Goal: Task Accomplishment & Management: Manage account settings

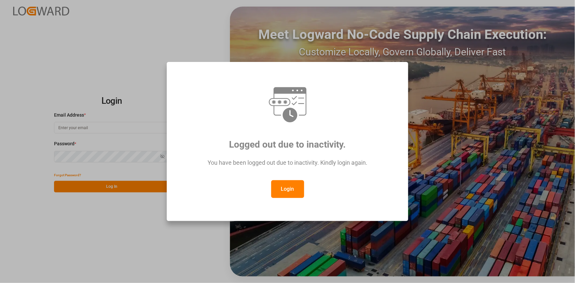
click at [292, 190] on button "Login" at bounding box center [287, 189] width 33 height 18
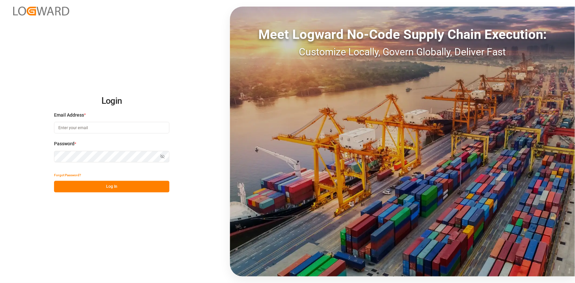
click at [94, 127] on input at bounding box center [111, 128] width 115 height 12
type input "amitkumar.prajapati@jamindustries.com"
click at [119, 184] on button "Log In" at bounding box center [111, 187] width 115 height 12
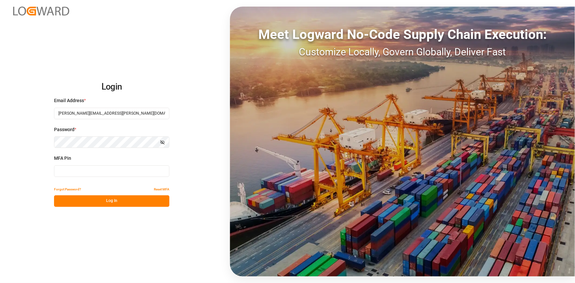
click at [102, 172] on input at bounding box center [111, 171] width 115 height 12
type input "900095"
click at [125, 196] on button "Log In" at bounding box center [111, 201] width 115 height 12
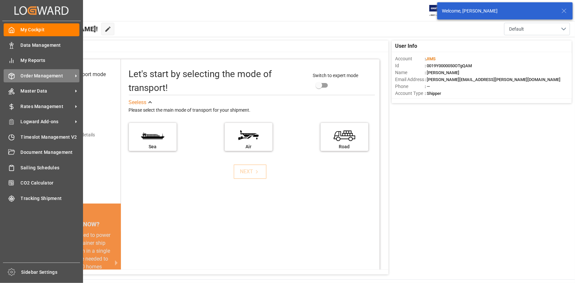
click at [53, 79] on span "Order Management" at bounding box center [47, 75] width 52 height 7
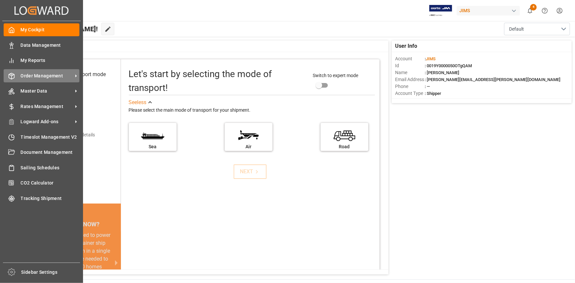
click at [66, 76] on span "Order Management" at bounding box center [47, 75] width 52 height 7
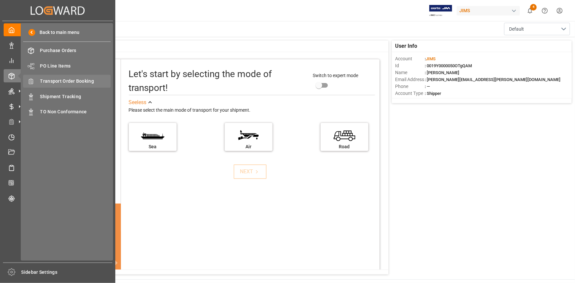
click at [69, 82] on span "Transport Order Booking" at bounding box center [75, 81] width 71 height 7
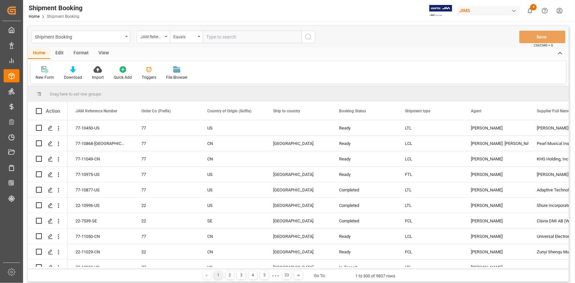
click at [216, 36] on input "text" at bounding box center [252, 37] width 99 height 13
paste input "22-10968-TW"
type input "22-10968-TW"
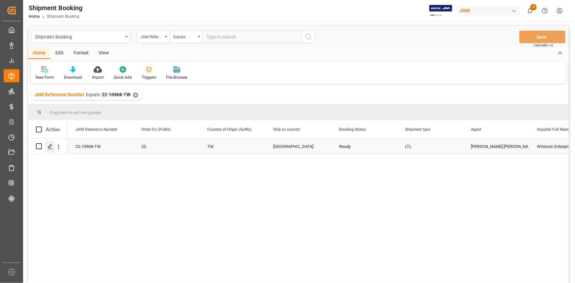
click at [49, 147] on polygon "Press SPACE to select this row." at bounding box center [49, 145] width 3 height 3
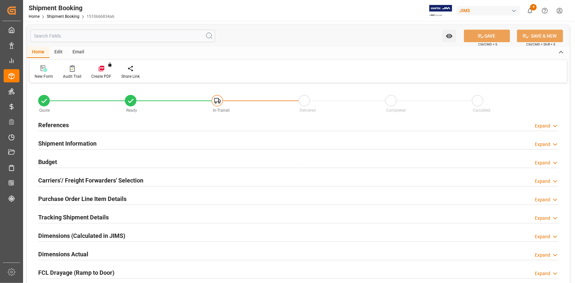
type input "0"
type input "11-09-2025"
click at [108, 126] on div "References Expand" at bounding box center [298, 124] width 520 height 13
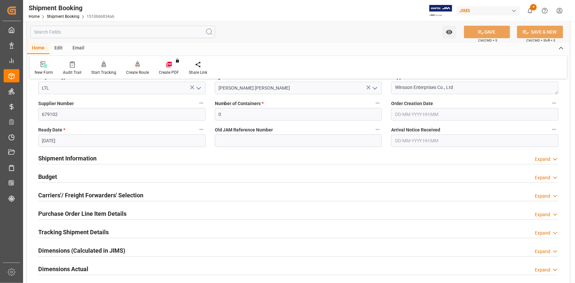
scroll to position [120, 0]
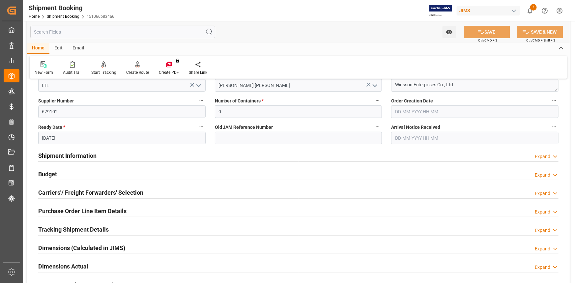
click at [132, 183] on div "Quote Ready In-Transit Delivered Completed Cancelled References Collapse JAM Re…" at bounding box center [298, 169] width 543 height 409
click at [148, 193] on div "Carriers'/ Freight Forwarders' Selection Expand" at bounding box center [298, 192] width 520 height 13
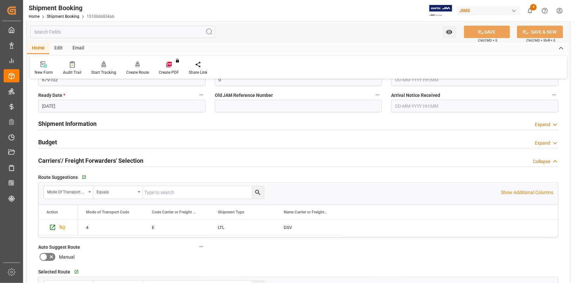
scroll to position [180, 0]
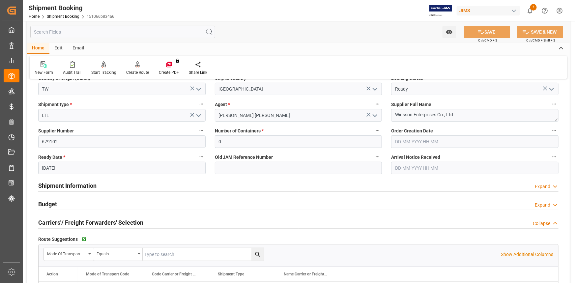
click at [113, 190] on div "Shipment Information Expand" at bounding box center [298, 185] width 520 height 13
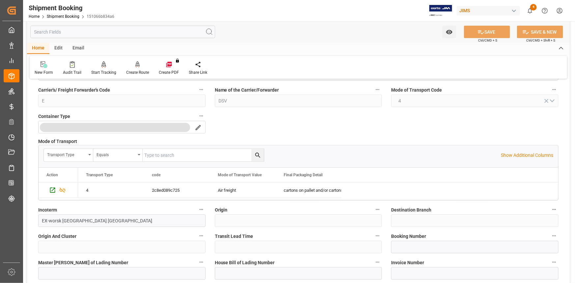
scroll to position [269, 0]
click at [415, 246] on input at bounding box center [474, 246] width 167 height 13
paste input "STP90072844"
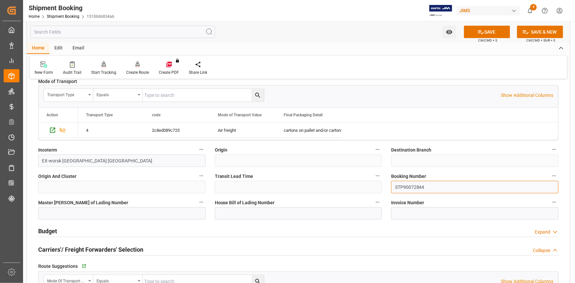
scroll to position [329, 0]
type input "STP90072844"
click at [223, 210] on input at bounding box center [298, 213] width 167 height 13
paste input "TP90072844"
type input "TP90072844"
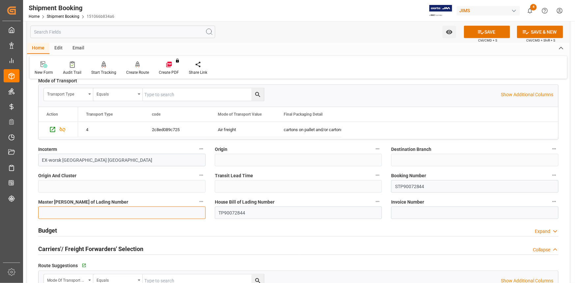
click at [73, 210] on input at bounding box center [121, 213] width 167 height 13
paste input "20583907585"
type input "20583907585"
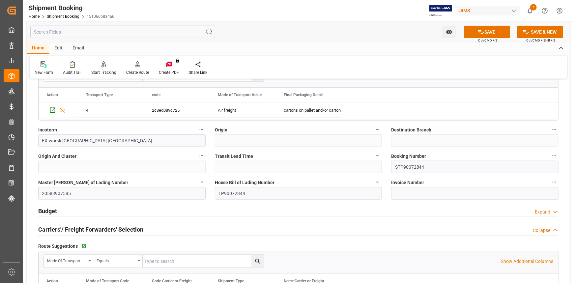
scroll to position [359, 0]
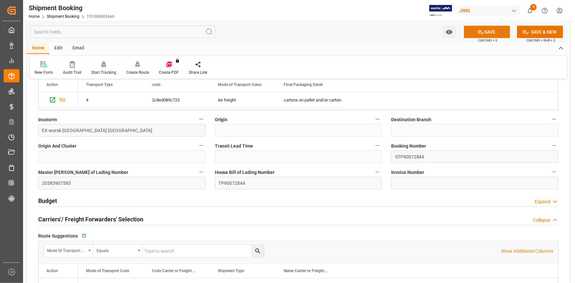
click at [491, 31] on button "SAVE" at bounding box center [487, 32] width 46 height 13
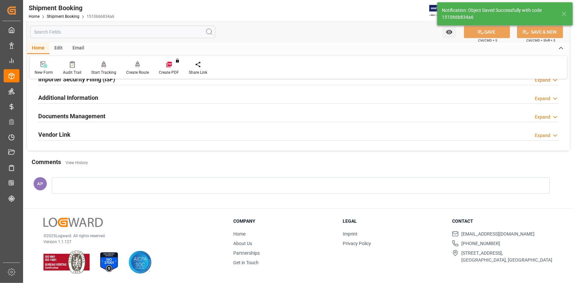
scroll to position [0, 0]
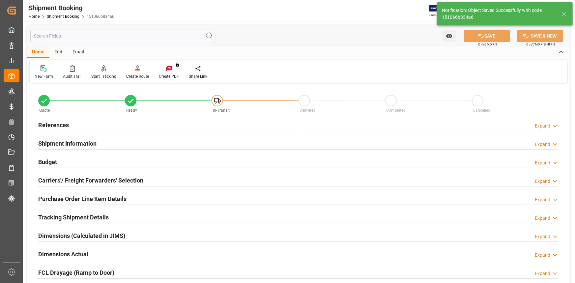
click at [200, 164] on div "Budget Expand" at bounding box center [298, 161] width 520 height 13
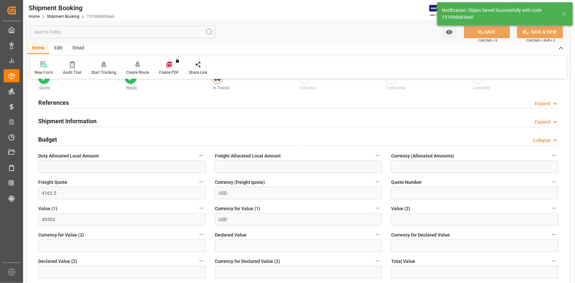
scroll to position [60, 0]
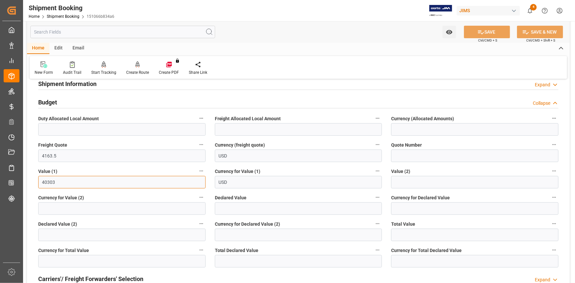
click at [71, 180] on input "40303" at bounding box center [121, 182] width 167 height 13
type input "40303.68"
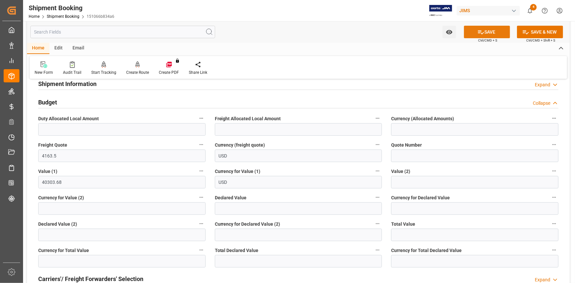
click at [490, 32] on button "SAVE" at bounding box center [487, 32] width 46 height 13
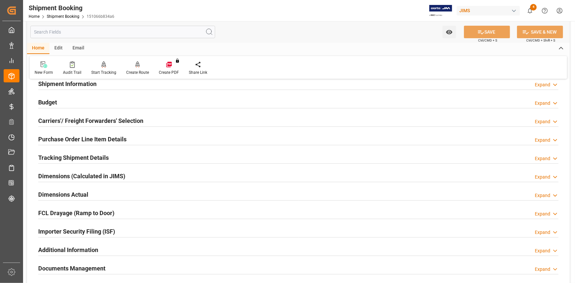
scroll to position [0, 0]
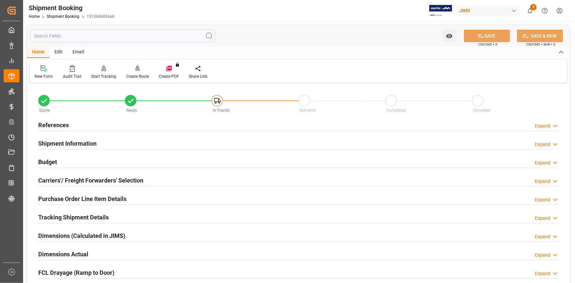
click at [141, 163] on div "Budget Expand" at bounding box center [298, 161] width 520 height 13
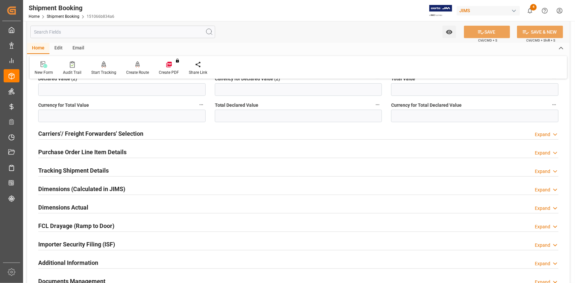
scroll to position [210, 0]
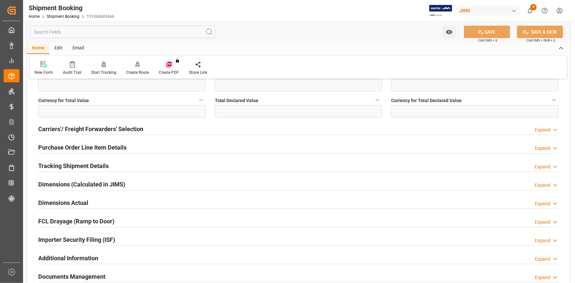
click at [151, 130] on div "Carriers'/ Freight Forwarders' Selection Expand" at bounding box center [298, 128] width 520 height 13
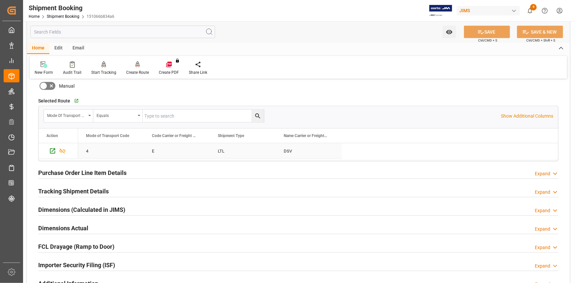
scroll to position [359, 0]
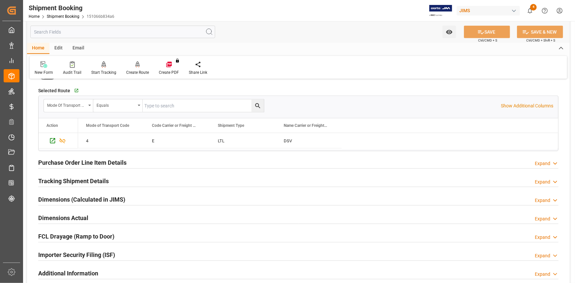
click at [154, 156] on div "Purchase Order Line Item Details Expand" at bounding box center [298, 162] width 520 height 13
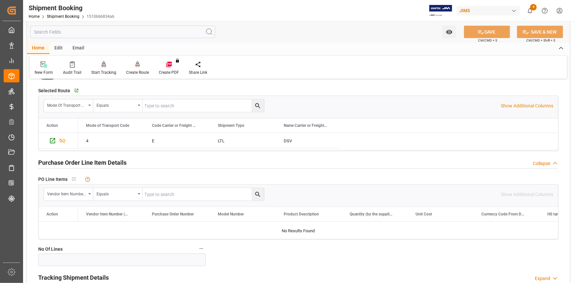
scroll to position [419, 0]
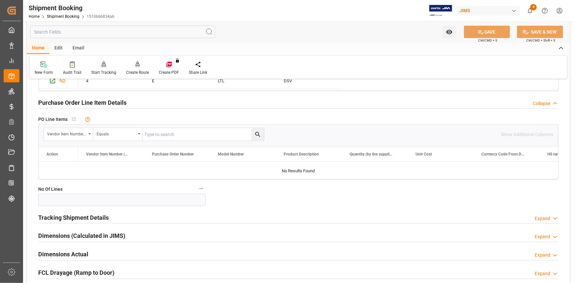
click at [140, 96] on div "Purchase Order Line Item Details Collapse" at bounding box center [298, 102] width 520 height 13
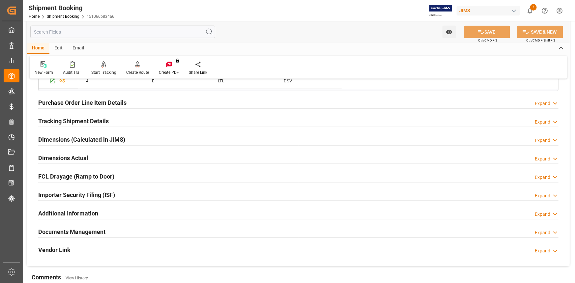
click at [130, 119] on div "Tracking Shipment Details Expand" at bounding box center [298, 120] width 520 height 13
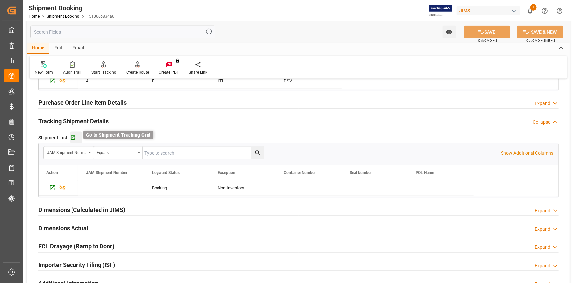
click at [72, 136] on icon "button" at bounding box center [73, 138] width 6 height 6
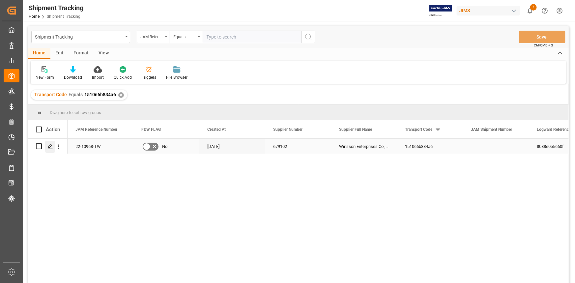
click at [48, 147] on polygon "Press SPACE to select this row." at bounding box center [49, 145] width 3 height 3
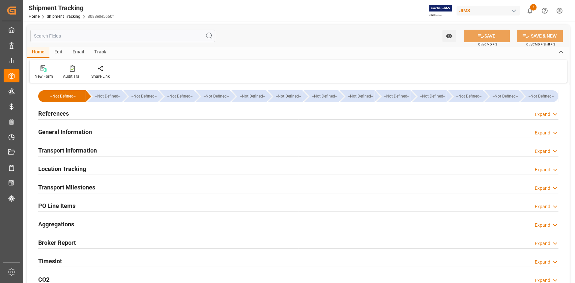
type input "[DATE]"
click at [98, 116] on div "References Expand" at bounding box center [298, 113] width 520 height 13
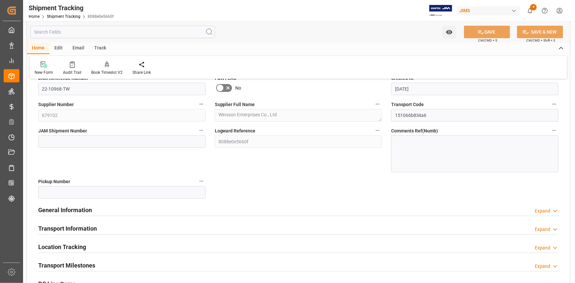
scroll to position [60, 0]
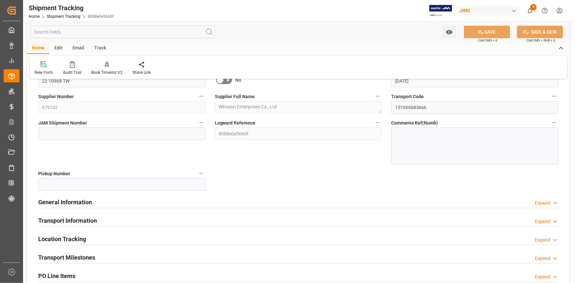
click at [148, 204] on div "General Information Expand" at bounding box center [298, 201] width 520 height 13
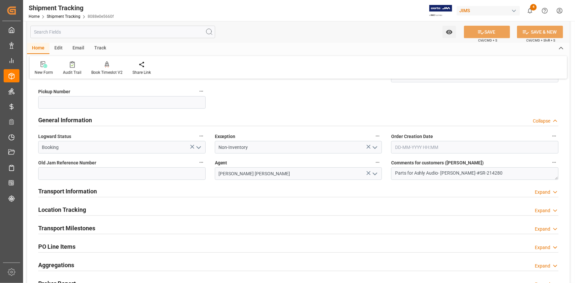
scroll to position [150, 0]
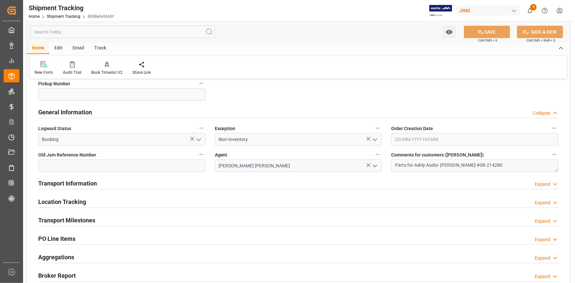
click at [147, 184] on div "Transport Information Expand" at bounding box center [298, 183] width 520 height 13
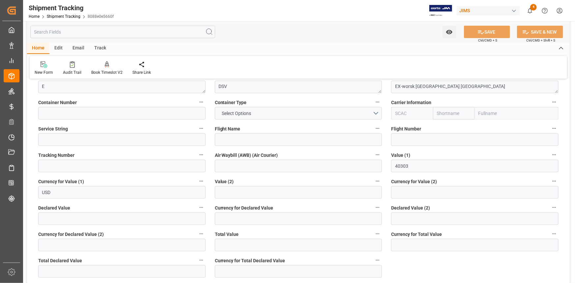
scroll to position [240, 0]
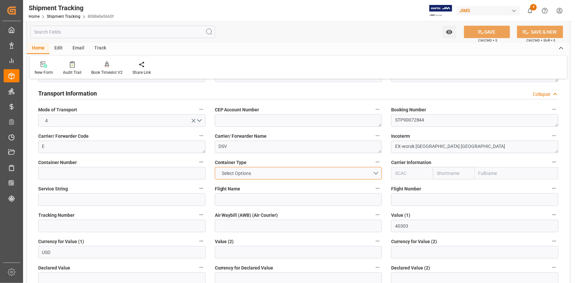
click at [377, 174] on button "Select Options" at bounding box center [298, 173] width 167 height 13
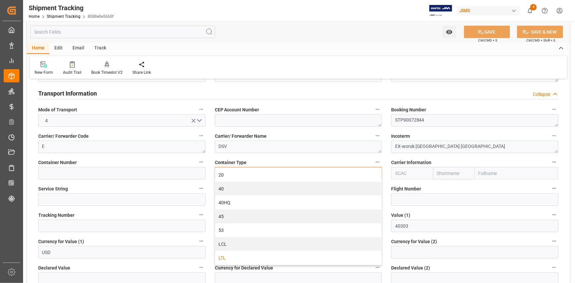
click at [274, 257] on div "LTL" at bounding box center [298, 258] width 167 height 14
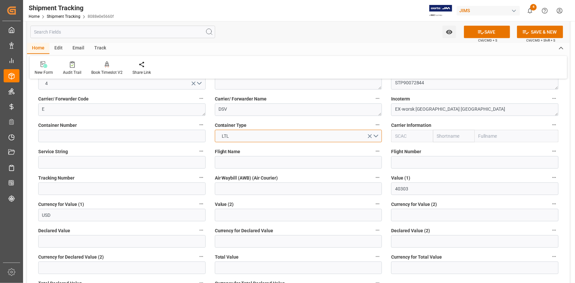
scroll to position [299, 0]
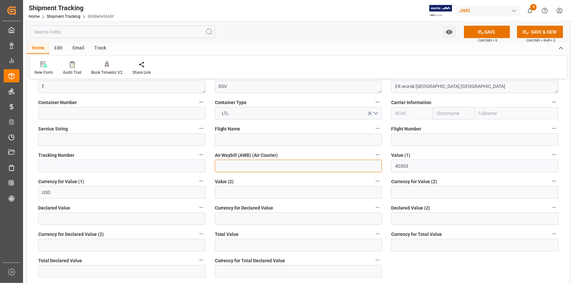
click at [223, 164] on input at bounding box center [298, 166] width 167 height 13
paste input "TP90072844"
type input "TP90072844"
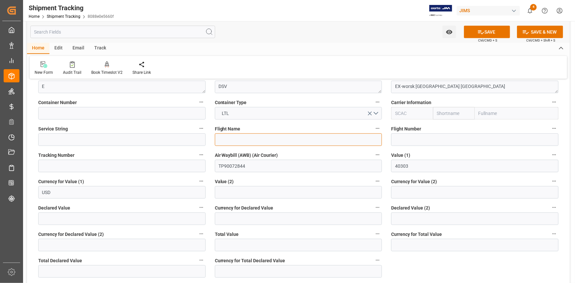
click at [231, 141] on input at bounding box center [298, 139] width 167 height 13
paste input "ALL NIPPON"
click at [258, 136] on input "ALL NIPPON" at bounding box center [298, 139] width 167 height 13
paste input "AIRWAYS CO"
type input "ALL NIPPON AIRWAYS CO"
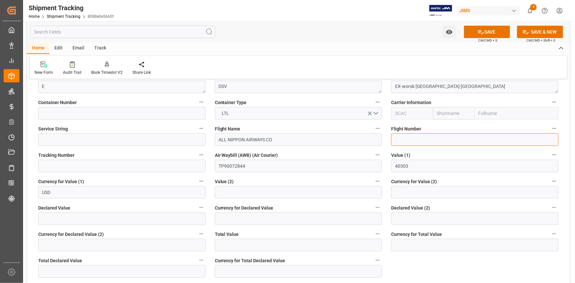
click at [408, 136] on input at bounding box center [474, 139] width 167 height 13
paste input "NH110"
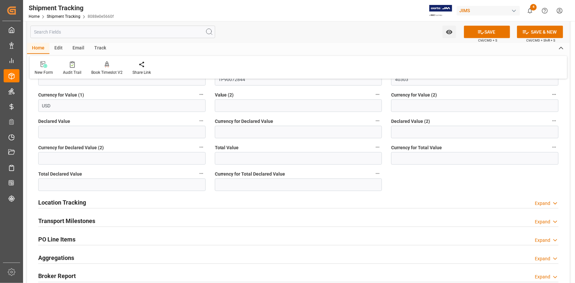
scroll to position [419, 0]
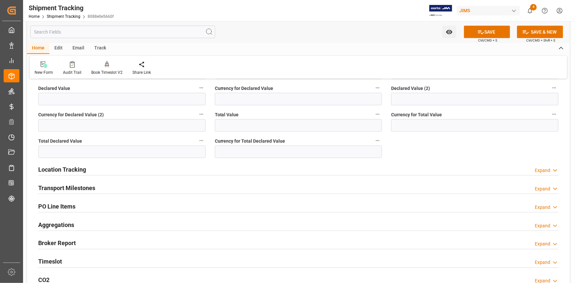
type input "NH110"
click at [119, 167] on div "Location Tracking Expand" at bounding box center [298, 169] width 520 height 13
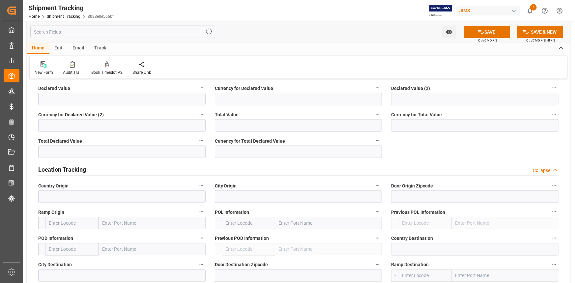
click at [135, 170] on div "Location Tracking Collapse" at bounding box center [298, 169] width 520 height 13
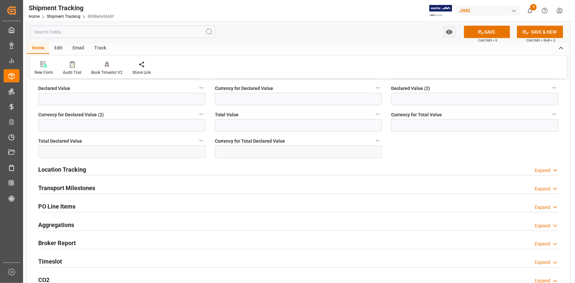
click at [128, 181] on div "Transport Milestones Expand" at bounding box center [298, 187] width 520 height 13
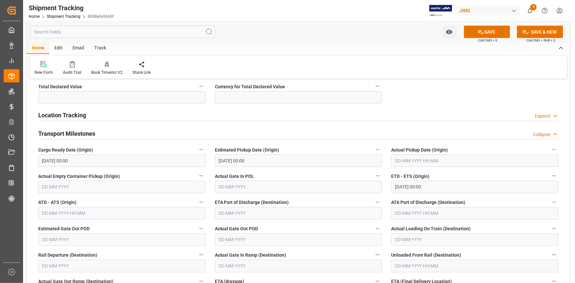
scroll to position [479, 0]
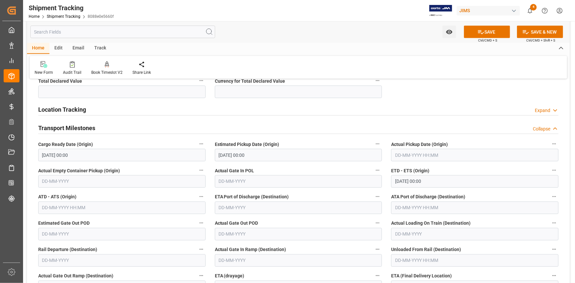
click at [421, 151] on input "text" at bounding box center [474, 155] width 167 height 13
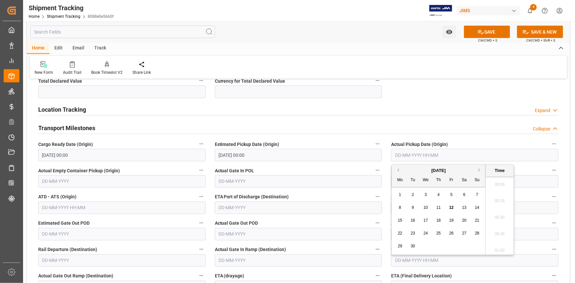
scroll to position [694, 0]
click at [448, 206] on div "12" at bounding box center [451, 208] width 8 height 8
type input "12-09-2025 00:00"
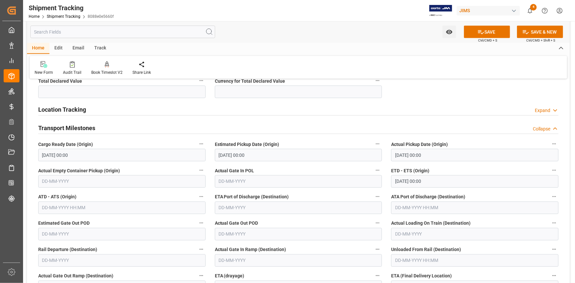
click at [303, 167] on label "Actual Gate In POL" at bounding box center [298, 170] width 167 height 9
click at [373, 167] on button "Actual Gate In POL" at bounding box center [377, 170] width 9 height 9
click at [486, 34] on div at bounding box center [287, 141] width 575 height 283
click at [489, 33] on button "SAVE" at bounding box center [487, 32] width 46 height 13
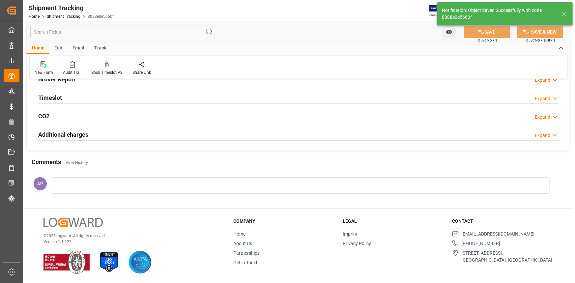
scroll to position [59, 0]
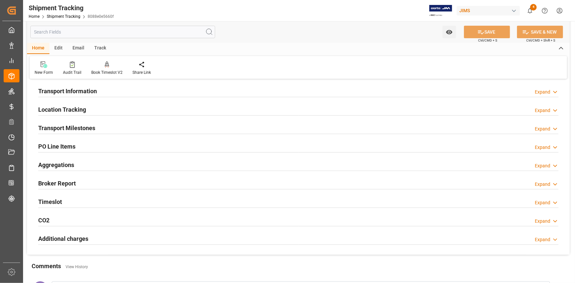
click at [115, 126] on div "Transport Milestones Expand" at bounding box center [298, 127] width 520 height 13
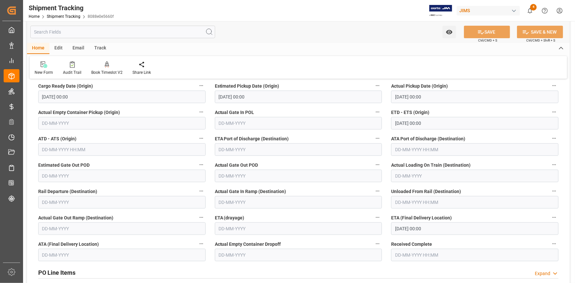
scroll to position [119, 0]
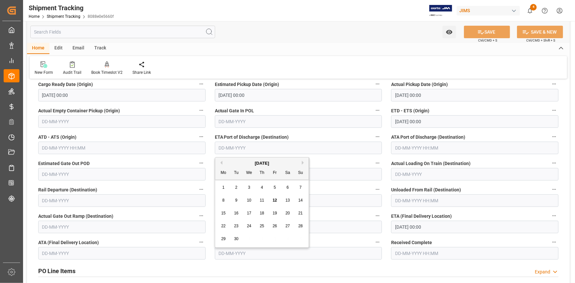
click at [259, 149] on input "text" at bounding box center [298, 148] width 167 height 13
click at [301, 199] on span "14" at bounding box center [300, 200] width 4 height 5
type input "14-09-2025"
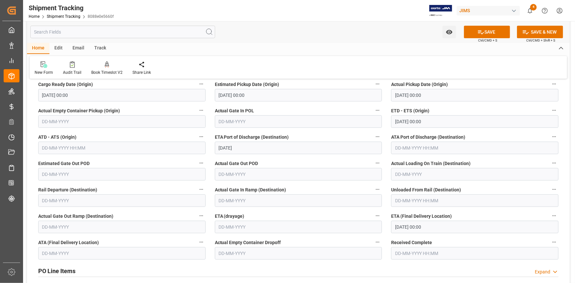
click at [319, 159] on label "Actual Gate Out POD" at bounding box center [298, 163] width 167 height 9
click at [373, 159] on button "Actual Gate Out POD" at bounding box center [377, 163] width 9 height 9
click at [408, 226] on div at bounding box center [287, 141] width 575 height 283
click at [420, 222] on input "15-09-2025 00:00" at bounding box center [474, 227] width 167 height 13
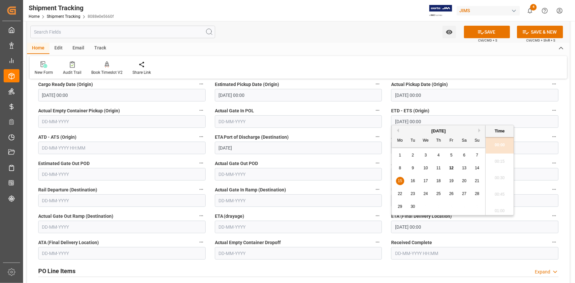
click at [425, 180] on span "17" at bounding box center [425, 181] width 4 height 5
type input "17-09-2025 00:00"
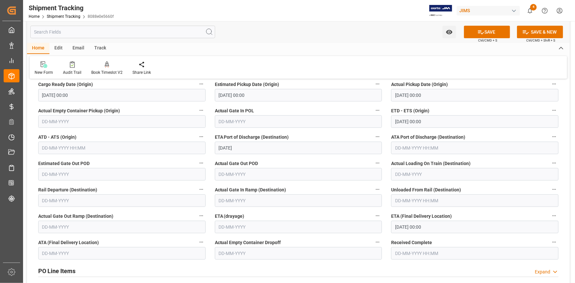
click at [349, 213] on label "ETA (drayage)" at bounding box center [298, 216] width 167 height 9
click at [373, 213] on button "ETA (drayage)" at bounding box center [377, 216] width 9 height 9
click at [485, 32] on div at bounding box center [287, 141] width 575 height 283
click at [488, 34] on button "SAVE" at bounding box center [487, 32] width 46 height 13
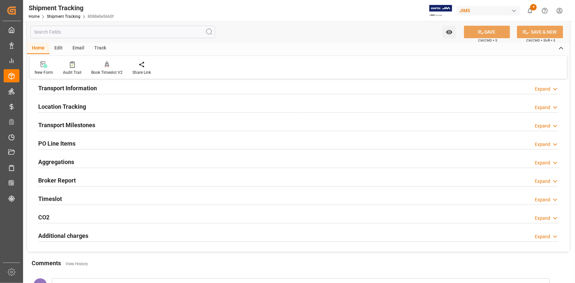
scroll to position [59, 0]
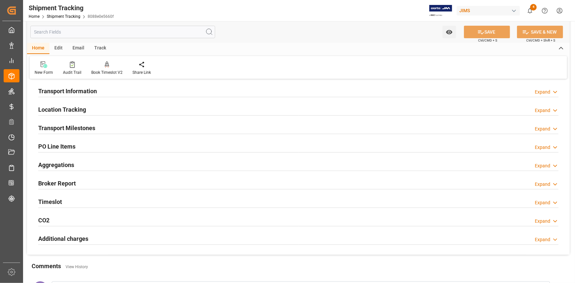
click at [135, 130] on div "Transport Milestones Expand" at bounding box center [298, 127] width 520 height 13
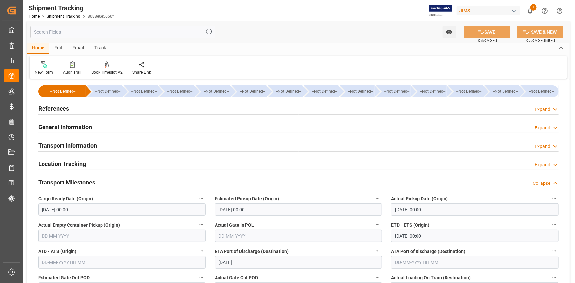
scroll to position [0, 0]
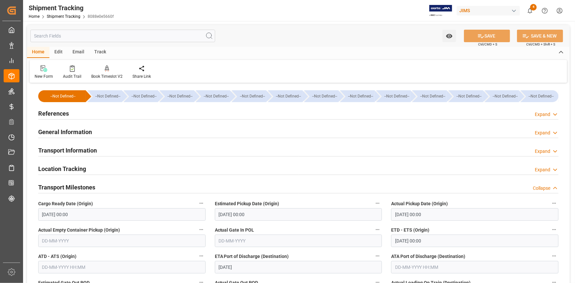
click at [185, 188] on div "Transport Milestones Collapse" at bounding box center [298, 187] width 520 height 13
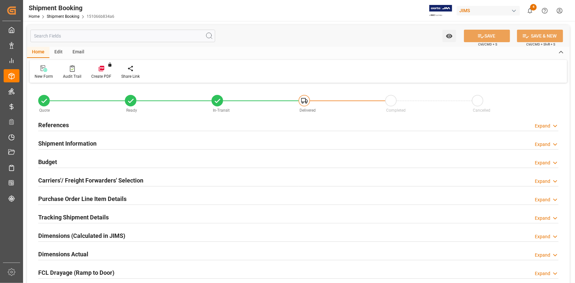
type input "0"
type input "11-09-2025"
click at [122, 128] on div "References Expand" at bounding box center [298, 124] width 520 height 13
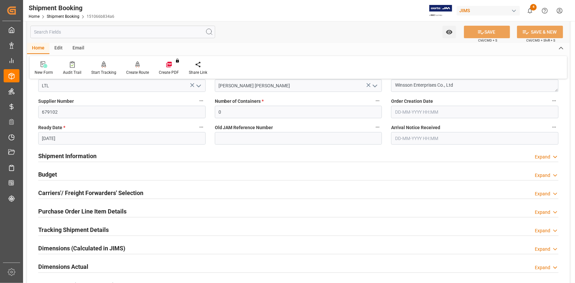
scroll to position [120, 0]
click at [126, 156] on div "Shipment Information Expand" at bounding box center [298, 155] width 520 height 13
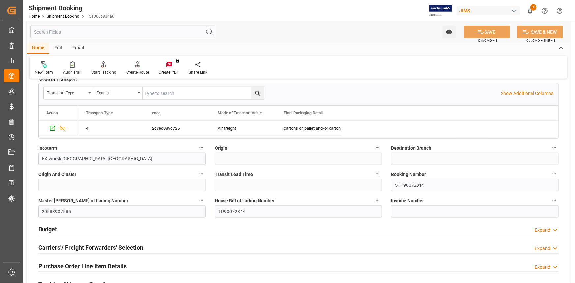
scroll to position [359, 0]
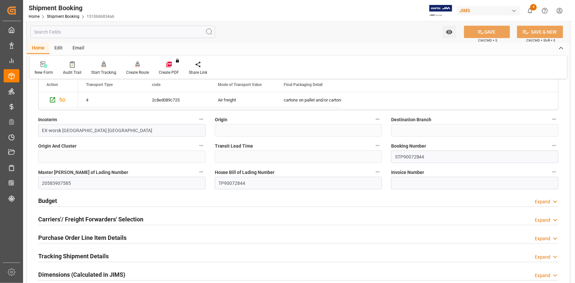
drag, startPoint x: 138, startPoint y: 194, endPoint x: 142, endPoint y: 195, distance: 4.1
click at [138, 194] on div "Budget Expand" at bounding box center [298, 200] width 520 height 13
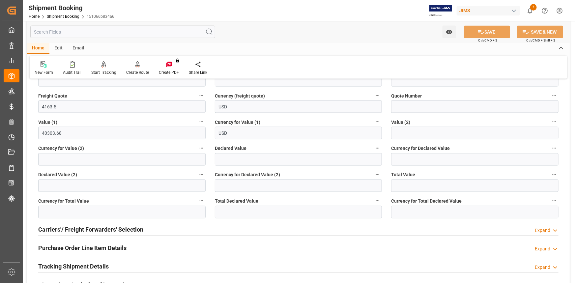
scroll to position [539, 0]
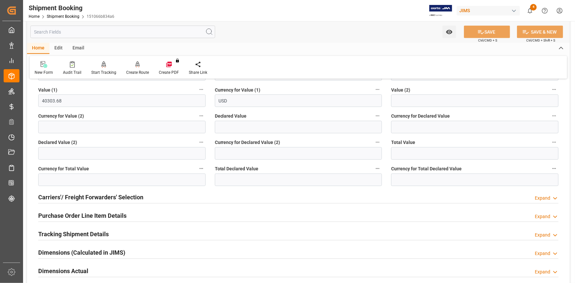
click at [167, 195] on div "Carriers'/ Freight Forwarders' Selection Expand" at bounding box center [298, 197] width 520 height 13
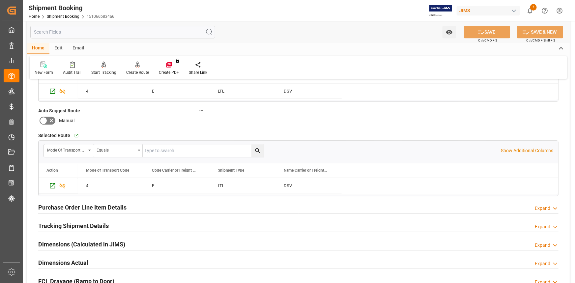
scroll to position [719, 0]
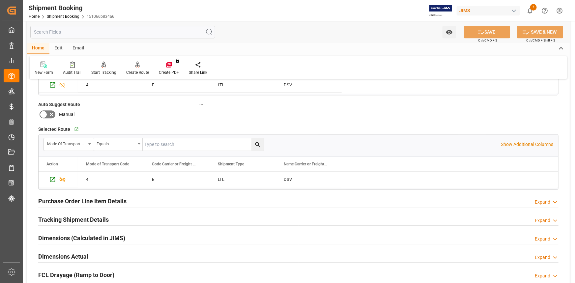
click at [166, 197] on div "Purchase Order Line Item Details Expand" at bounding box center [298, 200] width 520 height 13
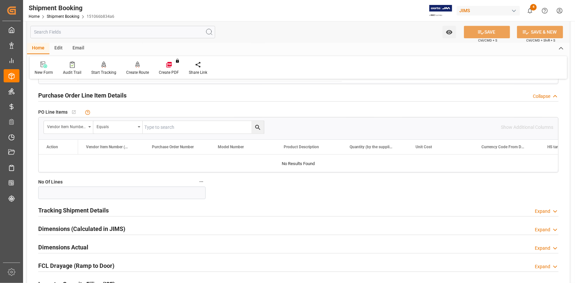
scroll to position [838, 0]
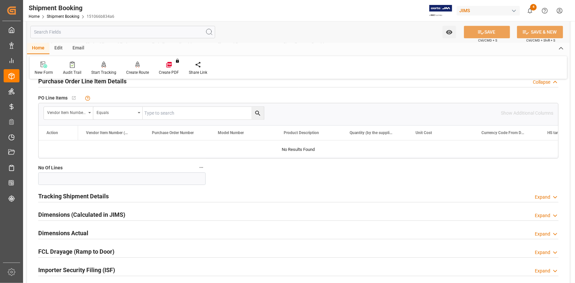
drag, startPoint x: 144, startPoint y: 193, endPoint x: 152, endPoint y: 195, distance: 8.0
click at [144, 194] on div "Tracking Shipment Details Expand" at bounding box center [298, 195] width 520 height 13
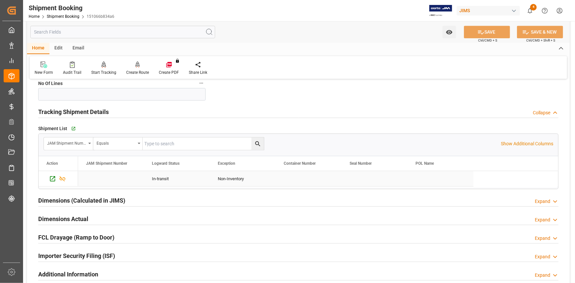
scroll to position [928, 0]
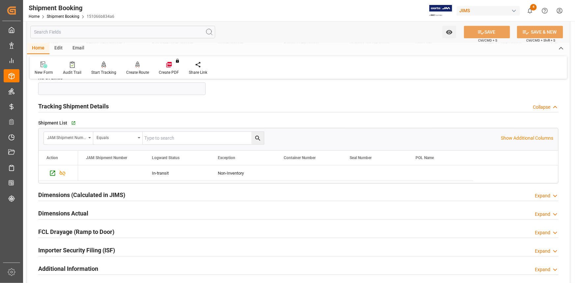
click at [158, 194] on div "Dimensions (Calculated in JIMS) Expand" at bounding box center [298, 194] width 520 height 13
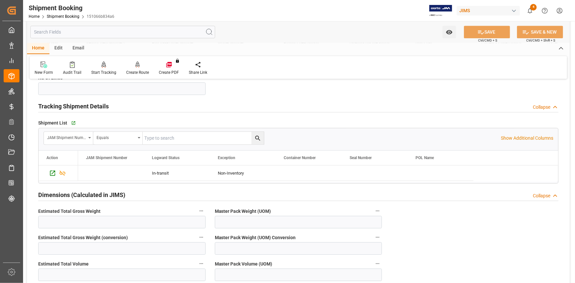
scroll to position [988, 0]
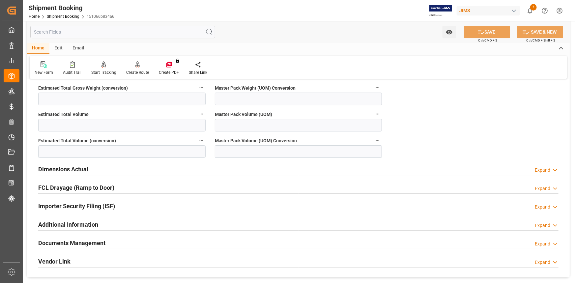
click at [131, 164] on div "Dimensions Actual Expand" at bounding box center [298, 168] width 520 height 13
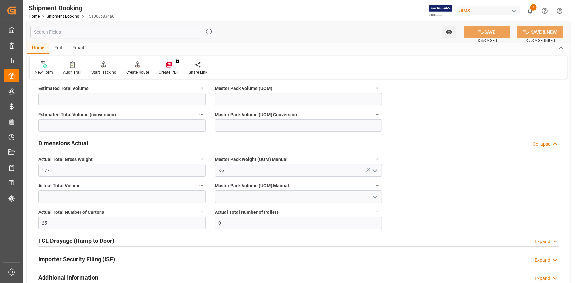
scroll to position [1138, 0]
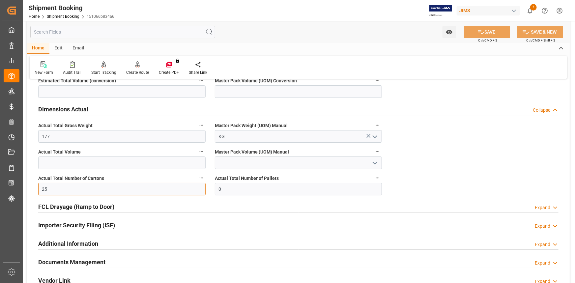
click at [79, 190] on input "25" at bounding box center [121, 189] width 167 height 13
type input "26"
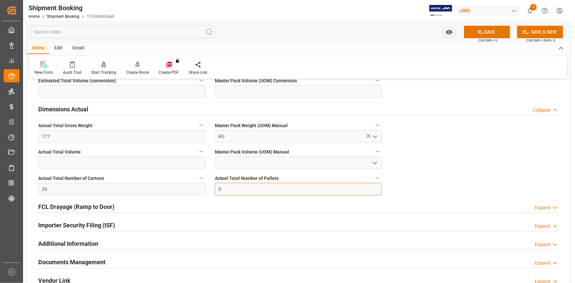
click at [230, 186] on input "0" at bounding box center [298, 189] width 167 height 13
drag, startPoint x: 227, startPoint y: 186, endPoint x: 208, endPoint y: 187, distance: 19.8
type input "2"
click at [84, 161] on input "text" at bounding box center [121, 162] width 167 height 13
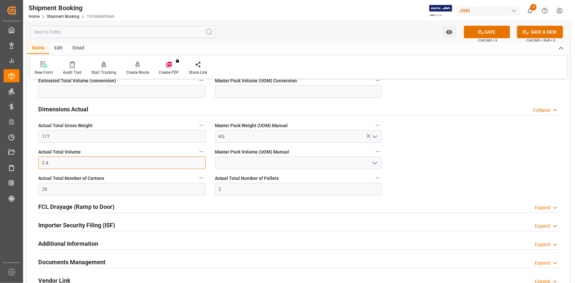
type input "2.4"
click at [374, 160] on icon "open menu" at bounding box center [375, 163] width 8 height 8
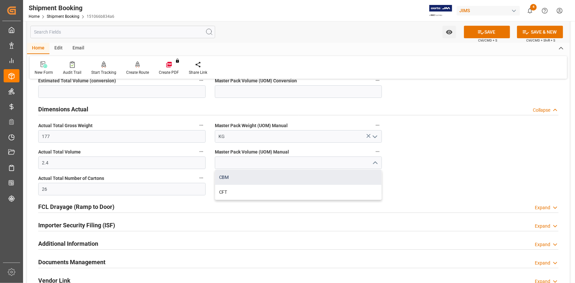
click at [303, 175] on div "CBM" at bounding box center [298, 177] width 167 height 15
type input "CBM"
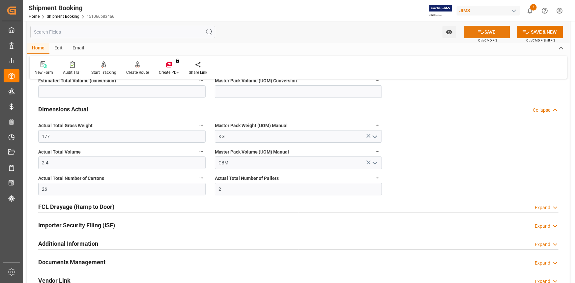
click at [485, 33] on button "SAVE" at bounding box center [487, 32] width 46 height 13
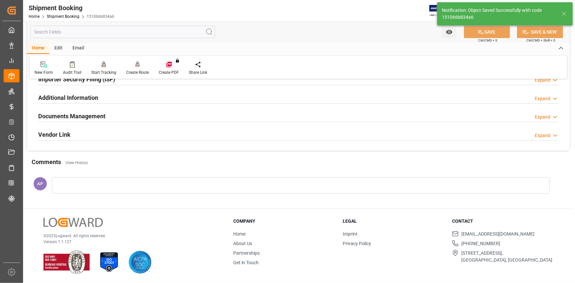
scroll to position [146, 0]
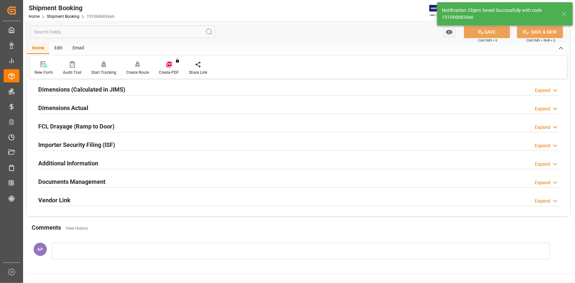
click at [139, 127] on div "FCL Drayage (Ramp to Door) Expand" at bounding box center [298, 126] width 520 height 13
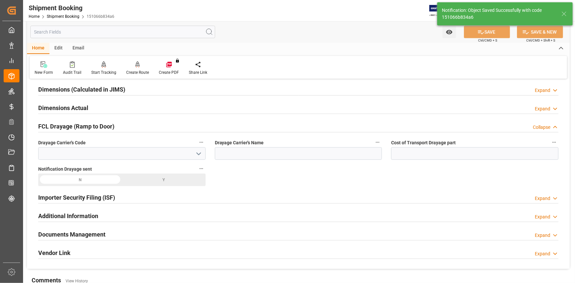
click at [142, 127] on div "FCL Drayage (Ramp to Door) Collapse" at bounding box center [298, 126] width 520 height 13
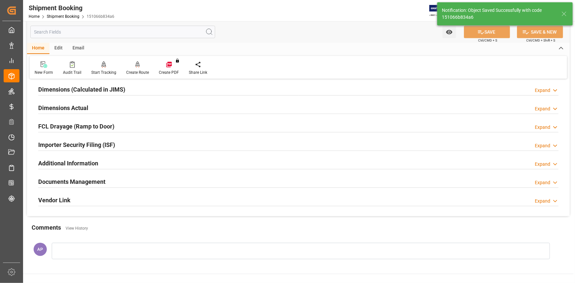
click at [139, 142] on div "Importer Security Filing (ISF) Expand" at bounding box center [298, 144] width 520 height 13
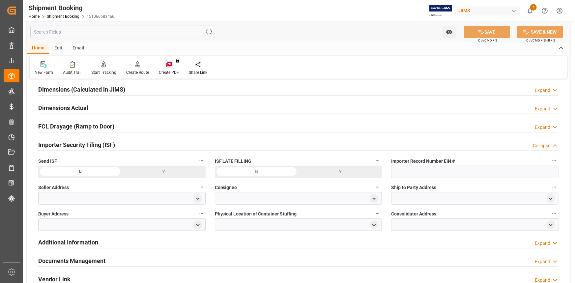
click at [150, 144] on div "Importer Security Filing (ISF) Collapse" at bounding box center [298, 144] width 520 height 13
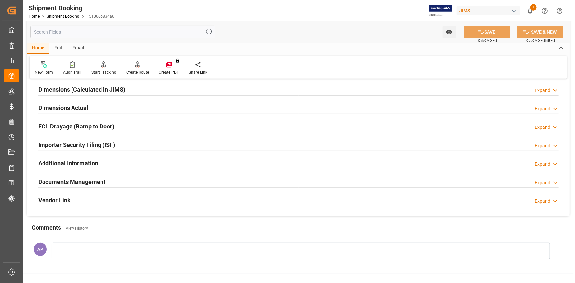
drag, startPoint x: 125, startPoint y: 166, endPoint x: 133, endPoint y: 167, distance: 8.3
click at [125, 165] on div "Additional Information Expand" at bounding box center [298, 162] width 520 height 13
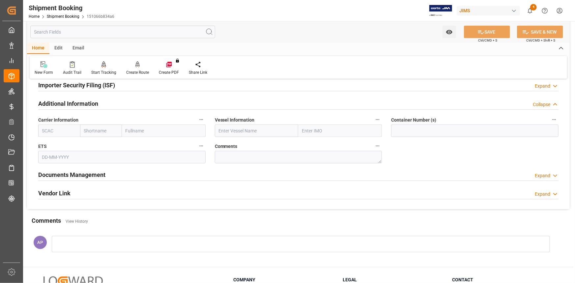
scroll to position [206, 0]
click at [125, 107] on div "Additional Information Collapse" at bounding box center [298, 103] width 520 height 13
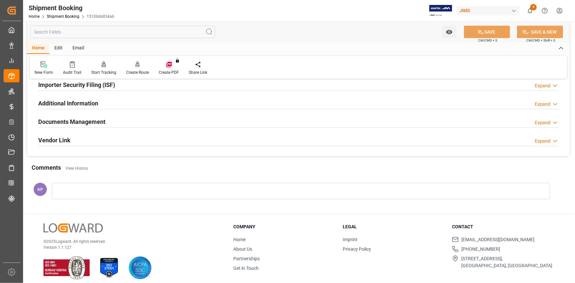
click at [123, 122] on div "Documents Management Expand" at bounding box center [298, 121] width 520 height 13
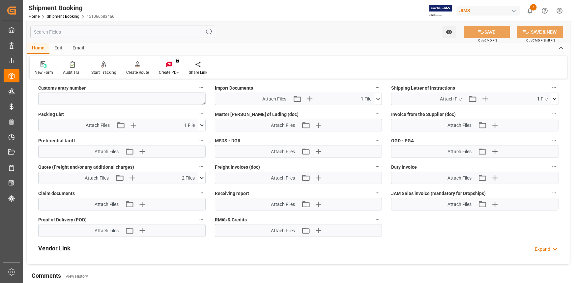
scroll to position [326, 0]
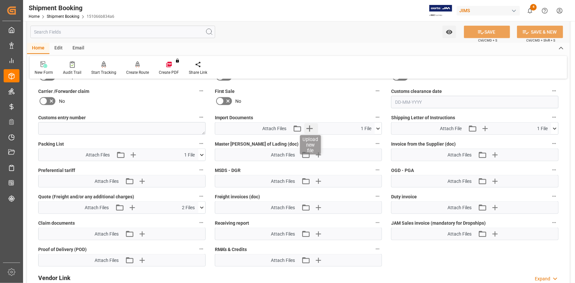
click at [311, 125] on icon "button" at bounding box center [309, 128] width 11 height 11
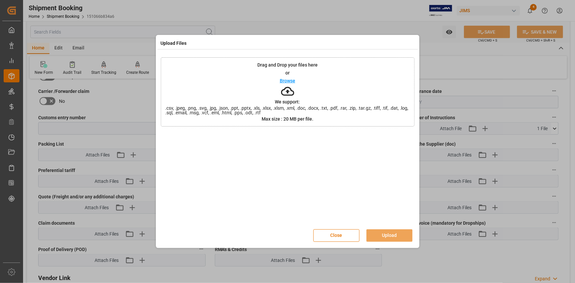
click at [287, 80] on p "Browse" at bounding box center [287, 80] width 15 height 5
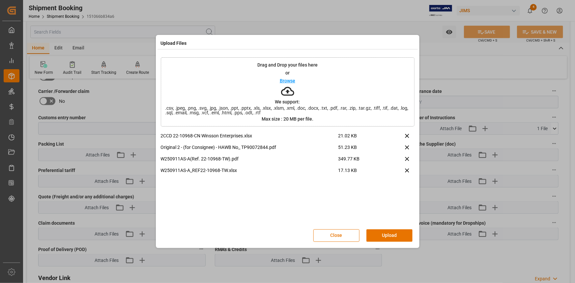
click at [389, 233] on button "Upload" at bounding box center [389, 235] width 46 height 13
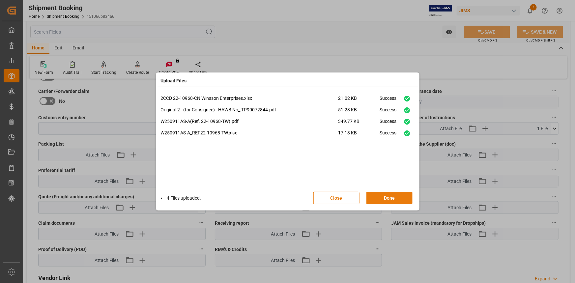
click at [388, 199] on button "Done" at bounding box center [389, 198] width 46 height 13
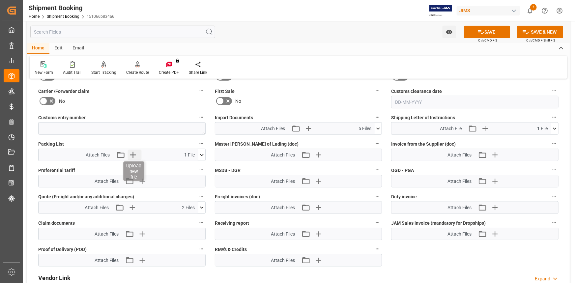
click at [132, 154] on icon "button" at bounding box center [133, 155] width 6 height 6
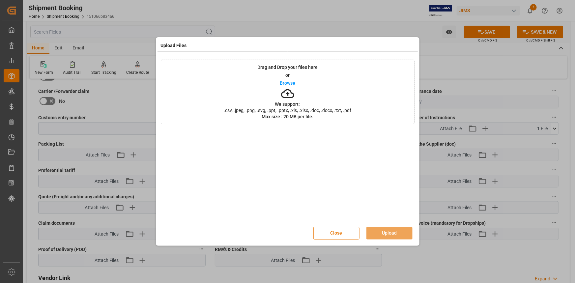
click at [286, 83] on p "Browse" at bounding box center [287, 83] width 15 height 5
click at [400, 233] on button "Upload" at bounding box center [389, 233] width 46 height 13
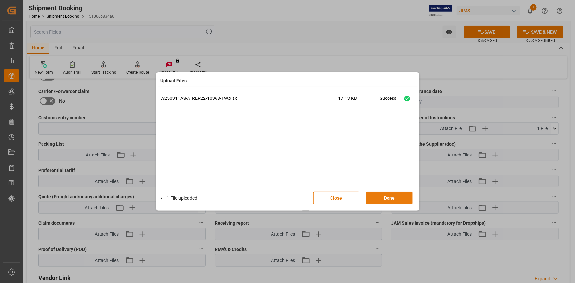
click at [391, 198] on button "Done" at bounding box center [389, 198] width 46 height 13
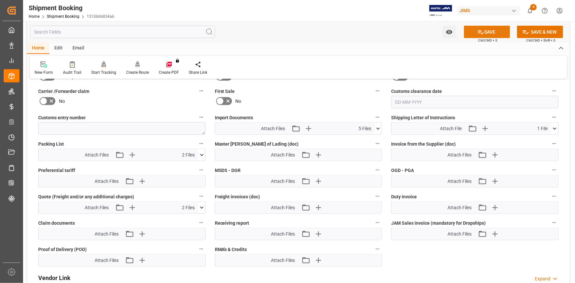
click at [488, 33] on button "SAVE" at bounding box center [487, 32] width 46 height 13
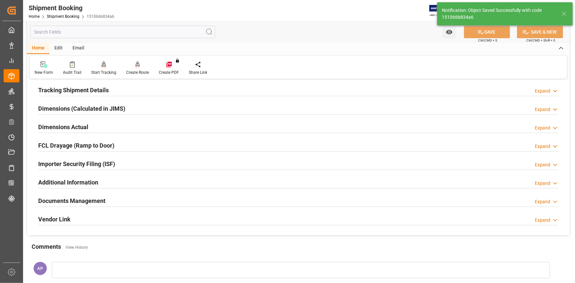
scroll to position [129, 0]
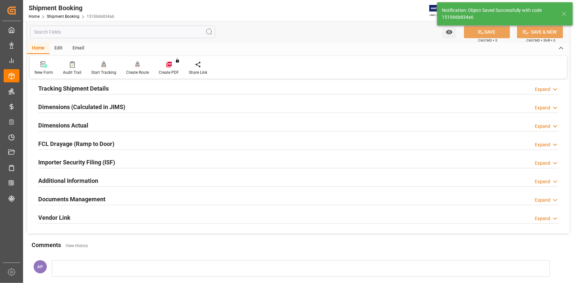
click at [140, 201] on div "Documents Management Expand" at bounding box center [298, 198] width 520 height 13
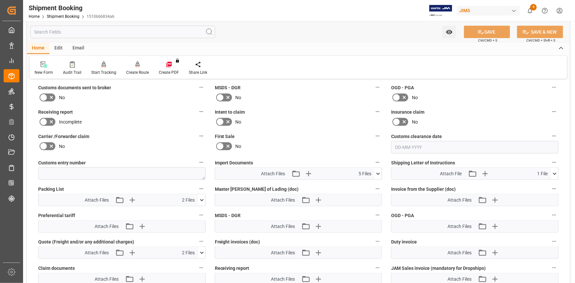
scroll to position [279, 0]
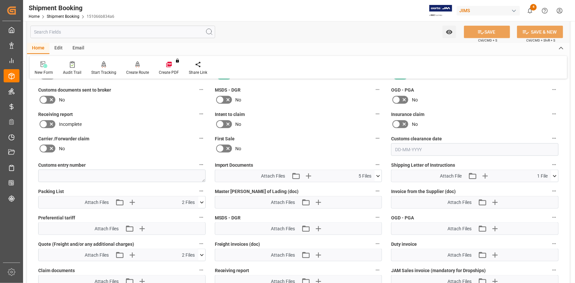
click at [376, 173] on icon at bounding box center [378, 176] width 7 height 7
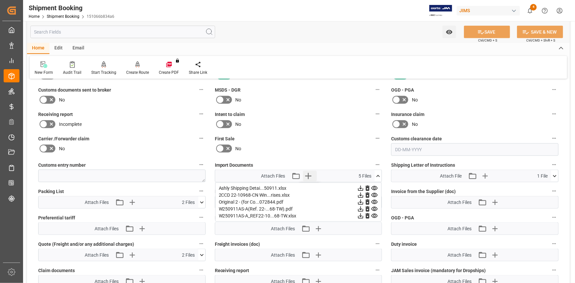
click at [307, 175] on icon "button" at bounding box center [308, 176] width 6 height 6
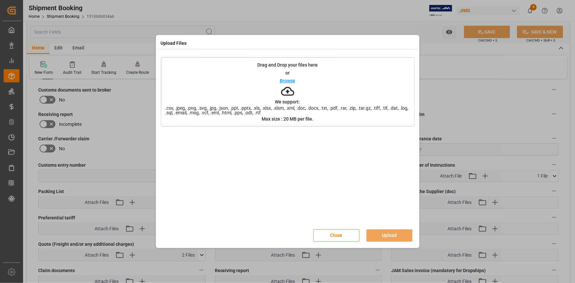
click at [295, 79] on p "Browse" at bounding box center [287, 80] width 15 height 5
click at [389, 236] on button "Upload" at bounding box center [389, 235] width 46 height 13
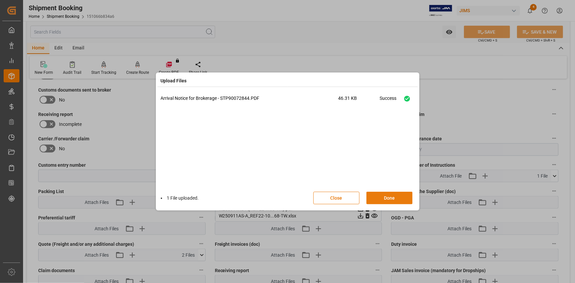
click at [391, 199] on button "Done" at bounding box center [389, 198] width 46 height 13
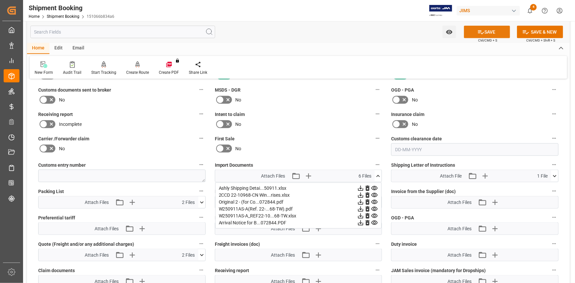
click at [486, 32] on button "SAVE" at bounding box center [487, 32] width 46 height 13
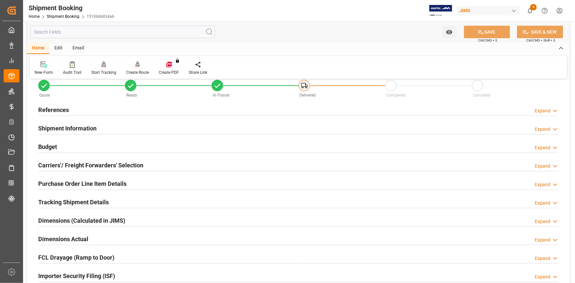
scroll to position [0, 0]
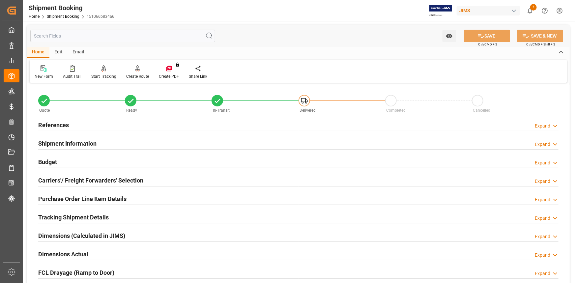
click at [145, 125] on div "References Expand" at bounding box center [298, 124] width 520 height 13
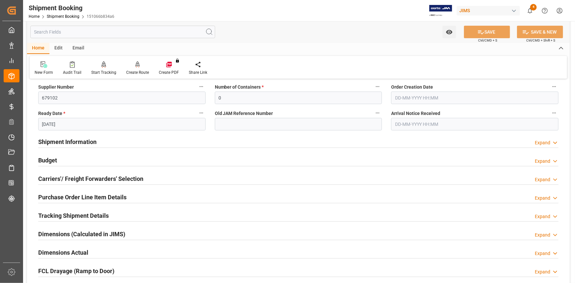
scroll to position [180, 0]
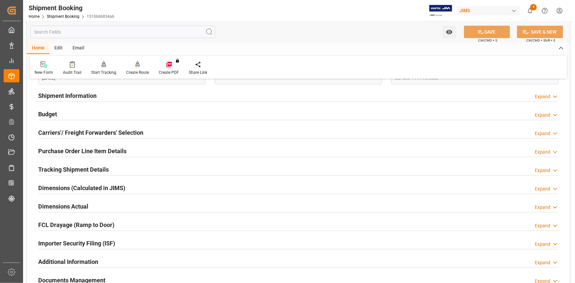
drag, startPoint x: 139, startPoint y: 166, endPoint x: 153, endPoint y: 171, distance: 14.4
click at [139, 167] on div "Tracking Shipment Details Expand" at bounding box center [298, 169] width 520 height 13
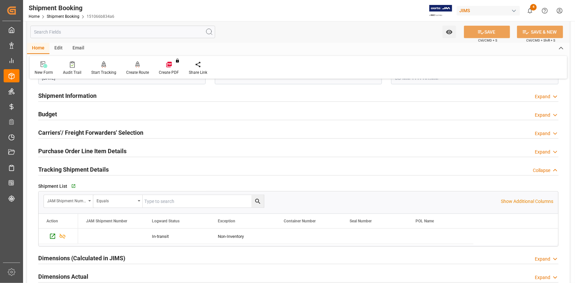
scroll to position [210, 0]
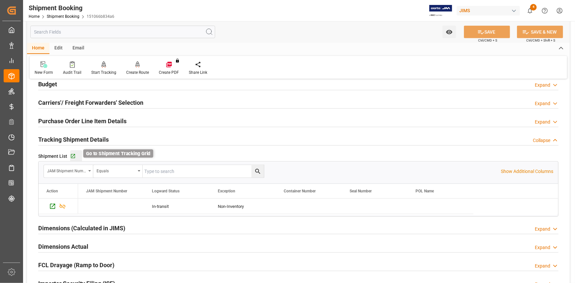
click at [73, 154] on icon "button" at bounding box center [73, 157] width 6 height 6
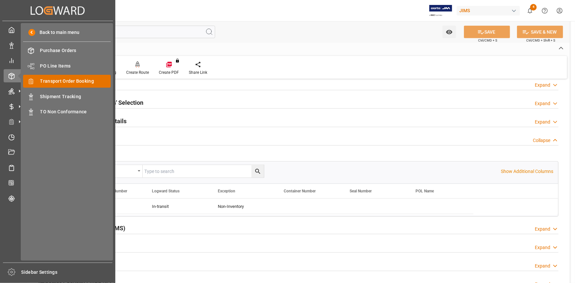
click at [65, 80] on span "Transport Order Booking" at bounding box center [75, 81] width 71 height 7
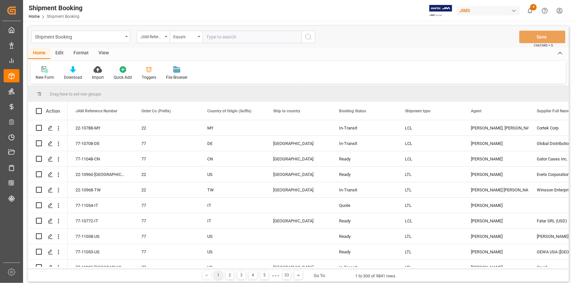
click at [216, 36] on input "text" at bounding box center [252, 37] width 99 height 13
type input "22-10980-GB"
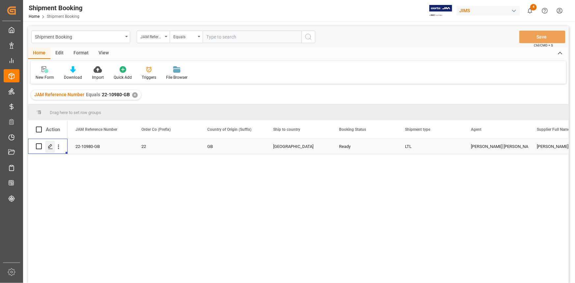
click at [53, 148] on div "Press SPACE to select this row." at bounding box center [50, 147] width 10 height 12
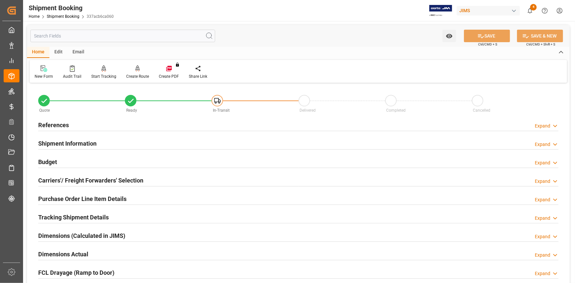
click at [107, 145] on div "Shipment Information Expand" at bounding box center [298, 143] width 520 height 13
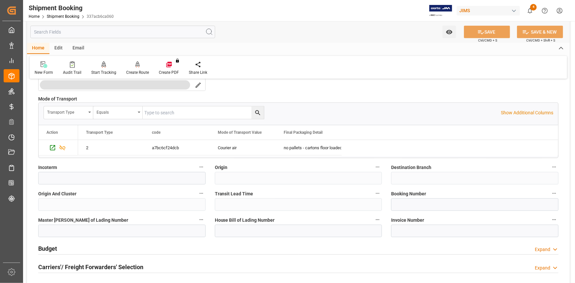
scroll to position [240, 0]
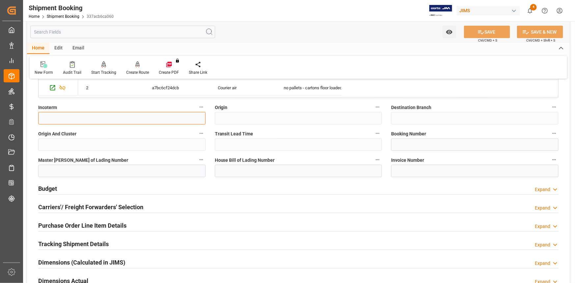
click at [60, 116] on input at bounding box center [121, 118] width 167 height 13
paste input "FCA Glenrothes"
type input "FCA Glenrothes"
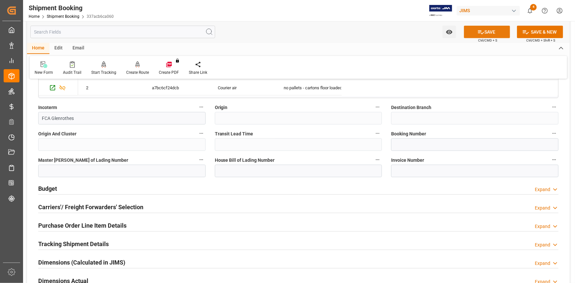
click at [486, 35] on button "SAVE" at bounding box center [487, 32] width 46 height 13
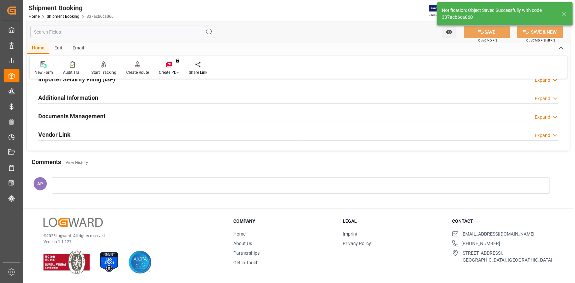
scroll to position [0, 0]
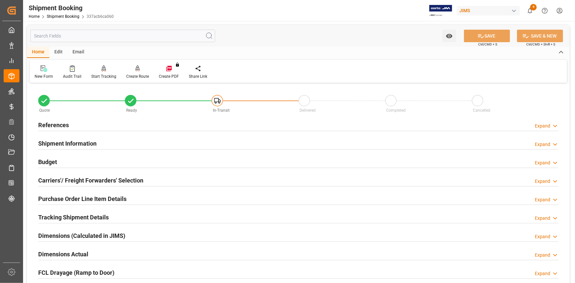
click at [126, 141] on div "Shipment Information Expand" at bounding box center [298, 143] width 520 height 13
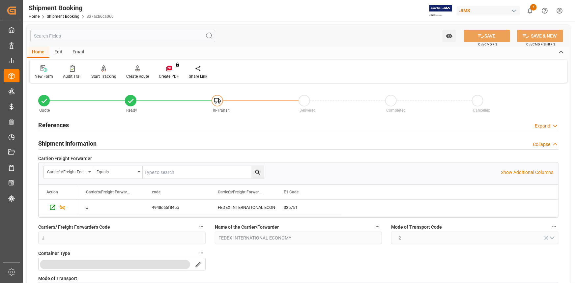
click at [117, 127] on div "References Expand" at bounding box center [298, 124] width 520 height 13
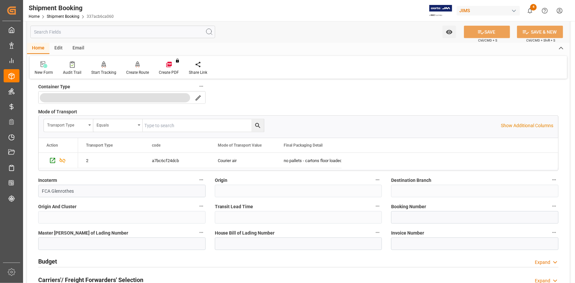
scroll to position [329, 0]
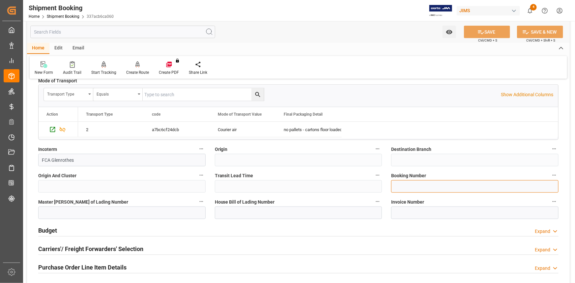
click at [418, 188] on input at bounding box center [474, 186] width 167 height 13
paste input "884318665395"
type input "884318665395"
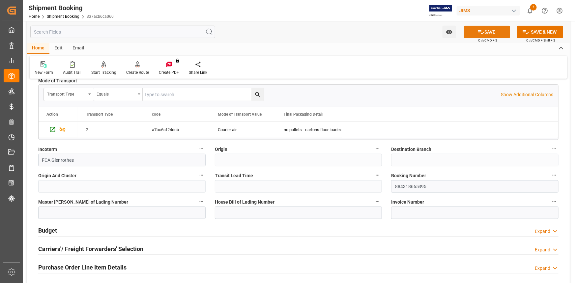
click at [488, 28] on button "SAVE" at bounding box center [487, 32] width 46 height 13
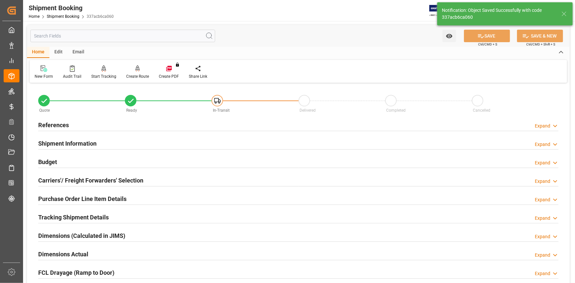
scroll to position [60, 0]
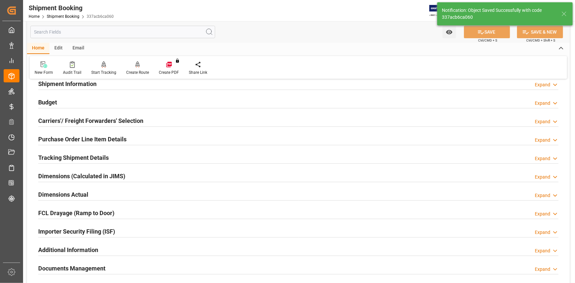
click at [131, 101] on div "Budget Expand" at bounding box center [298, 102] width 520 height 13
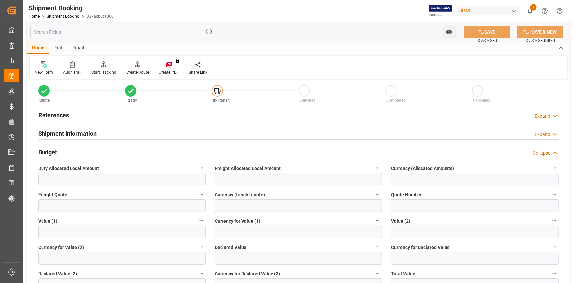
scroll to position [0, 0]
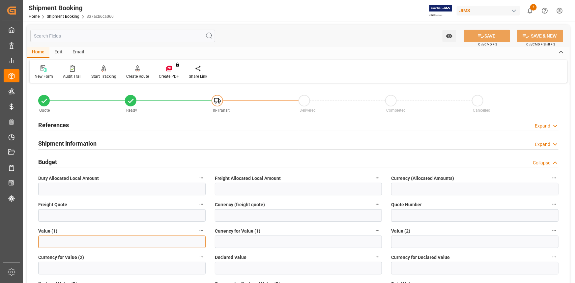
click at [62, 241] on input "text" at bounding box center [121, 242] width 167 height 13
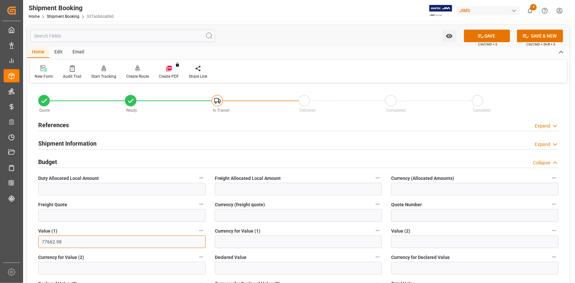
type input "77662.98"
click at [242, 243] on input at bounding box center [298, 242] width 167 height 13
type input "USD"
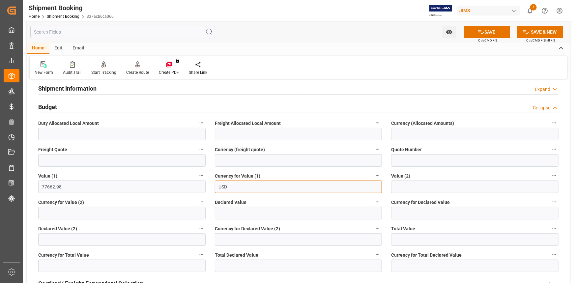
scroll to position [60, 0]
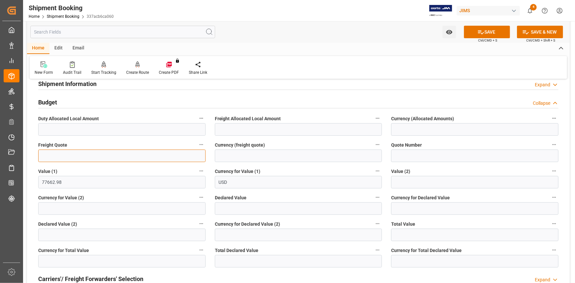
click at [75, 155] on input "text" at bounding box center [121, 156] width 167 height 13
type input "1500"
click at [240, 155] on input at bounding box center [298, 156] width 167 height 13
type input "USD"
click at [486, 30] on button "SAVE" at bounding box center [487, 32] width 46 height 13
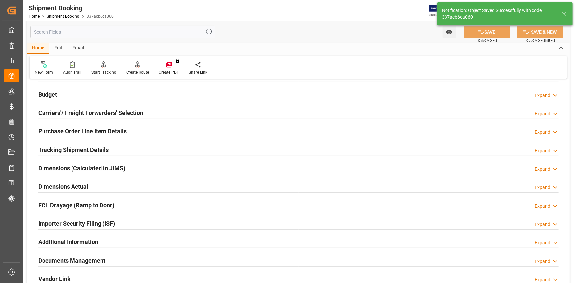
scroll to position [90, 0]
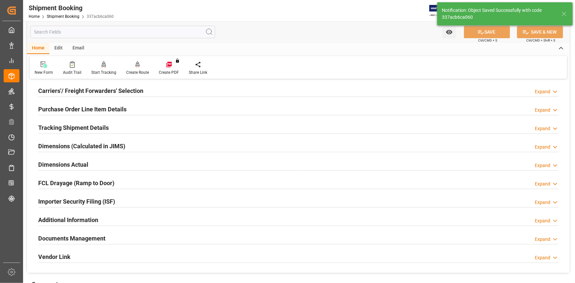
click at [131, 123] on div "Tracking Shipment Details Expand" at bounding box center [298, 127] width 520 height 13
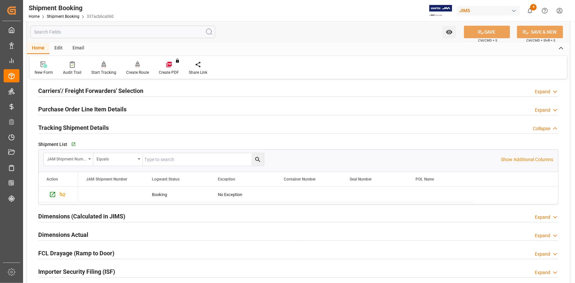
click at [136, 127] on div "Tracking Shipment Details Collapse" at bounding box center [298, 127] width 520 height 13
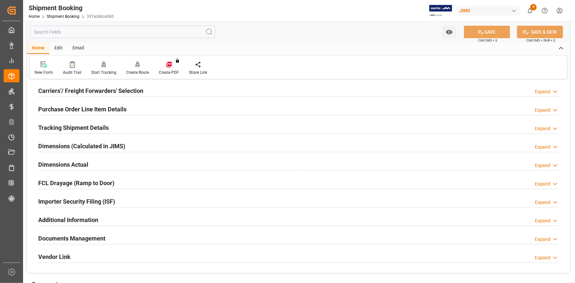
click at [133, 127] on div "Tracking Shipment Details Expand" at bounding box center [298, 127] width 520 height 13
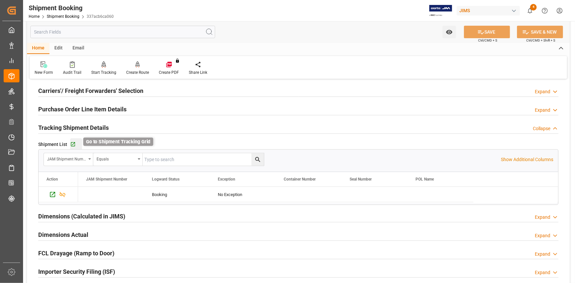
click at [72, 143] on icon "button" at bounding box center [73, 145] width 6 height 6
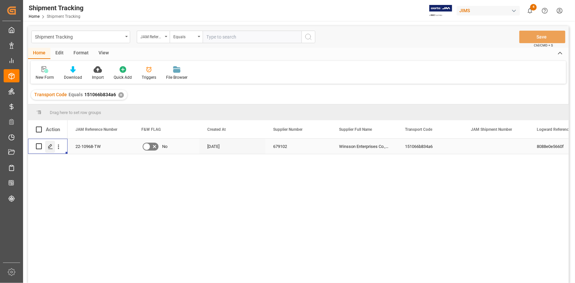
click at [47, 146] on div "Press SPACE to select this row." at bounding box center [50, 147] width 10 height 12
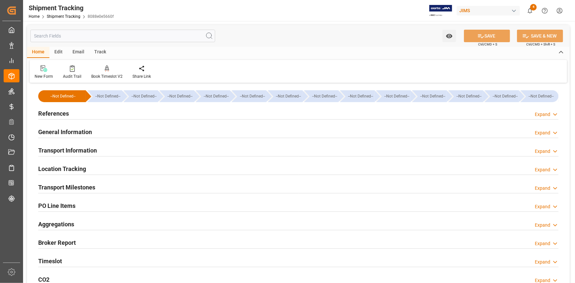
type input "[DATE] 00:00"
type input "[DATE]"
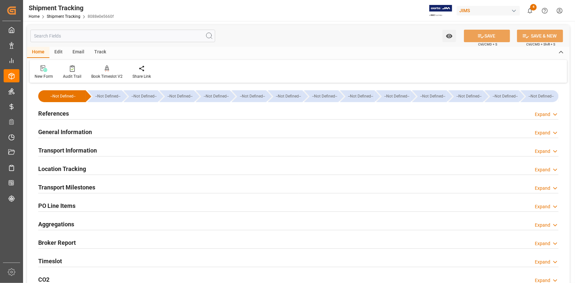
type input "[DATE] 00:00"
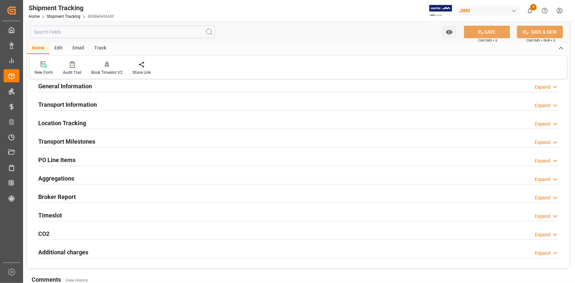
scroll to position [43, 0]
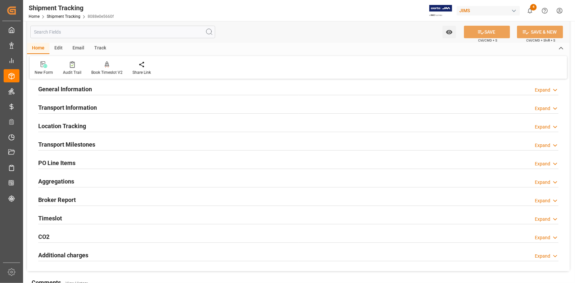
drag, startPoint x: 154, startPoint y: 145, endPoint x: 181, endPoint y: 158, distance: 29.8
click at [154, 145] on div "Transport Milestones Expand" at bounding box center [298, 144] width 520 height 13
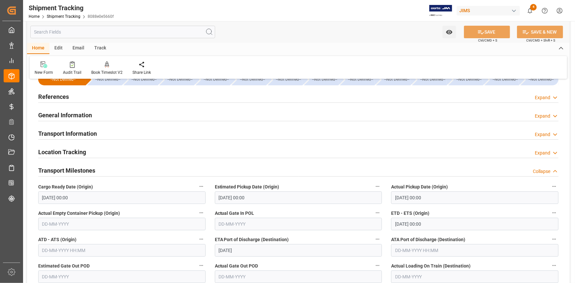
scroll to position [0, 0]
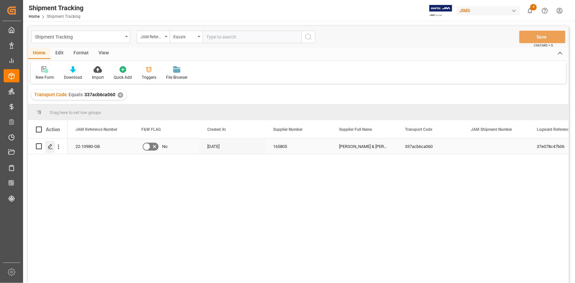
click at [49, 146] on polygon "Press SPACE to select this row." at bounding box center [49, 145] width 3 height 3
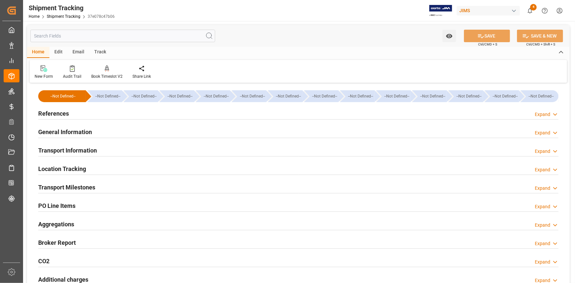
type input "[DATE]"
click at [90, 112] on div "References Expand" at bounding box center [298, 113] width 520 height 13
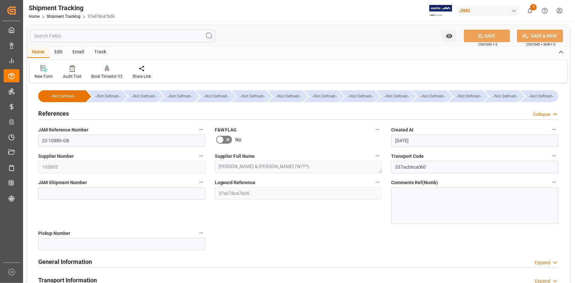
scroll to position [30, 0]
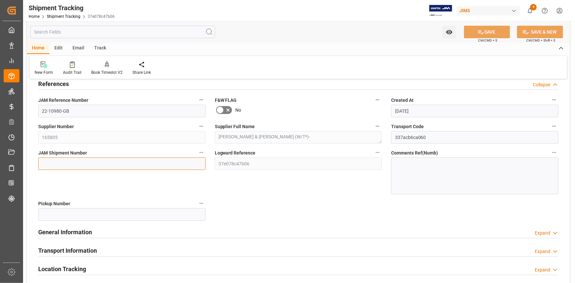
click at [79, 163] on input at bounding box center [121, 163] width 167 height 13
paste input "73007"
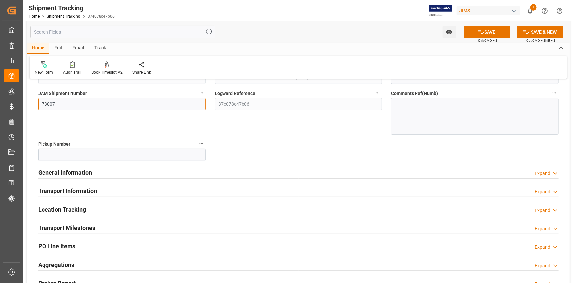
scroll to position [90, 0]
type input "73007"
click at [145, 173] on div "General Information Expand" at bounding box center [298, 171] width 520 height 13
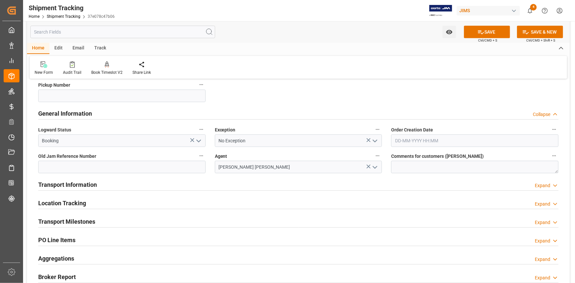
scroll to position [150, 0]
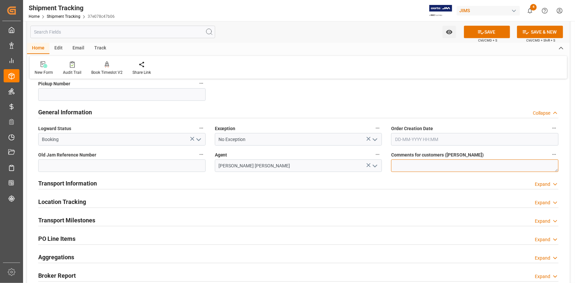
click at [400, 164] on textarea at bounding box center [474, 165] width 167 height 13
type textarea "DO NOT RECEIVE IN E1"
click at [228, 180] on div "Transport Information Expand" at bounding box center [298, 183] width 520 height 13
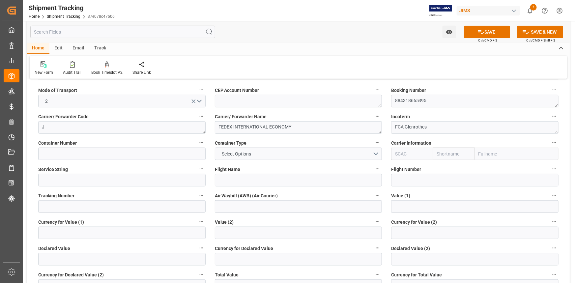
scroll to position [269, 0]
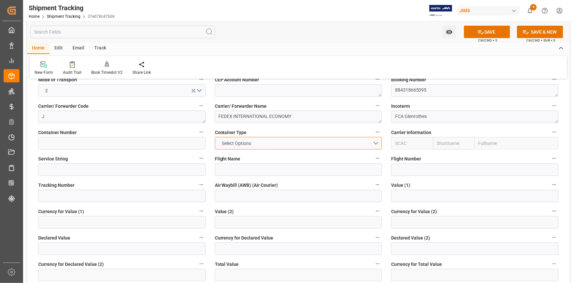
click at [375, 144] on button "Select Options" at bounding box center [298, 143] width 167 height 13
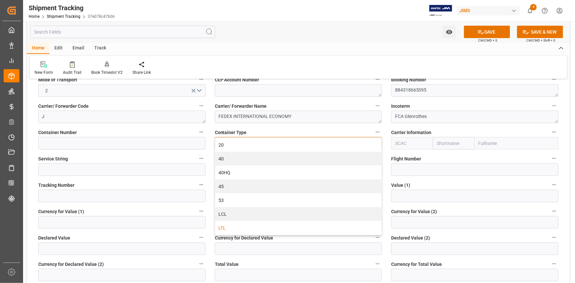
click at [268, 226] on div "LTL" at bounding box center [298, 228] width 167 height 14
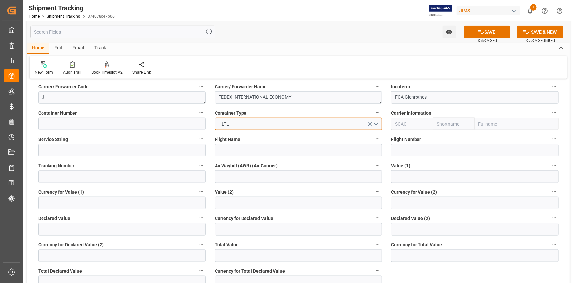
scroll to position [299, 0]
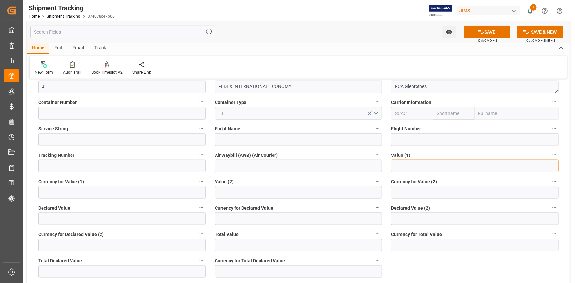
click at [402, 167] on input "text" at bounding box center [474, 166] width 167 height 13
type input "77662.98"
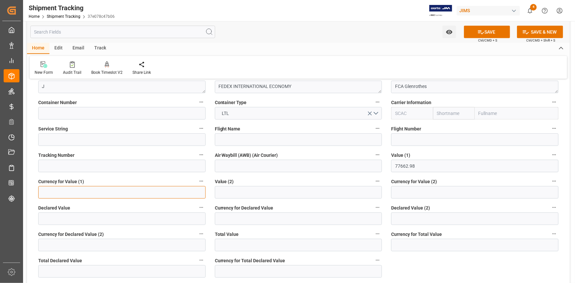
click at [82, 193] on input at bounding box center [121, 192] width 167 height 13
type input "USD"
click at [496, 29] on button "SAVE" at bounding box center [487, 32] width 46 height 13
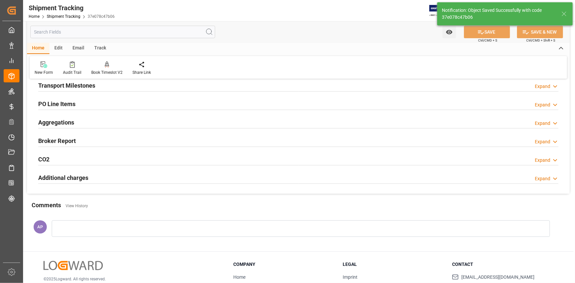
scroll to position [87, 0]
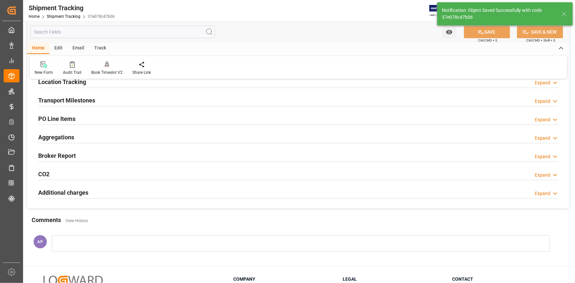
click at [109, 99] on div "Transport Milestones Expand" at bounding box center [298, 100] width 520 height 13
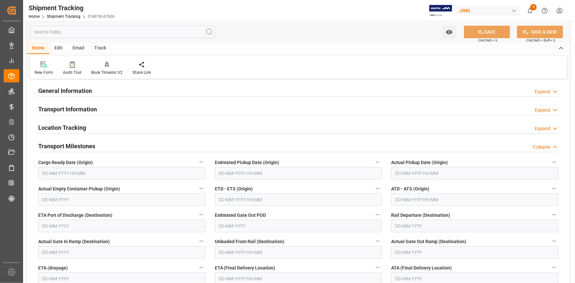
scroll to position [27, 0]
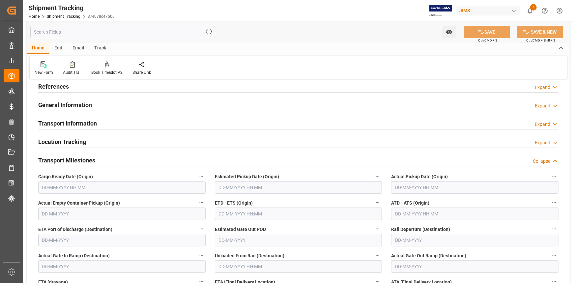
click at [115, 103] on div "General Information Expand" at bounding box center [298, 104] width 520 height 13
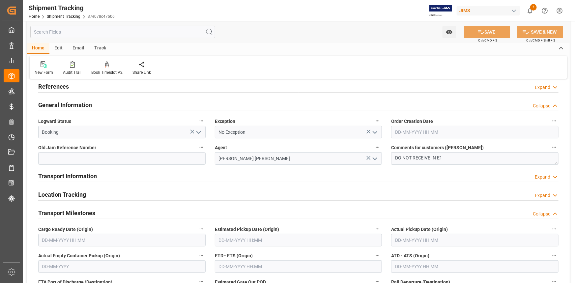
click at [127, 174] on div "Transport Information Expand" at bounding box center [298, 175] width 520 height 13
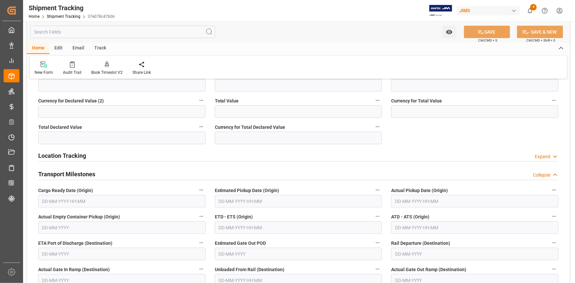
scroll to position [326, 0]
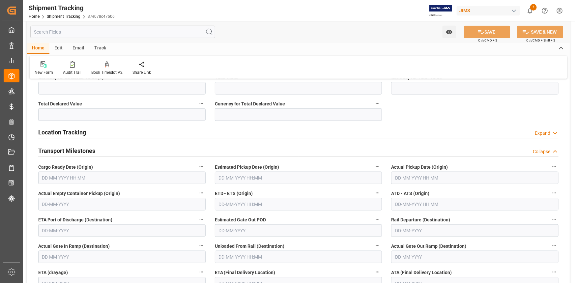
click at [105, 177] on input "text" at bounding box center [121, 178] width 167 height 13
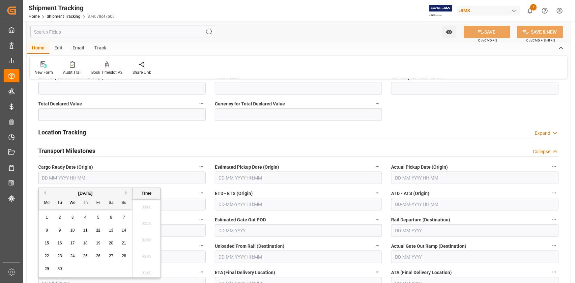
scroll to position [727, 0]
click at [96, 230] on span "12" at bounding box center [98, 230] width 4 height 5
type input "[DATE] 00:00"
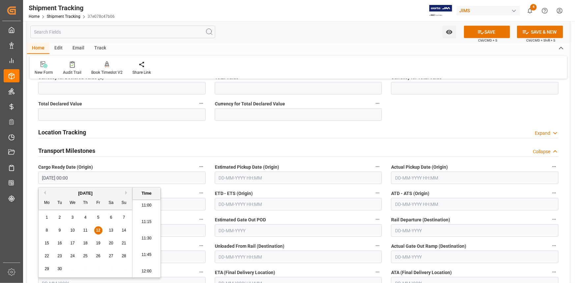
click at [219, 178] on input "text" at bounding box center [298, 178] width 167 height 13
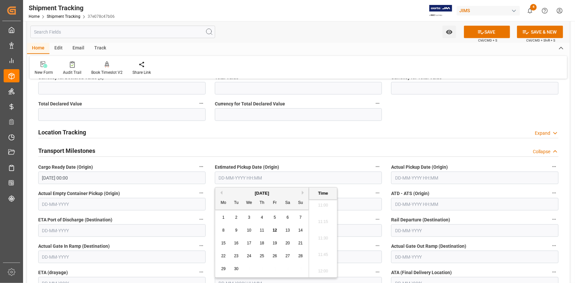
click at [276, 230] on span "12" at bounding box center [274, 230] width 4 height 5
type input "[DATE] 00:00"
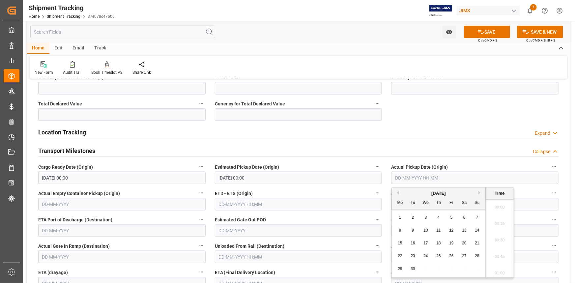
click at [399, 181] on input "text" at bounding box center [474, 178] width 167 height 13
click at [452, 228] on span "12" at bounding box center [451, 230] width 4 height 5
type input "[DATE] 00:00"
click at [289, 189] on label "ETD - ETS (Origin)" at bounding box center [298, 193] width 167 height 9
click at [373, 189] on button "ETD - ETS (Origin)" at bounding box center [377, 193] width 9 height 9
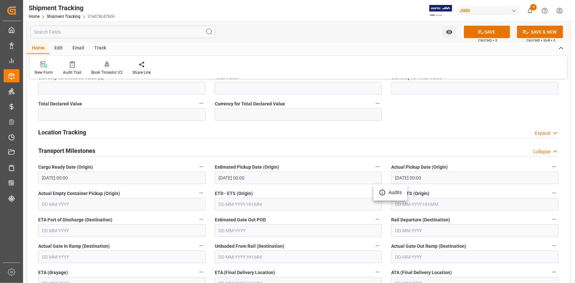
click at [300, 195] on div at bounding box center [287, 141] width 575 height 283
click at [237, 205] on input "text" at bounding box center [298, 204] width 167 height 13
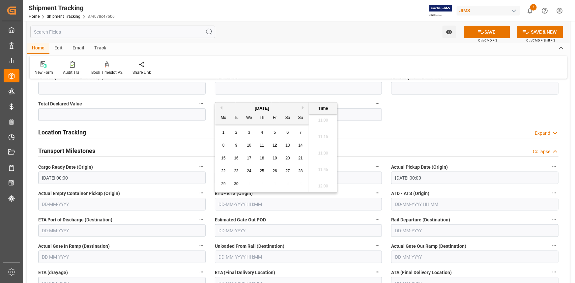
click at [275, 145] on span "12" at bounding box center [274, 145] width 4 height 5
type input "[DATE] 00:00"
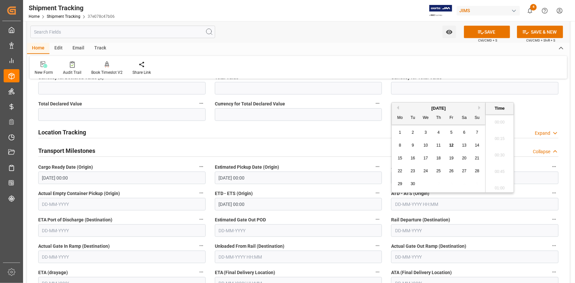
click at [408, 205] on input "text" at bounding box center [474, 204] width 167 height 13
click at [450, 145] on span "12" at bounding box center [451, 145] width 4 height 5
type input "12-09-2025 00:00"
click at [294, 212] on div "ETD - ETS (Origin) 12-09-2025 00:00" at bounding box center [298, 199] width 177 height 26
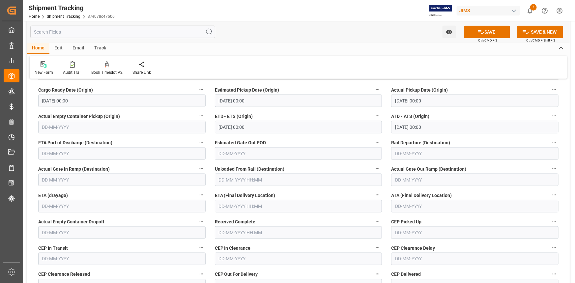
scroll to position [416, 0]
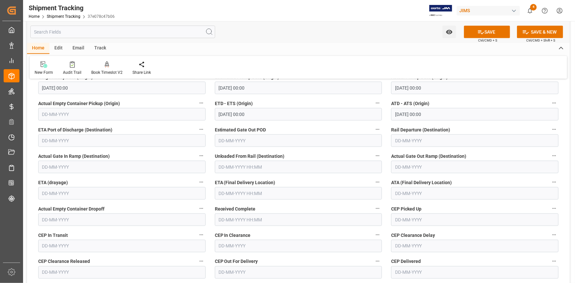
click at [256, 192] on input "text" at bounding box center [298, 193] width 167 height 13
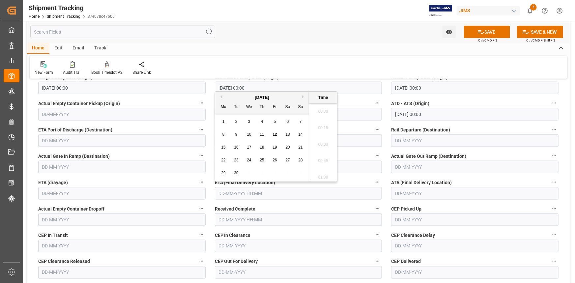
scroll to position [727, 0]
click at [275, 148] on span "19" at bounding box center [274, 147] width 4 height 5
type input "19-09-2025 00:00"
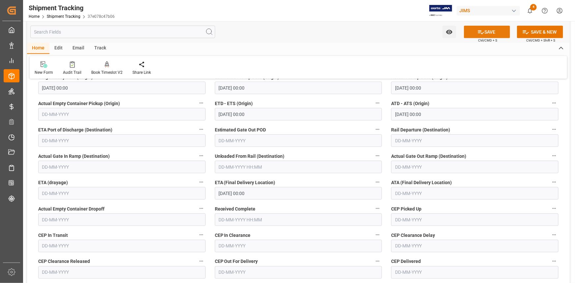
click at [491, 37] on button "SAVE" at bounding box center [487, 32] width 46 height 13
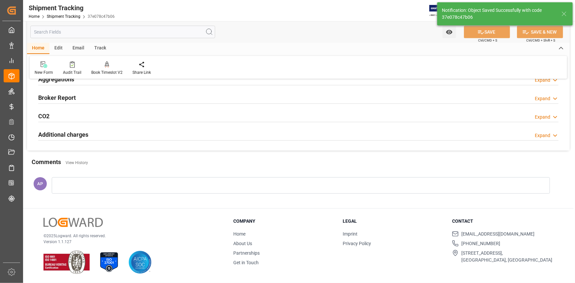
scroll to position [127, 0]
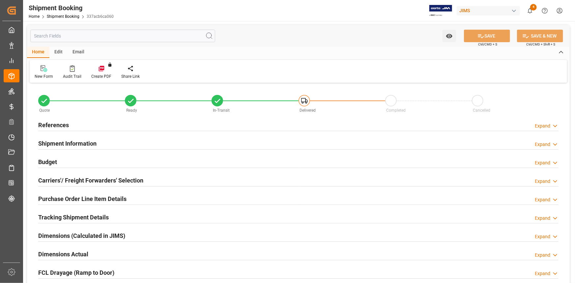
type input "0"
type input "[DATE]"
drag, startPoint x: 123, startPoint y: 126, endPoint x: 131, endPoint y: 128, distance: 8.8
click at [123, 126] on div "References Expand" at bounding box center [298, 124] width 520 height 13
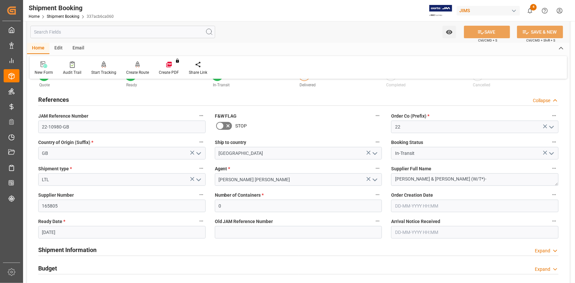
scroll to position [60, 0]
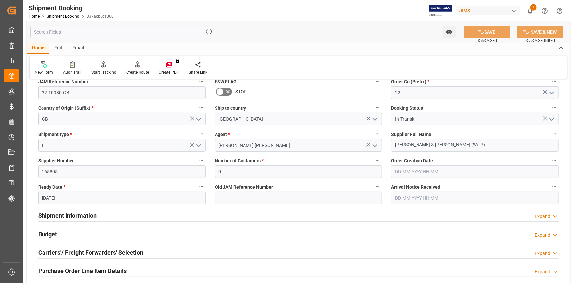
drag, startPoint x: 158, startPoint y: 213, endPoint x: 173, endPoint y: 214, distance: 14.6
click at [158, 213] on div "Shipment Information Expand" at bounding box center [298, 215] width 520 height 13
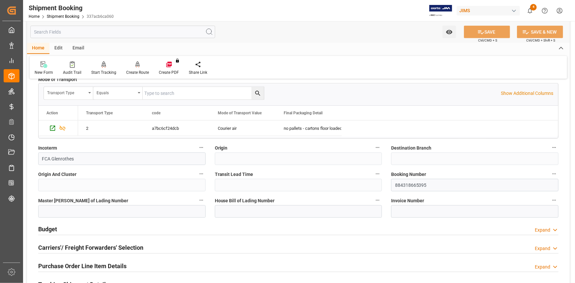
scroll to position [359, 0]
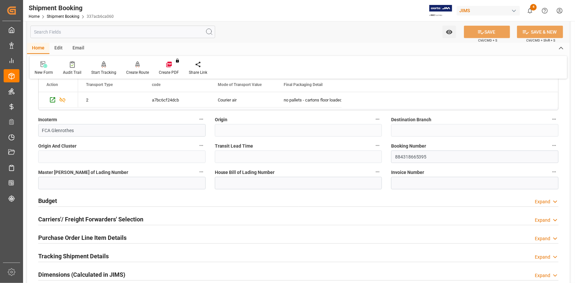
click at [154, 203] on div "Budget Expand" at bounding box center [298, 200] width 520 height 13
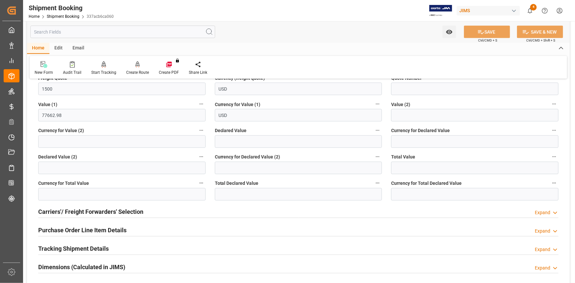
scroll to position [539, 0]
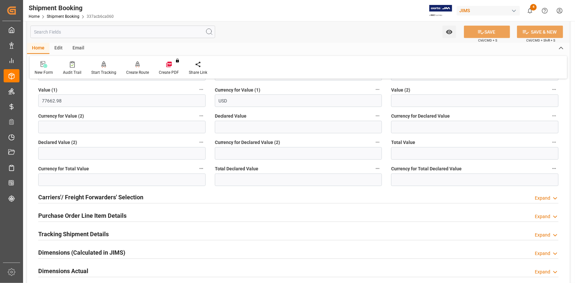
click at [158, 212] on div "Purchase Order Line Item Details Expand" at bounding box center [298, 215] width 520 height 13
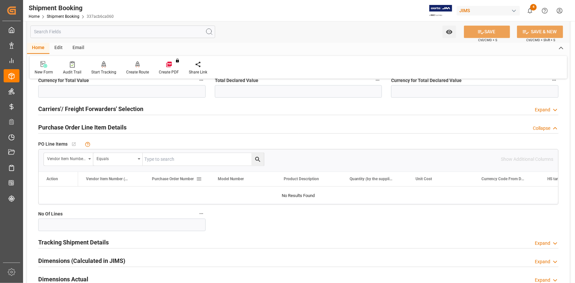
scroll to position [629, 0]
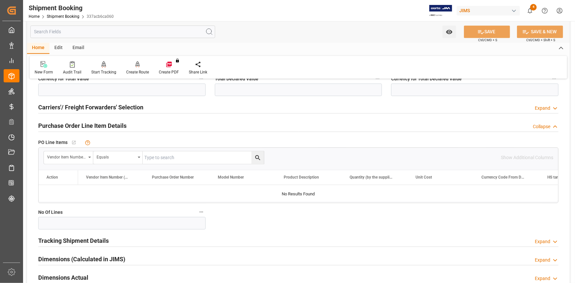
click at [151, 127] on div "Purchase Order Line Item Details Collapse" at bounding box center [298, 125] width 520 height 13
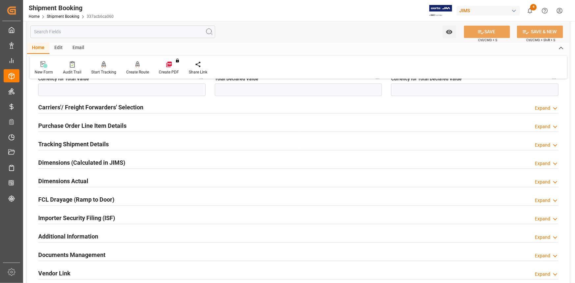
click at [147, 144] on div "Tracking Shipment Details Expand" at bounding box center [298, 144] width 520 height 13
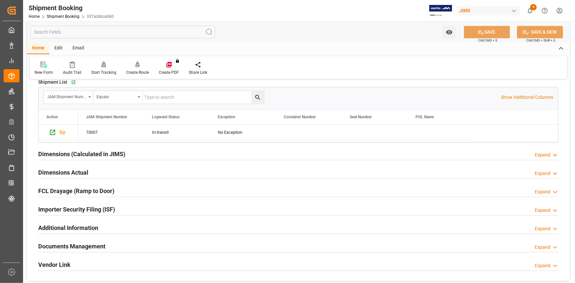
scroll to position [719, 0]
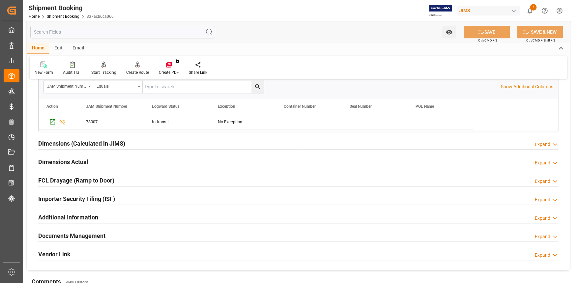
click at [137, 159] on div "Dimensions Actual Expand" at bounding box center [298, 161] width 520 height 13
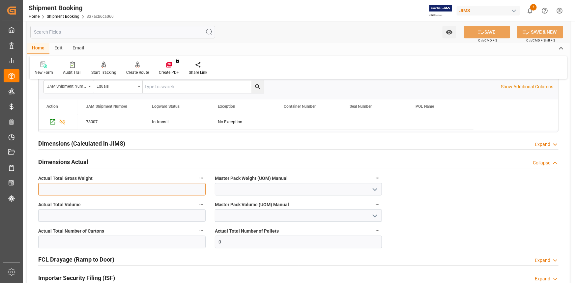
click at [90, 189] on input "text" at bounding box center [121, 189] width 167 height 13
type input "33"
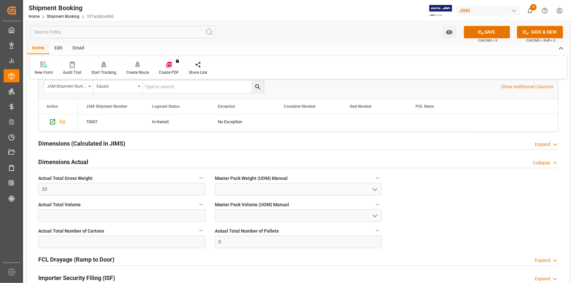
click at [375, 188] on polyline "open menu" at bounding box center [375, 189] width 4 height 2
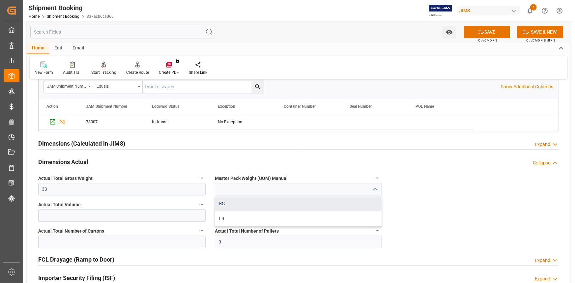
click at [294, 203] on div "KG" at bounding box center [298, 203] width 167 height 15
type input "KG"
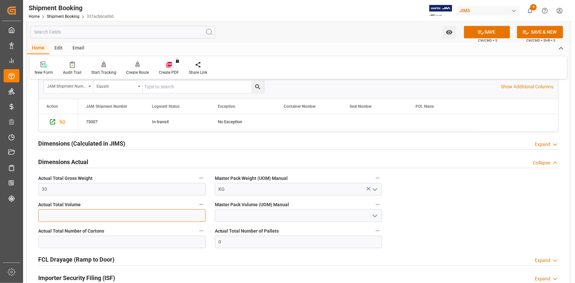
click at [80, 211] on input "text" at bounding box center [121, 215] width 167 height 13
drag, startPoint x: 71, startPoint y: 237, endPoint x: 86, endPoint y: 237, distance: 14.8
click at [71, 237] on input "text" at bounding box center [121, 242] width 167 height 13
type input "6"
click at [490, 31] on button "SAVE" at bounding box center [487, 32] width 46 height 13
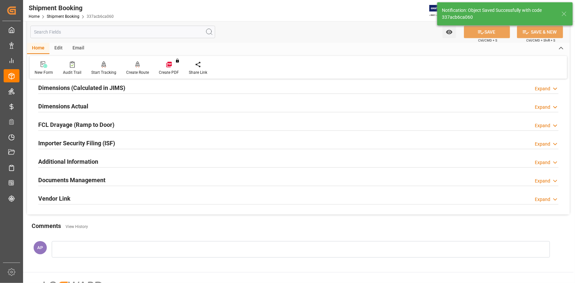
scroll to position [133, 0]
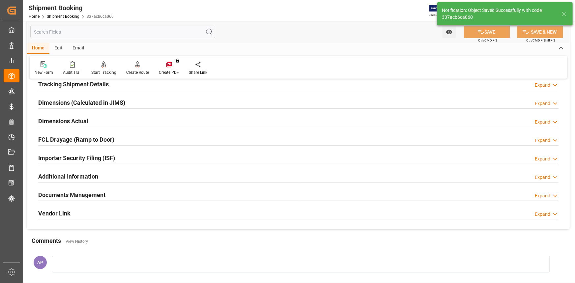
click at [138, 158] on div "Importer Security Filing (ISF) Expand" at bounding box center [298, 157] width 520 height 13
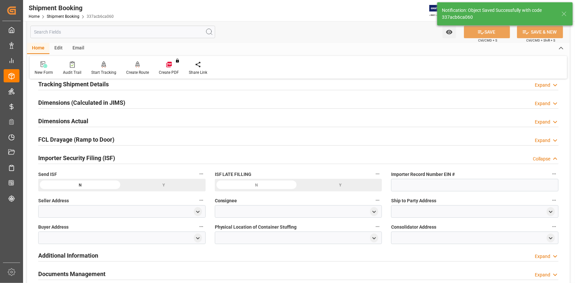
click at [138, 158] on div "Importer Security Filing (ISF) Collapse" at bounding box center [298, 157] width 520 height 13
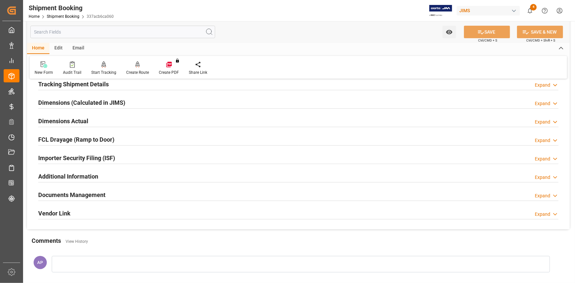
click at [128, 178] on div "Additional Information Expand" at bounding box center [298, 176] width 520 height 13
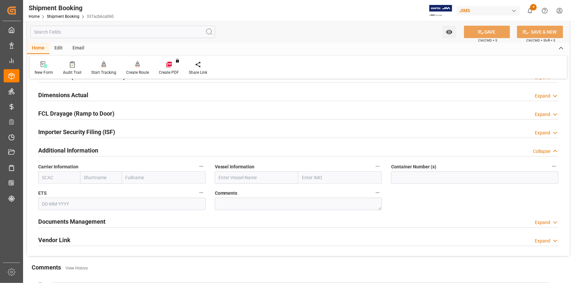
scroll to position [193, 0]
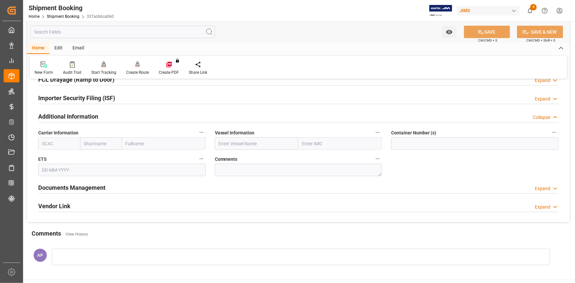
drag, startPoint x: 123, startPoint y: 116, endPoint x: 125, endPoint y: 126, distance: 9.8
click at [123, 117] on div "Additional Information Collapse" at bounding box center [298, 116] width 520 height 13
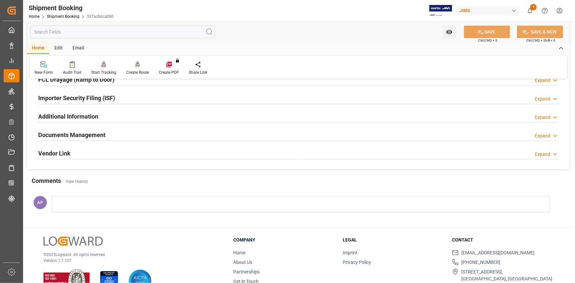
click at [122, 137] on div "Documents Management Expand" at bounding box center [298, 134] width 520 height 13
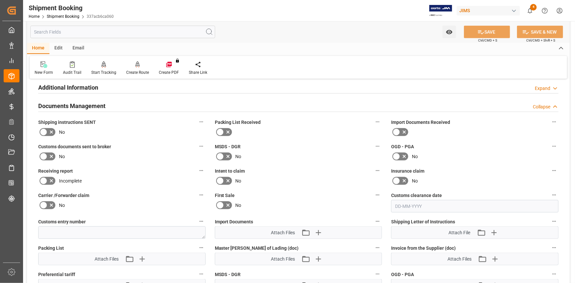
scroll to position [283, 0]
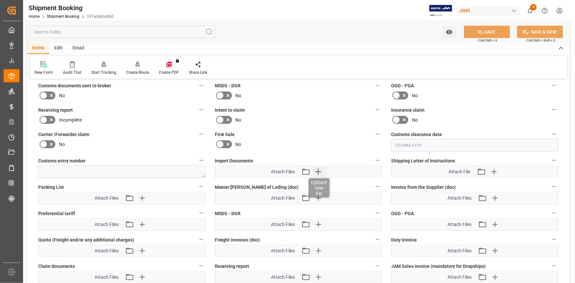
click at [320, 174] on icon "button" at bounding box center [318, 171] width 11 height 11
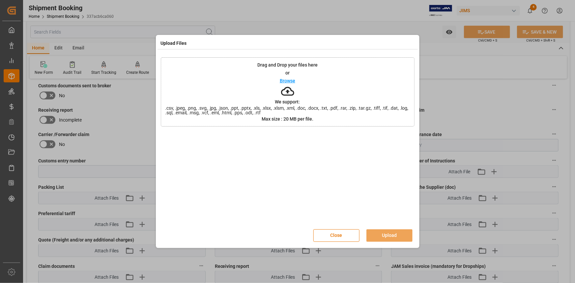
click at [288, 81] on p "Browse" at bounding box center [287, 80] width 15 height 5
click at [389, 234] on button "Upload" at bounding box center [389, 235] width 46 height 13
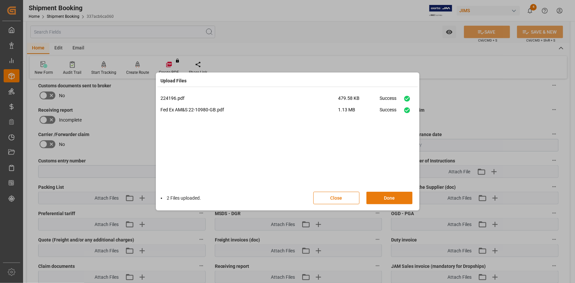
click at [389, 198] on button "Done" at bounding box center [389, 198] width 46 height 13
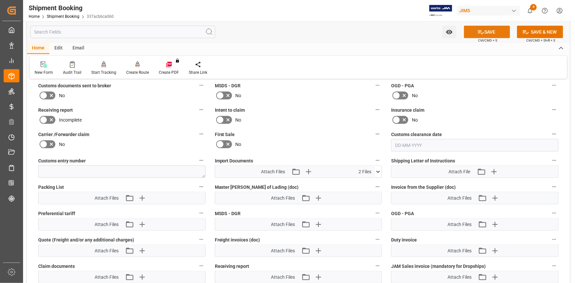
click at [491, 32] on button "SAVE" at bounding box center [487, 32] width 46 height 13
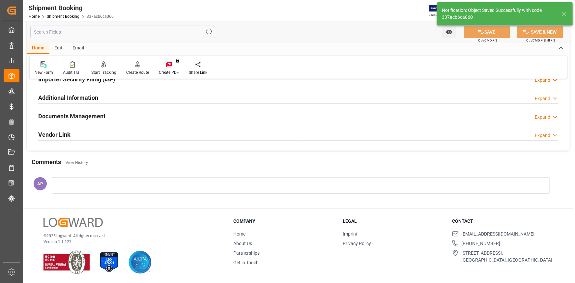
scroll to position [211, 0]
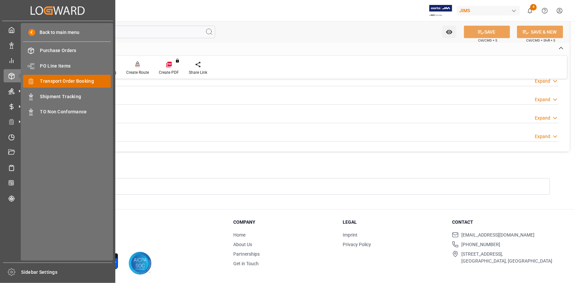
click at [57, 81] on span "Transport Order Booking" at bounding box center [75, 81] width 71 height 7
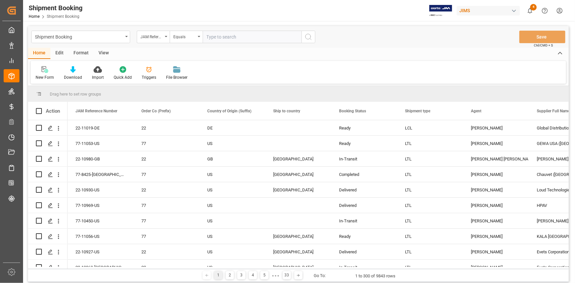
click at [222, 36] on input "text" at bounding box center [252, 37] width 99 height 13
type input "22-10647-[GEOGRAPHIC_DATA]"
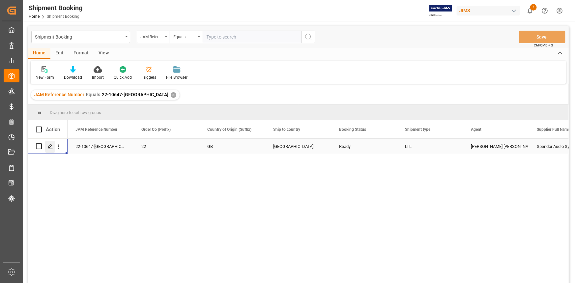
click at [51, 148] on icon "Press SPACE to select this row." at bounding box center [50, 146] width 5 height 5
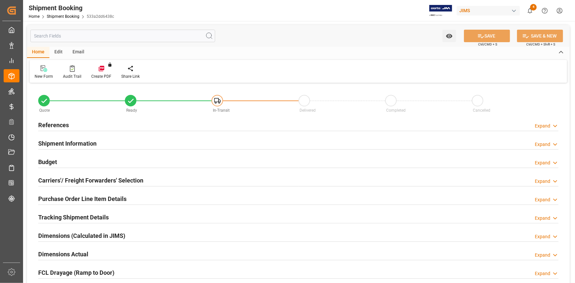
type input "0"
type input "21"
type input "27.4137"
type input "1163.076"
type input "1400"
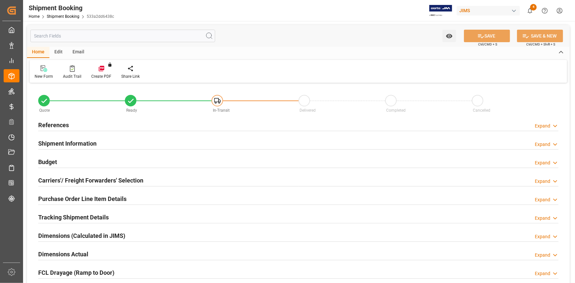
type input "4326.7"
type input "[DATE]"
click at [99, 122] on div "References Expand" at bounding box center [298, 124] width 520 height 13
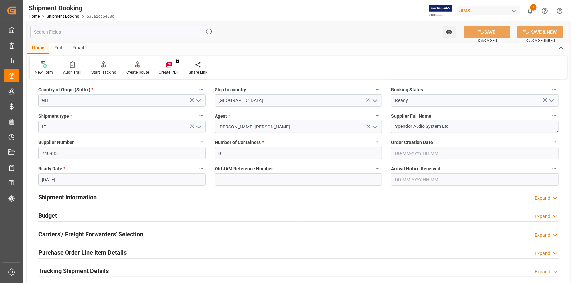
scroll to position [120, 0]
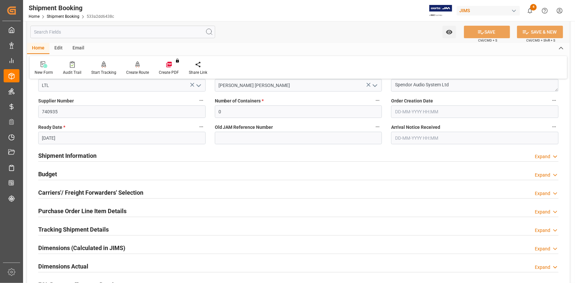
click at [136, 157] on div "Shipment Information Expand" at bounding box center [298, 155] width 520 height 13
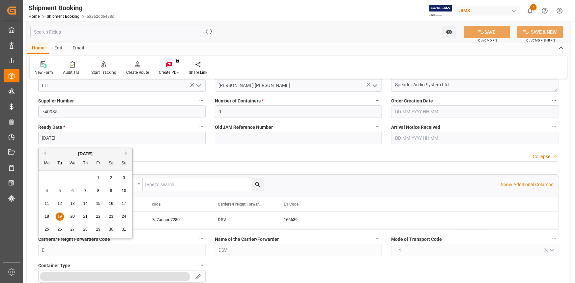
click at [102, 139] on input "[DATE]" at bounding box center [121, 138] width 167 height 13
click at [173, 157] on div "Shipment Information Collapse" at bounding box center [298, 155] width 520 height 13
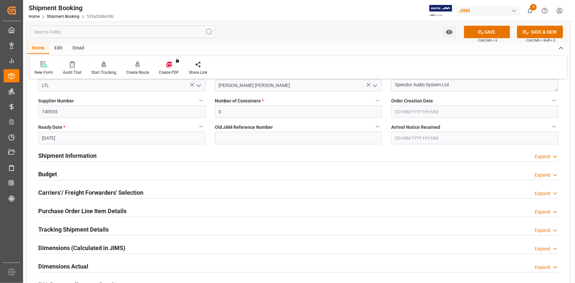
click at [174, 156] on div "Shipment Information Expand" at bounding box center [298, 155] width 520 height 13
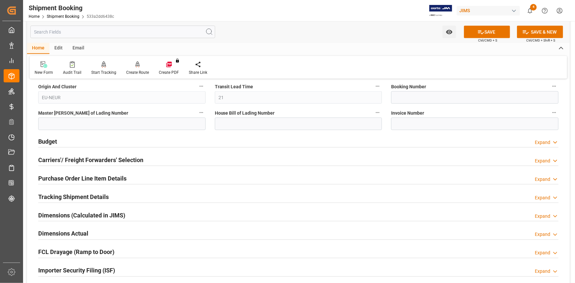
scroll to position [419, 0]
click at [124, 140] on div "Budget Expand" at bounding box center [298, 140] width 520 height 13
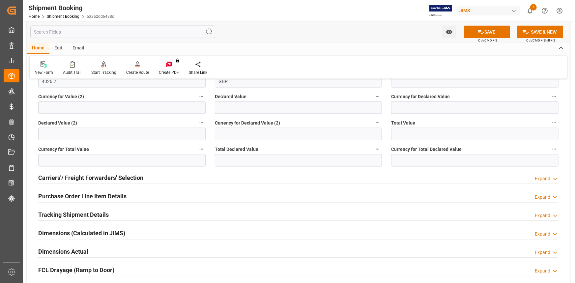
scroll to position [569, 0]
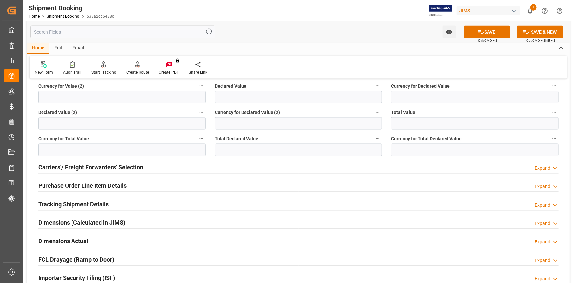
click at [145, 185] on div "Purchase Order Line Item Details Expand" at bounding box center [298, 185] width 520 height 13
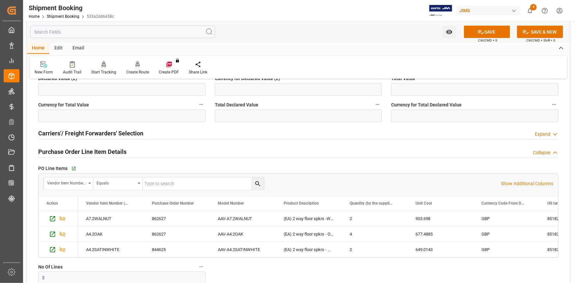
scroll to position [599, 0]
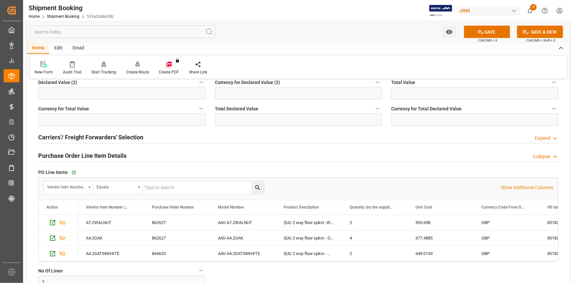
click at [147, 155] on div "Purchase Order Line Item Details Collapse" at bounding box center [298, 155] width 520 height 13
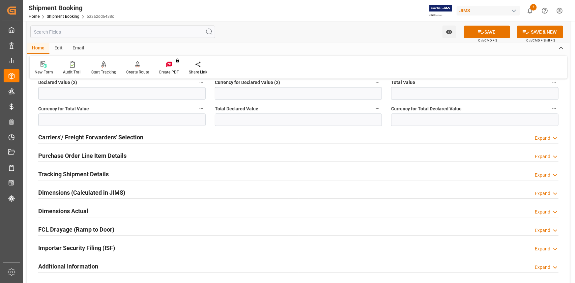
click at [137, 173] on div "Tracking Shipment Details Expand" at bounding box center [298, 174] width 520 height 13
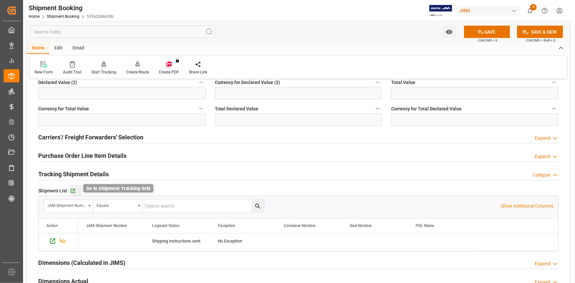
click at [72, 189] on icon "button" at bounding box center [73, 191] width 6 height 6
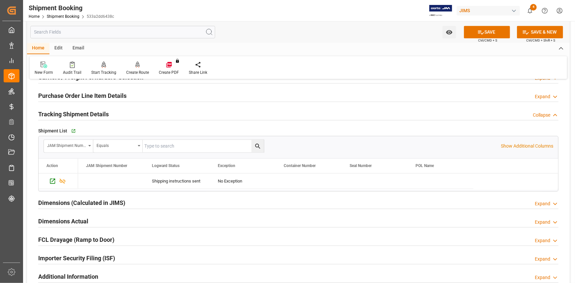
scroll to position [659, 0]
click at [73, 129] on icon "button" at bounding box center [73, 131] width 4 height 4
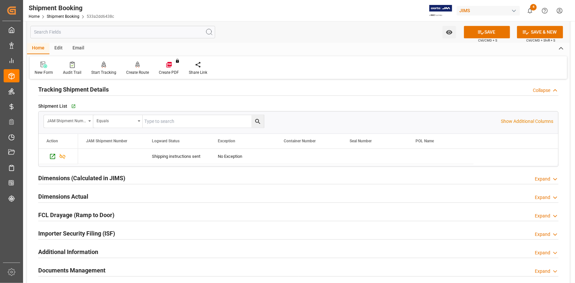
scroll to position [719, 0]
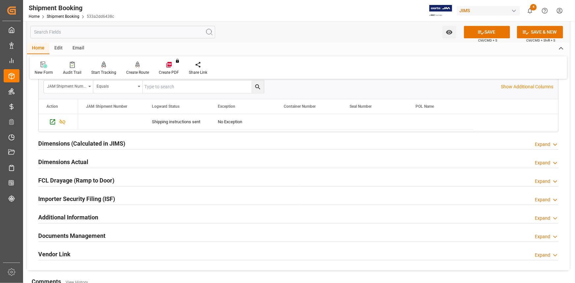
drag, startPoint x: 105, startPoint y: 153, endPoint x: 127, endPoint y: 166, distance: 25.8
click at [105, 153] on div "Dimensions Actual Expand" at bounding box center [298, 162] width 529 height 18
click at [126, 165] on div "Dimensions Actual Expand" at bounding box center [298, 161] width 520 height 13
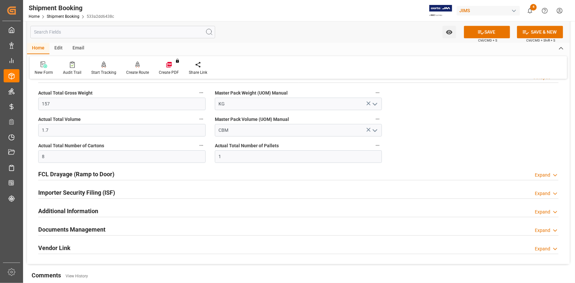
scroll to position [808, 0]
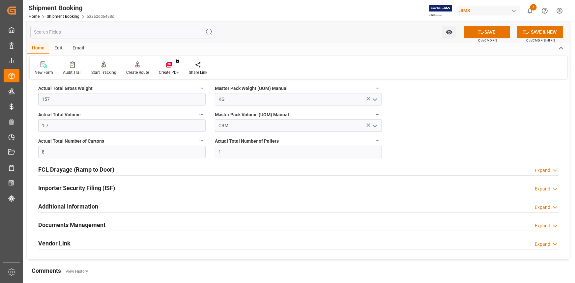
click at [131, 168] on div "FCL Drayage (Ramp to Door) Expand" at bounding box center [298, 169] width 520 height 13
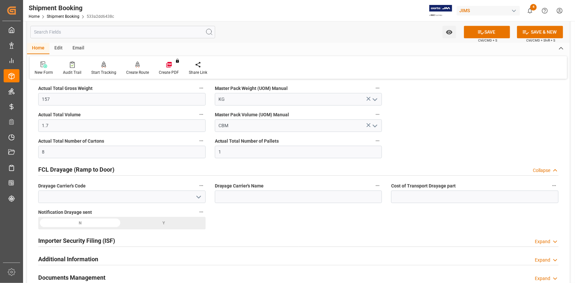
click at [131, 168] on div "FCL Drayage (Ramp to Door) Collapse" at bounding box center [298, 169] width 520 height 13
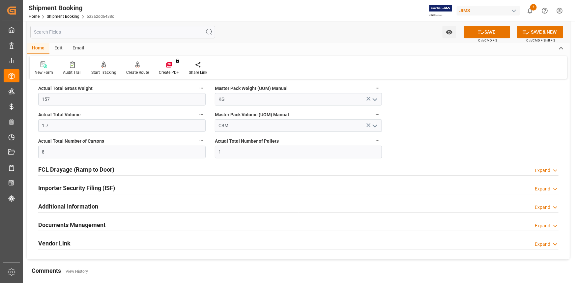
click at [123, 187] on div "Importer Security Filing (ISF) Expand" at bounding box center [298, 187] width 520 height 13
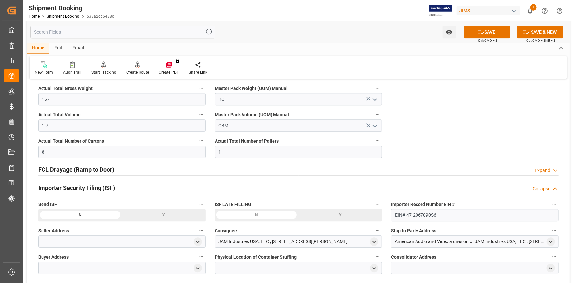
click at [131, 188] on div "Importer Security Filing (ISF) Collapse" at bounding box center [298, 187] width 520 height 13
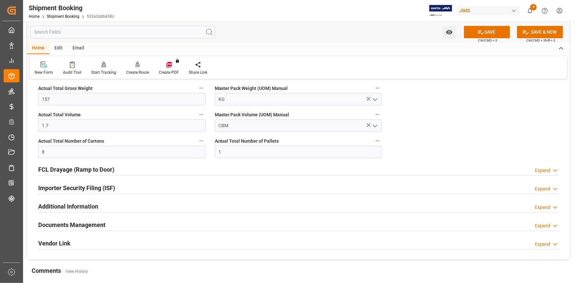
click at [123, 204] on div "Additional Information Expand" at bounding box center [298, 206] width 520 height 13
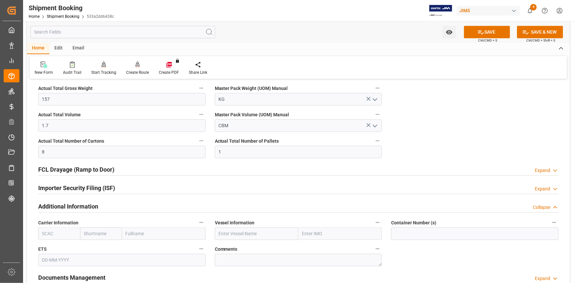
click at [123, 204] on div "Additional Information Collapse" at bounding box center [298, 206] width 520 height 13
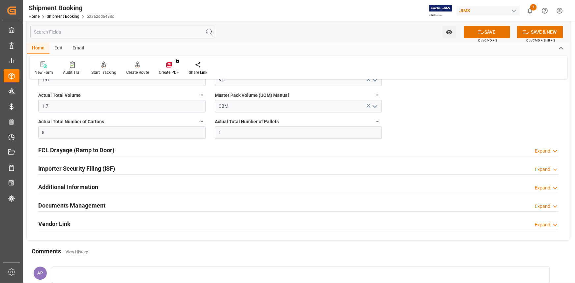
scroll to position [838, 0]
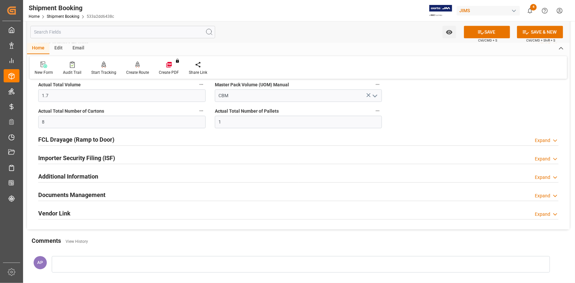
click at [150, 191] on div "Documents Management Expand" at bounding box center [298, 194] width 520 height 13
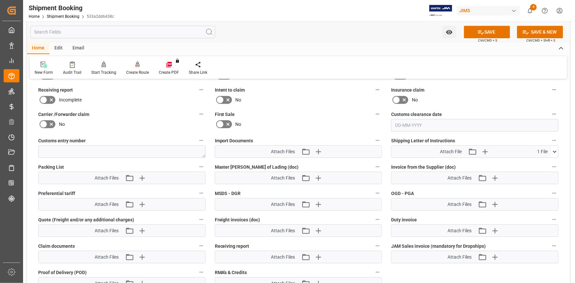
scroll to position [1018, 0]
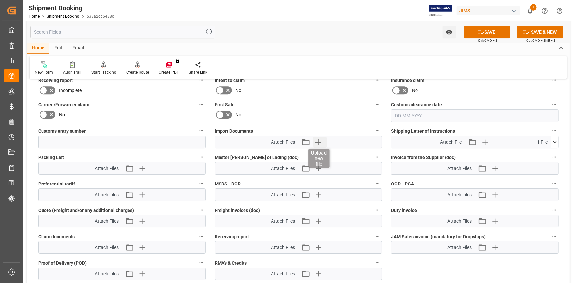
click at [318, 139] on icon "button" at bounding box center [318, 142] width 6 height 6
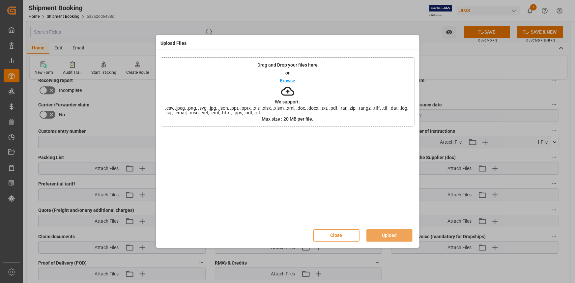
click at [287, 81] on p "Browse" at bounding box center [287, 80] width 15 height 5
click at [392, 235] on button "Upload" at bounding box center [389, 235] width 46 height 13
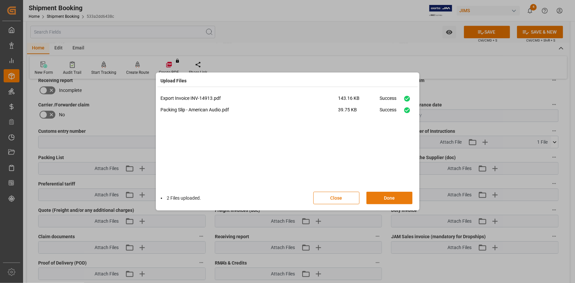
click at [389, 198] on button "Done" at bounding box center [389, 198] width 46 height 13
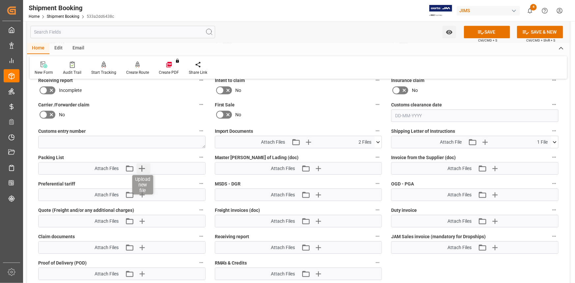
click at [144, 165] on icon "button" at bounding box center [141, 168] width 11 height 11
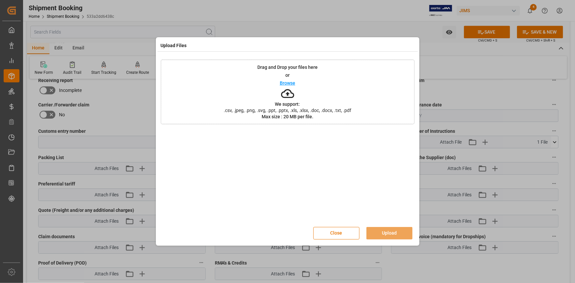
click at [290, 83] on p "Browse" at bounding box center [287, 83] width 15 height 5
click at [394, 233] on button "Upload" at bounding box center [389, 233] width 46 height 13
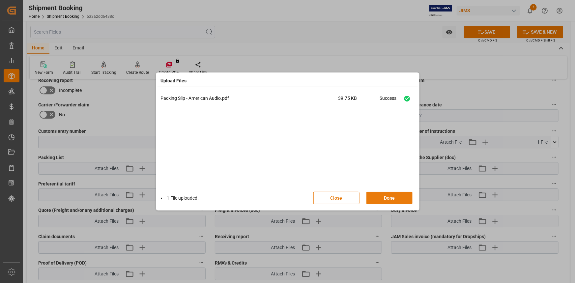
click at [394, 198] on button "Done" at bounding box center [389, 198] width 46 height 13
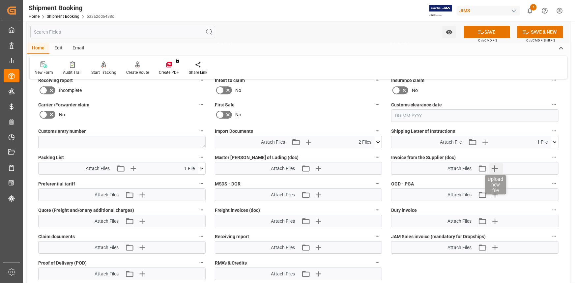
click at [495, 166] on icon "button" at bounding box center [495, 168] width 6 height 6
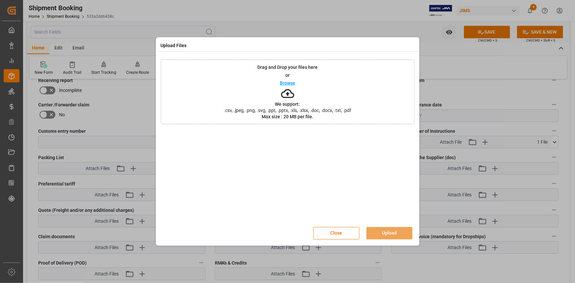
click at [286, 82] on p "Browse" at bounding box center [287, 83] width 15 height 5
click at [400, 230] on button "Upload" at bounding box center [389, 233] width 46 height 13
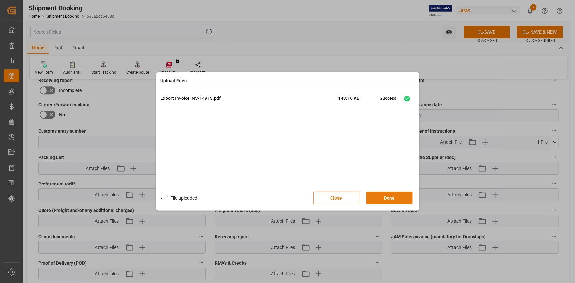
click at [393, 199] on button "Done" at bounding box center [389, 198] width 46 height 13
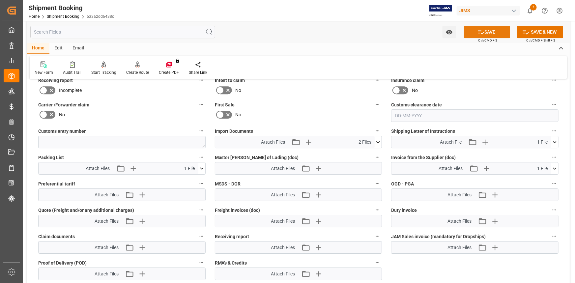
click at [492, 33] on button "SAVE" at bounding box center [487, 32] width 46 height 13
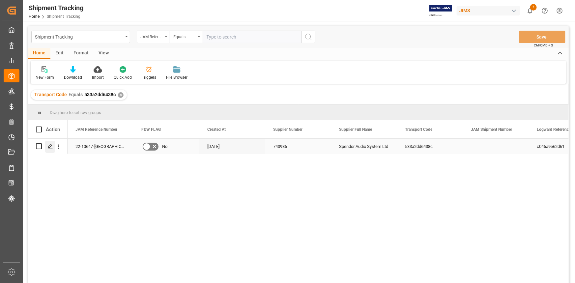
click at [50, 147] on icon "Press SPACE to select this row." at bounding box center [50, 146] width 5 height 5
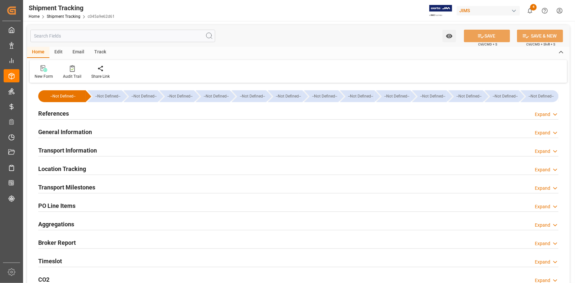
type input "[DATE]"
click at [119, 117] on div "References Expand" at bounding box center [298, 113] width 520 height 13
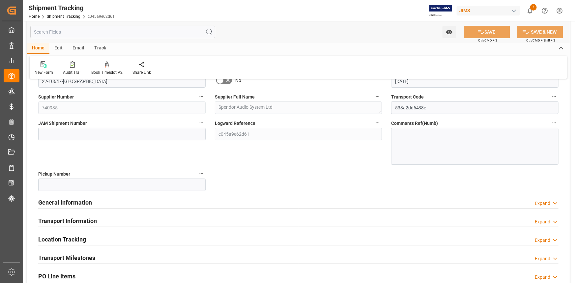
scroll to position [60, 0]
click at [74, 131] on input at bounding box center [121, 133] width 167 height 13
paste input "73008"
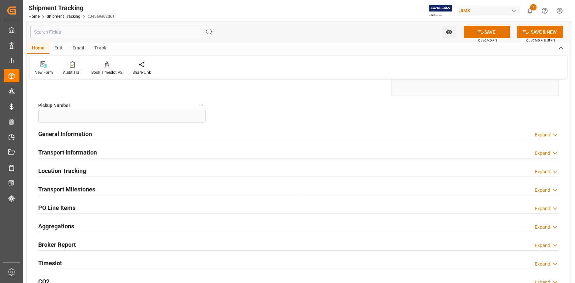
scroll to position [150, 0]
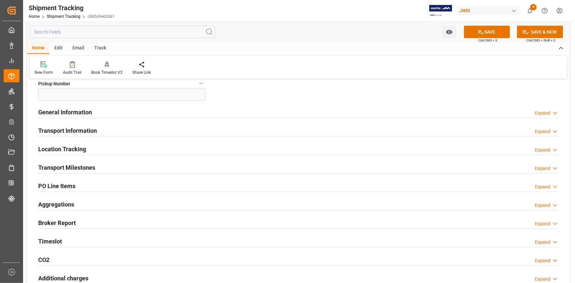
type input "73008"
click at [122, 108] on div "General Information Expand" at bounding box center [298, 111] width 520 height 13
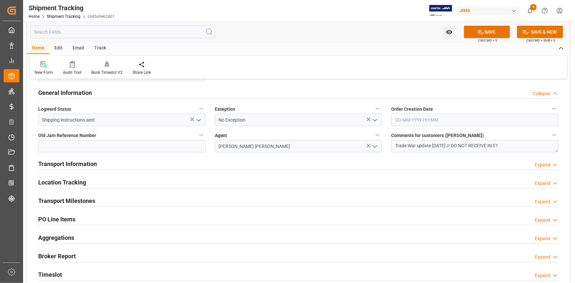
scroll to position [180, 0]
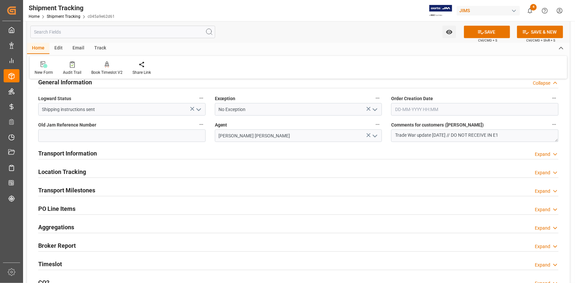
click at [136, 151] on div "Transport Information Expand" at bounding box center [298, 153] width 520 height 13
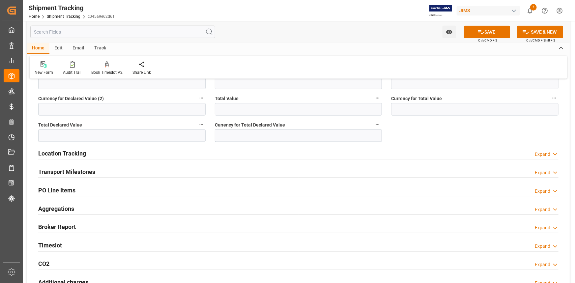
scroll to position [449, 0]
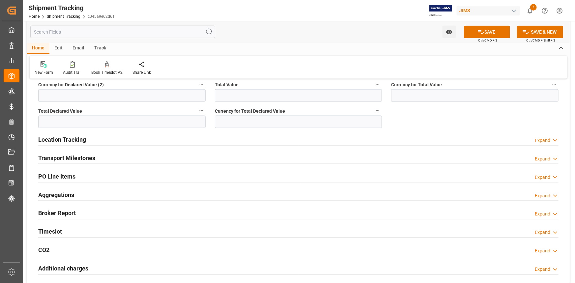
click at [123, 155] on div "Transport Milestones Expand" at bounding box center [298, 157] width 520 height 13
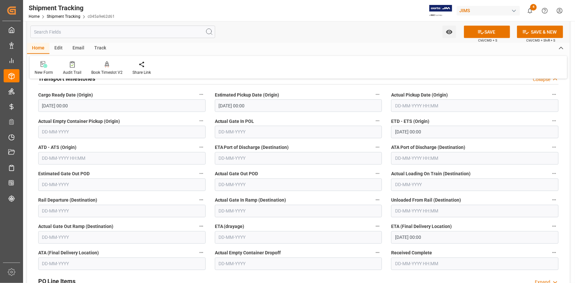
scroll to position [539, 0]
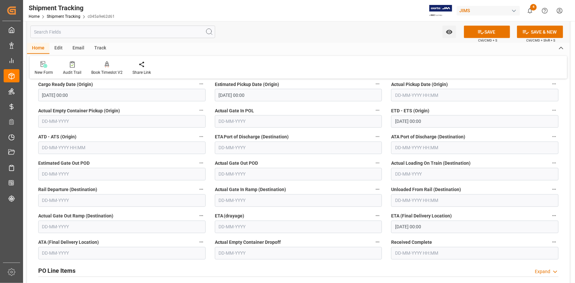
click at [408, 224] on input "[DATE] 00:00" at bounding box center [474, 227] width 167 height 13
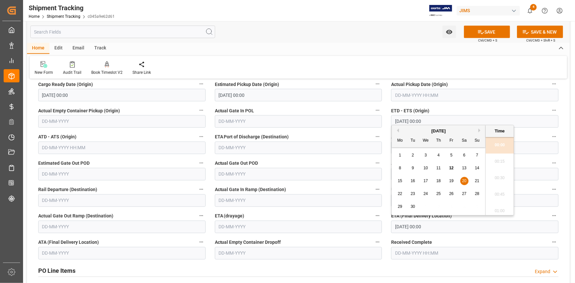
click at [402, 192] on div "22" at bounding box center [400, 194] width 8 height 8
type input "[DATE] 00:00"
click at [485, 33] on button "SAVE" at bounding box center [487, 32] width 46 height 13
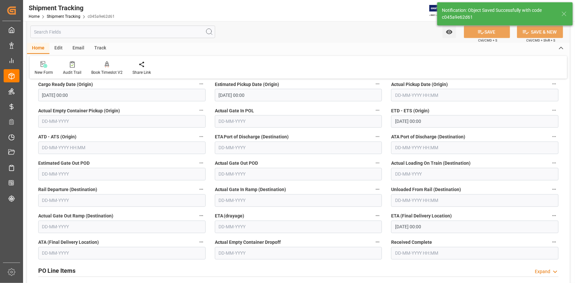
scroll to position [119, 0]
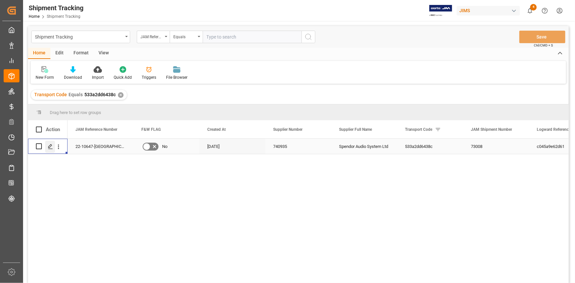
click at [48, 147] on icon "Press SPACE to select this row." at bounding box center [50, 146] width 5 height 5
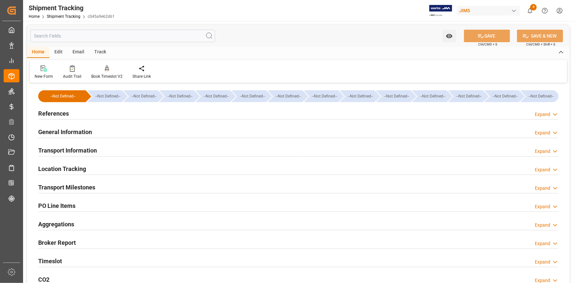
type input "[DATE]"
click at [86, 109] on div "References Expand" at bounding box center [298, 113] width 520 height 13
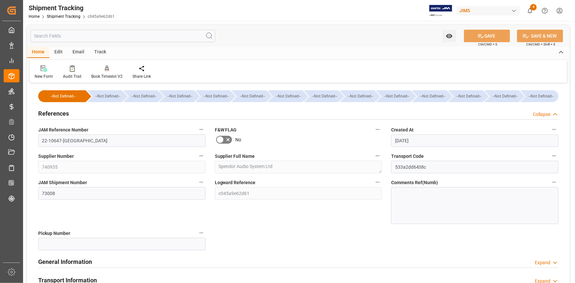
scroll to position [60, 0]
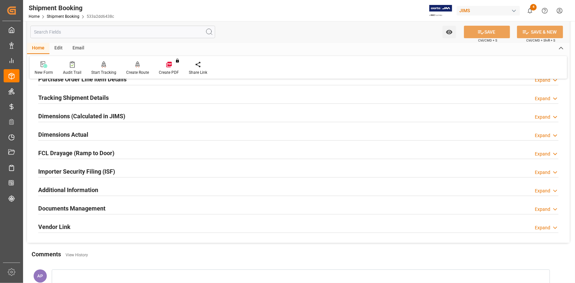
scroll to position [210, 0]
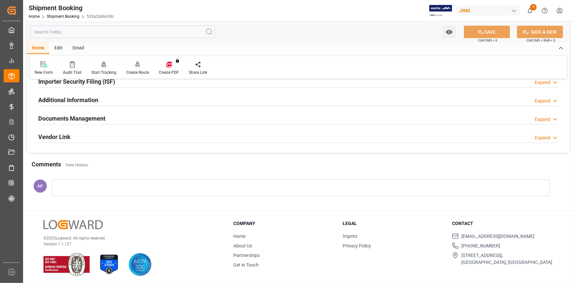
click at [170, 114] on div "Documents Management Expand" at bounding box center [298, 118] width 520 height 13
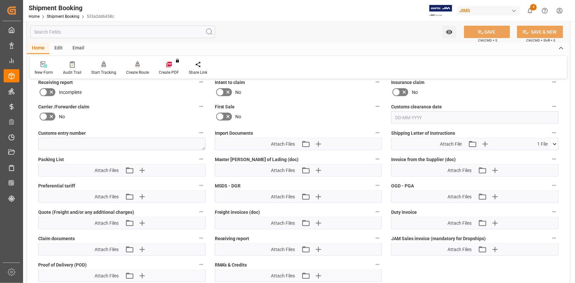
scroll to position [329, 0]
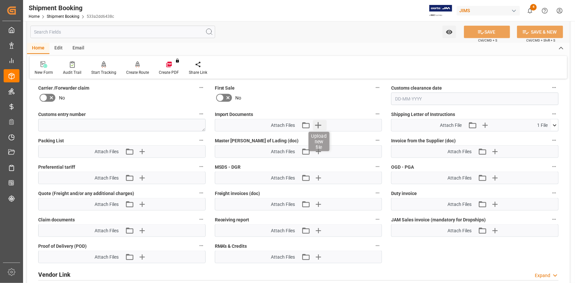
click at [320, 122] on icon "button" at bounding box center [318, 125] width 11 height 11
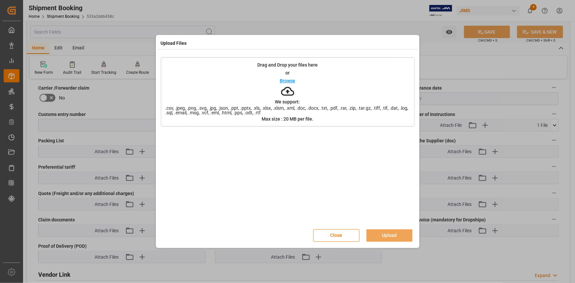
click at [289, 79] on p "Browse" at bounding box center [287, 80] width 15 height 5
click at [389, 234] on button "Upload" at bounding box center [389, 235] width 46 height 13
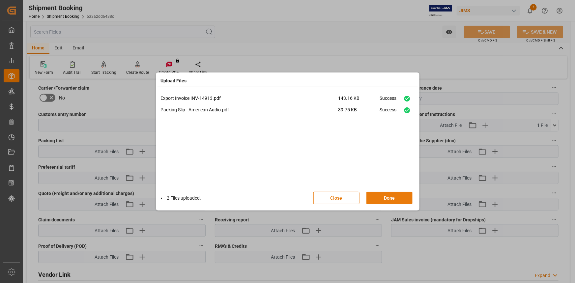
click at [386, 198] on button "Done" at bounding box center [389, 198] width 46 height 13
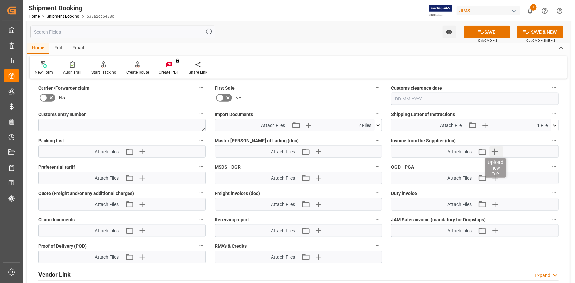
click at [496, 151] on icon "button" at bounding box center [495, 152] width 6 height 6
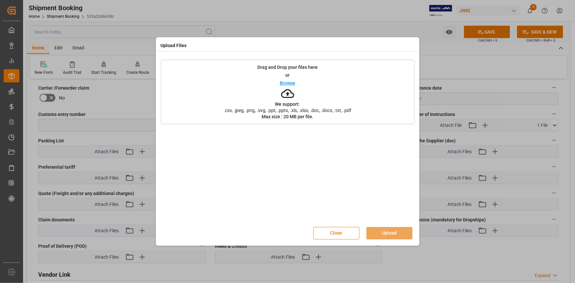
click at [291, 83] on p "Browse" at bounding box center [287, 83] width 15 height 5
click at [393, 232] on button "Upload" at bounding box center [389, 233] width 46 height 13
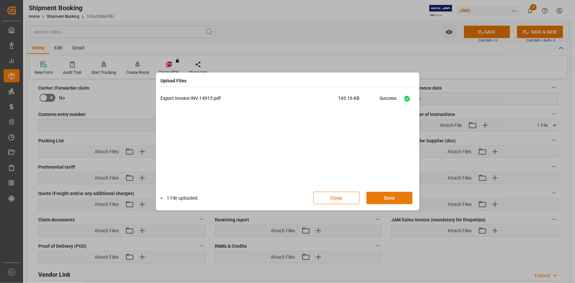
click at [389, 198] on button "Done" at bounding box center [389, 198] width 46 height 13
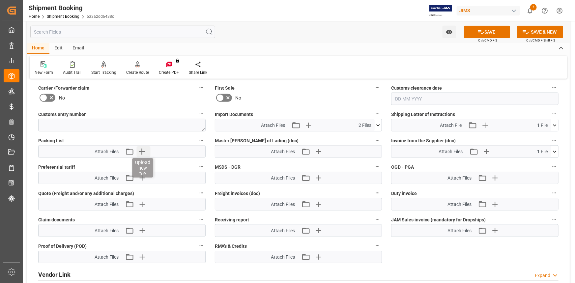
click at [142, 149] on icon "button" at bounding box center [141, 151] width 11 height 11
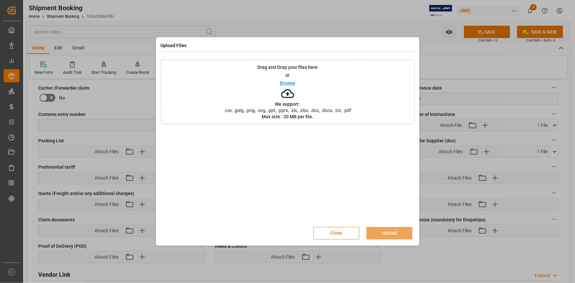
click at [289, 82] on p "Browse" at bounding box center [287, 83] width 15 height 5
click at [389, 231] on button "Upload" at bounding box center [389, 233] width 46 height 13
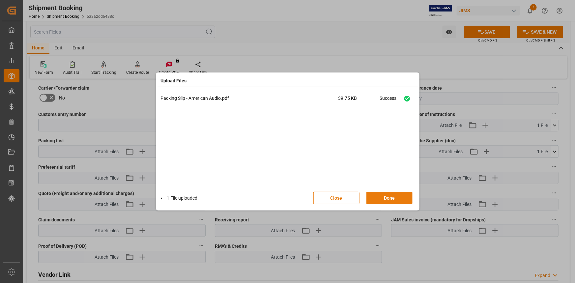
click at [387, 200] on button "Done" at bounding box center [389, 198] width 46 height 13
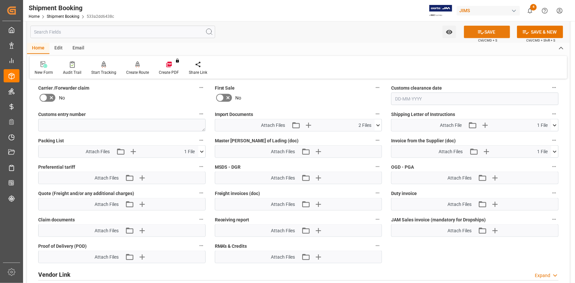
click at [493, 33] on button "SAVE" at bounding box center [487, 32] width 46 height 13
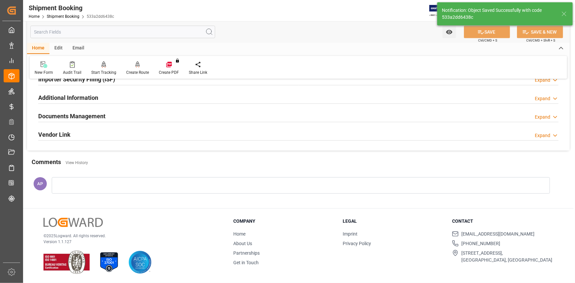
scroll to position [72, 0]
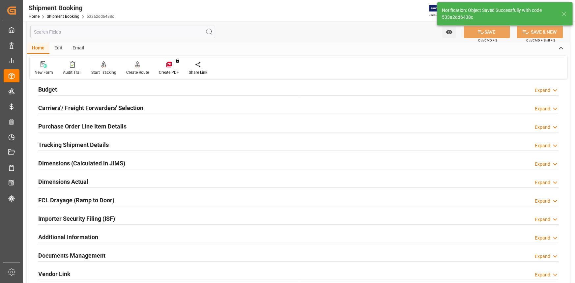
click at [127, 178] on div "Dimensions Actual Expand" at bounding box center [298, 181] width 520 height 13
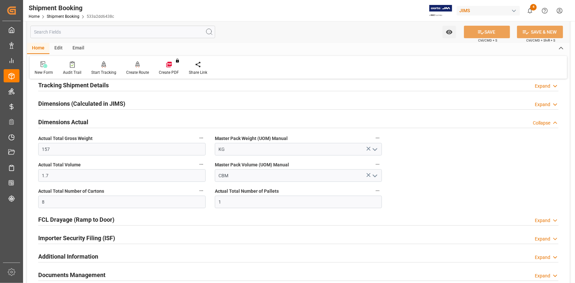
scroll to position [122, 0]
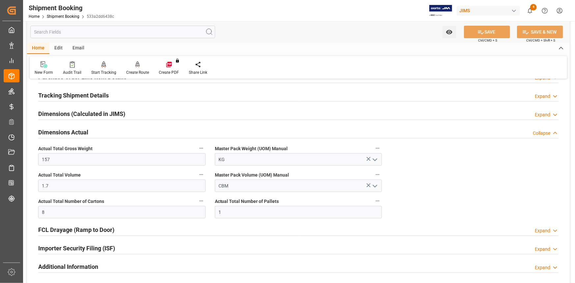
click at [138, 113] on div "Dimensions (Calculated in JIMS) Expand" at bounding box center [298, 113] width 520 height 13
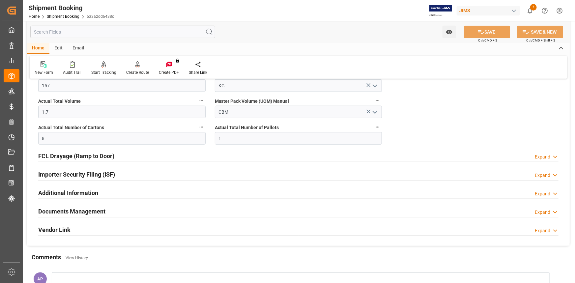
scroll to position [301, 0]
click at [135, 172] on div "Importer Security Filing (ISF) Expand" at bounding box center [298, 173] width 520 height 13
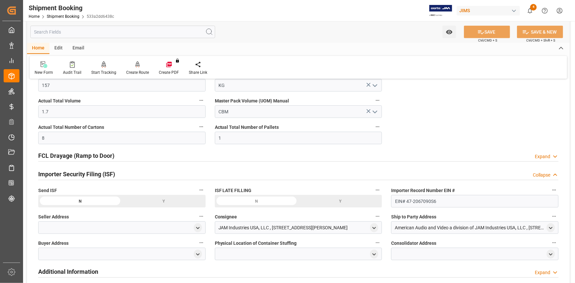
click at [138, 173] on div "Importer Security Filing (ISF) Collapse" at bounding box center [298, 173] width 520 height 13
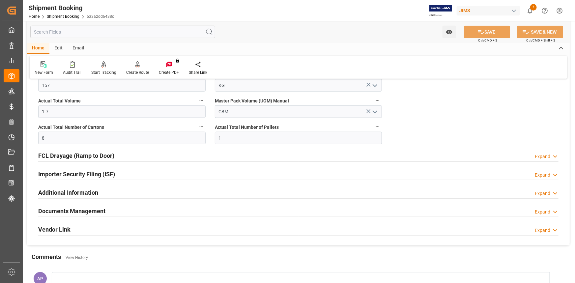
click at [131, 208] on div "Documents Management Expand" at bounding box center [298, 210] width 520 height 13
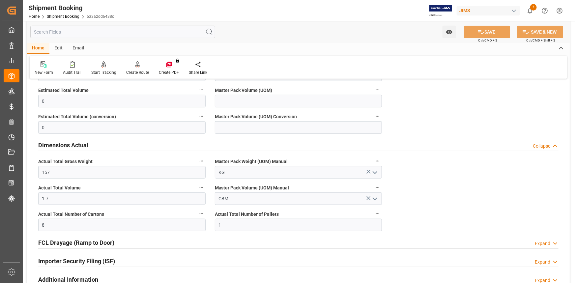
scroll to position [212, 0]
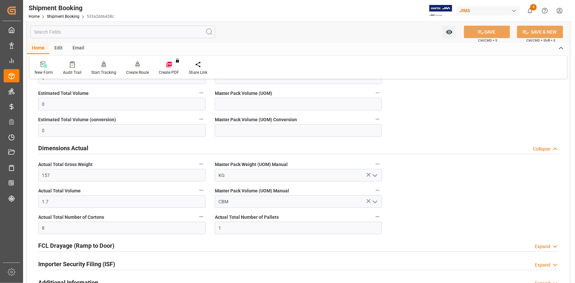
click at [435, 232] on div "Quote Ready In-Transit Delivered Completed Cancelled References Expand JAM Refe…" at bounding box center [298, 233] width 543 height 720
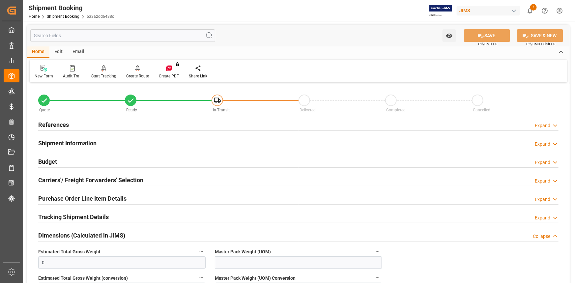
scroll to position [0, 0]
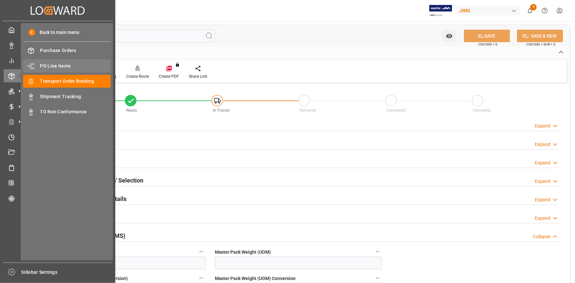
click at [57, 66] on span "PO Line Items" at bounding box center [75, 66] width 71 height 7
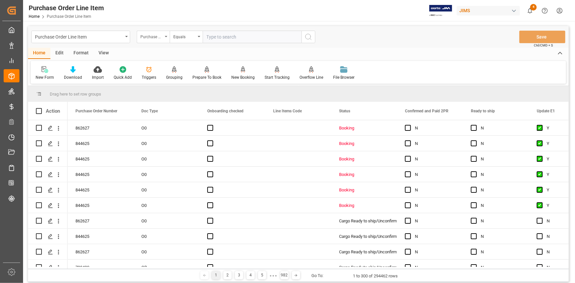
click at [155, 37] on div "Purchase Order Number" at bounding box center [151, 36] width 22 height 8
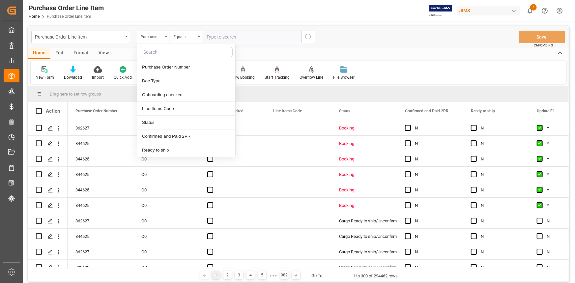
click at [164, 50] on input "text" at bounding box center [186, 52] width 93 height 11
type input "ref"
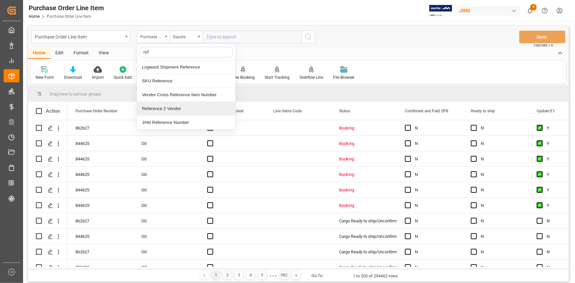
click at [180, 109] on div "Reference 2 Vendor" at bounding box center [186, 109] width 98 height 14
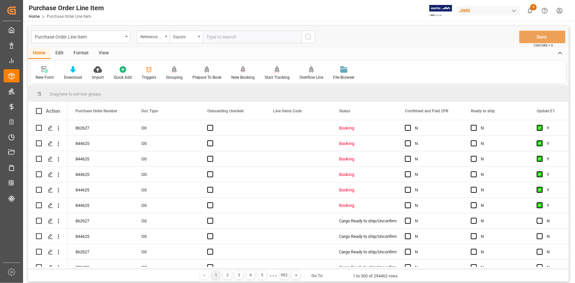
click at [222, 36] on input "text" at bounding box center [252, 37] width 99 height 13
paste input "22-10647-[GEOGRAPHIC_DATA]"
type input "22-10647-[GEOGRAPHIC_DATA]"
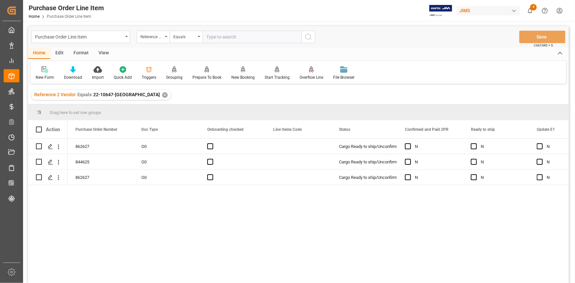
click at [105, 54] on div "View" at bounding box center [104, 53] width 20 height 11
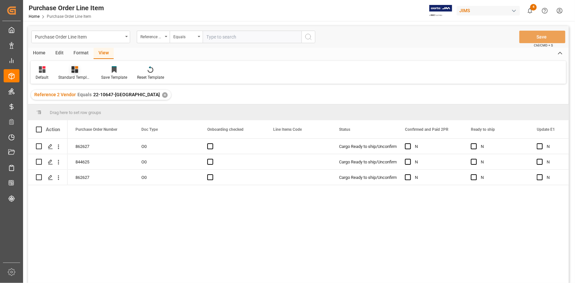
drag, startPoint x: 80, startPoint y: 72, endPoint x: 89, endPoint y: 78, distance: 11.6
click at [80, 72] on div at bounding box center [74, 69] width 33 height 7
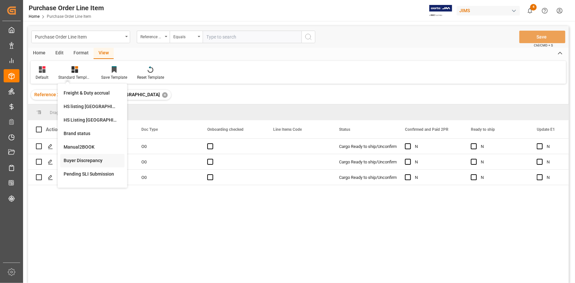
click at [96, 158] on div "Buyer Discrepancy" at bounding box center [93, 160] width 58 height 7
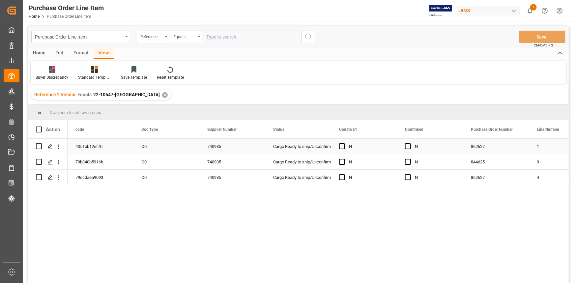
click at [317, 146] on div "Cargo Ready to ship/Unconfirmed" at bounding box center [298, 146] width 50 height 15
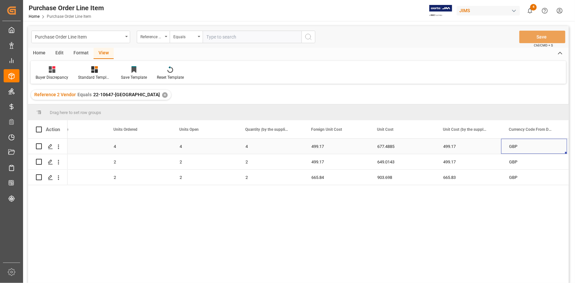
scroll to position [0, 621]
click at [318, 144] on div "499.17" at bounding box center [336, 146] width 66 height 15
click at [331, 162] on div "499.17" at bounding box center [336, 161] width 66 height 15
click at [328, 177] on div "665.84" at bounding box center [336, 177] width 66 height 15
click at [447, 178] on div "665.83" at bounding box center [468, 177] width 66 height 15
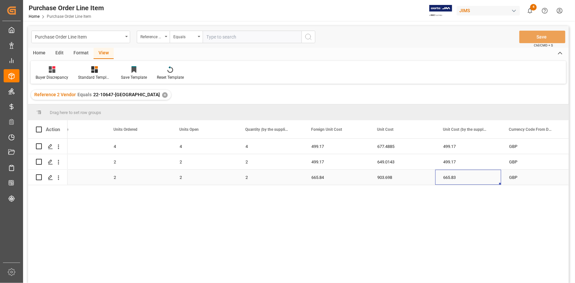
click at [447, 178] on div "665.83" at bounding box center [468, 177] width 66 height 15
click at [461, 175] on input "665.83" at bounding box center [467, 173] width 55 height 13
type input "665.84"
click at [389, 214] on div "AAV-A4.2OAK SPD 4 4 4 499.17 677.4885 499.17 GBP GBP AAV-A4.2SATINWHITE SPD 2 2…" at bounding box center [318, 213] width 501 height 149
click at [378, 178] on div "903.698" at bounding box center [402, 177] width 66 height 15
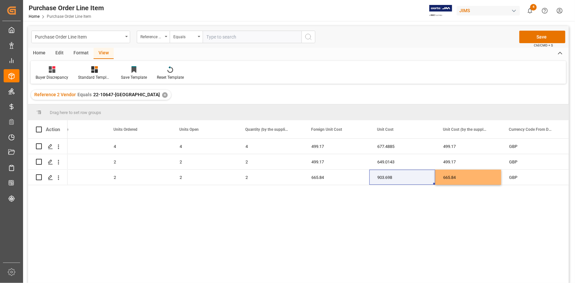
click at [353, 214] on div "AAV-A4.2OAK SPD 4 4 4 499.17 677.4885 499.17 GBP GBP AAV-A4.2SATINWHITE SPD 2 2…" at bounding box center [318, 213] width 501 height 149
drag, startPoint x: 220, startPoint y: 169, endPoint x: 228, endPoint y: 168, distance: 7.4
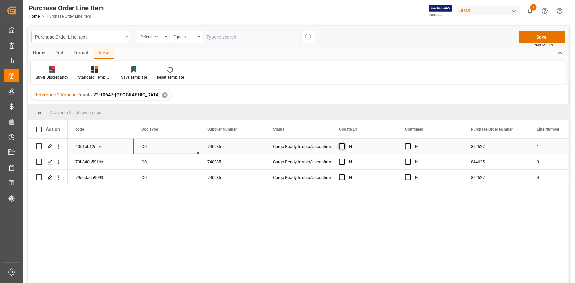
click at [342, 149] on span "Press SPACE to select this row." at bounding box center [342, 146] width 6 height 6
click at [344, 143] on input "Press SPACE to select this row." at bounding box center [344, 143] width 0 height 0
drag, startPoint x: 396, startPoint y: 153, endPoint x: 396, endPoint y: 174, distance: 21.4
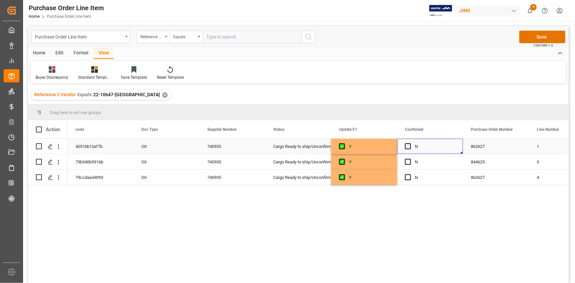
drag, startPoint x: 409, startPoint y: 144, endPoint x: 422, endPoint y: 148, distance: 13.8
click at [409, 144] on span "Press SPACE to select this row." at bounding box center [408, 146] width 6 height 6
click at [410, 143] on input "Press SPACE to select this row." at bounding box center [410, 143] width 0 height 0
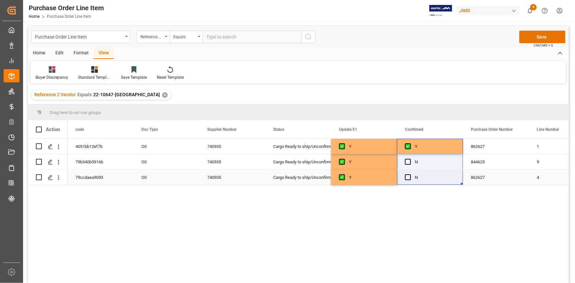
drag, startPoint x: 461, startPoint y: 151, endPoint x: 458, endPoint y: 174, distance: 23.6
click at [410, 164] on span "Press SPACE to select this row." at bounding box center [408, 162] width 6 height 6
click at [410, 159] on input "Press SPACE to select this row." at bounding box center [410, 159] width 0 height 0
click at [411, 177] on div "Press SPACE to select this row." at bounding box center [410, 177] width 10 height 15
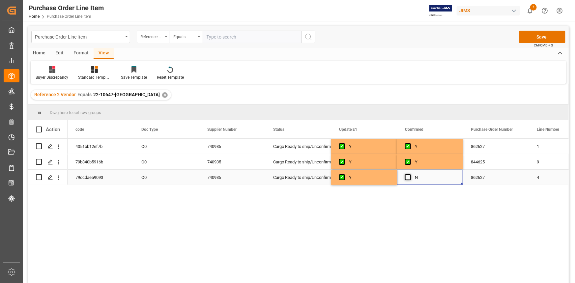
click at [408, 177] on span "Press SPACE to select this row." at bounding box center [408, 177] width 6 height 6
click at [410, 174] on input "Press SPACE to select this row." at bounding box center [410, 174] width 0 height 0
click at [39, 130] on span at bounding box center [39, 130] width 6 height 6
click at [41, 127] on input "checkbox" at bounding box center [41, 127] width 0 height 0
checkbox input "true"
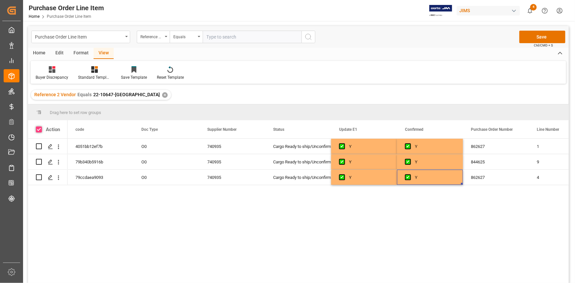
checkbox input "true"
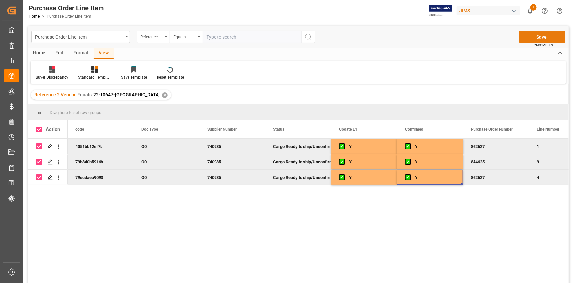
click at [539, 37] on button "Save" at bounding box center [542, 37] width 46 height 13
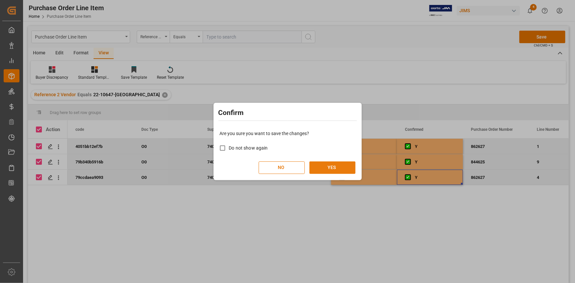
click at [336, 169] on button "YES" at bounding box center [332, 167] width 46 height 13
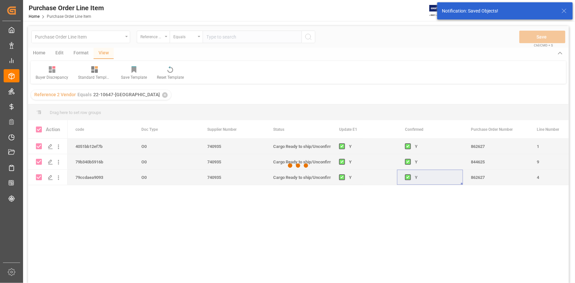
checkbox input "false"
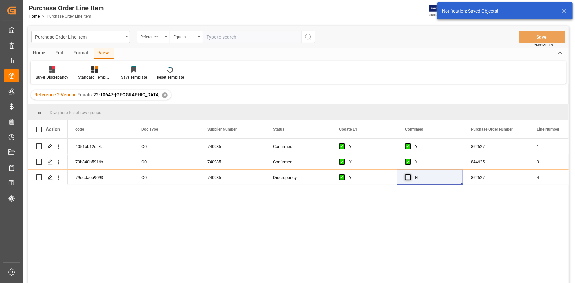
click at [407, 197] on div "4051bb12ef7b O0 740935 Confirmed Y Y 862627 1 AAV-A4.2OAK 79b340b5916b O0 74093…" at bounding box center [318, 213] width 501 height 149
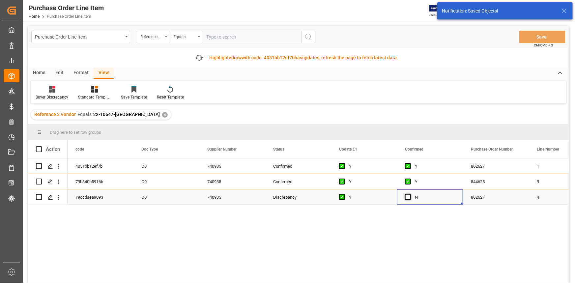
click at [409, 198] on span "Press SPACE to select this row." at bounding box center [408, 197] width 6 height 6
click at [410, 194] on input "Press SPACE to select this row." at bounding box center [410, 194] width 0 height 0
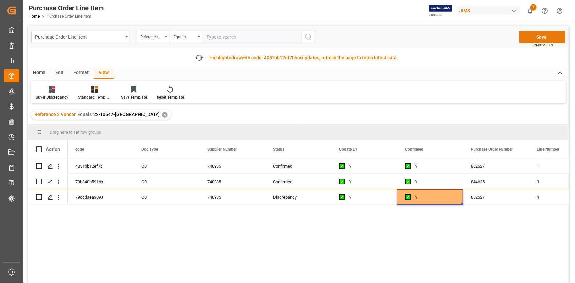
click at [538, 36] on button "Save" at bounding box center [542, 37] width 46 height 13
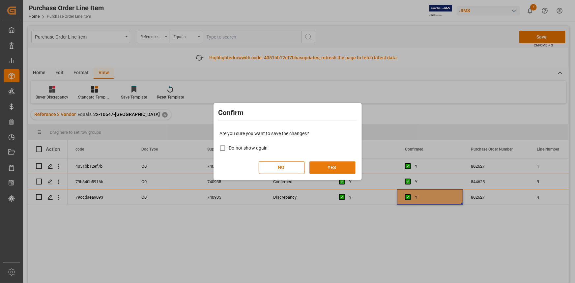
click at [335, 168] on button "YES" at bounding box center [332, 167] width 46 height 13
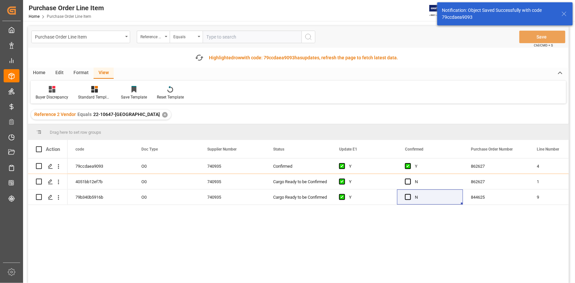
click at [372, 227] on div "79ccdaea9093 O0 740935 Confirmed Y Y 862627 4 AAV-A7.2WALNUT 4051bb12ef7b O0 74…" at bounding box center [318, 232] width 501 height 149
click at [409, 182] on span "Press SPACE to select this row." at bounding box center [408, 182] width 6 height 6
click at [410, 179] on input "Press SPACE to select this row." at bounding box center [410, 179] width 0 height 0
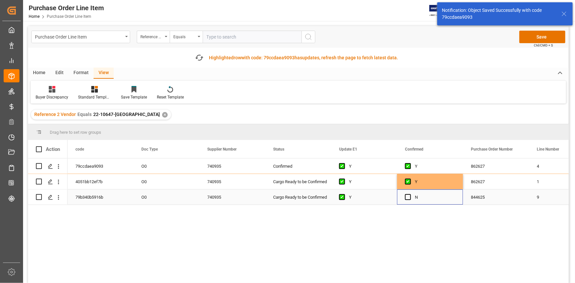
drag, startPoint x: 409, startPoint y: 198, endPoint x: 414, endPoint y: 201, distance: 6.8
click at [409, 197] on span "Press SPACE to select this row." at bounding box center [408, 197] width 6 height 6
click at [410, 194] on input "Press SPACE to select this row." at bounding box center [410, 194] width 0 height 0
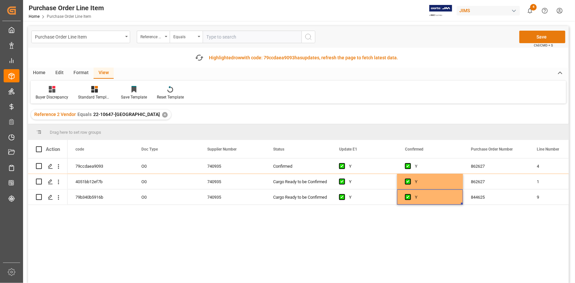
click at [540, 33] on button "Save" at bounding box center [542, 37] width 46 height 13
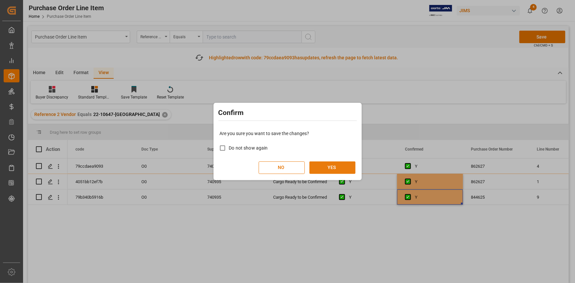
click at [327, 164] on button "YES" at bounding box center [332, 167] width 46 height 13
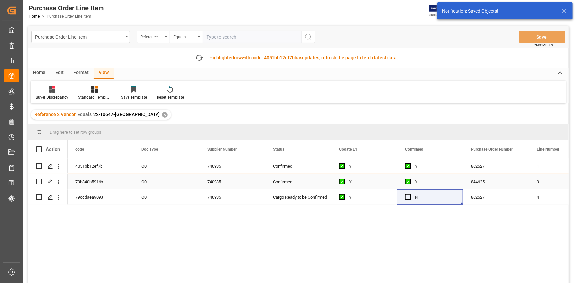
click at [405, 177] on div "Press SPACE to select this row." at bounding box center [410, 181] width 10 height 15
click at [408, 178] on div "Press SPACE to select this row." at bounding box center [410, 181] width 10 height 15
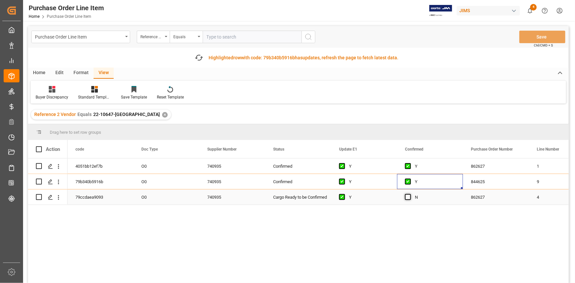
click at [409, 195] on span "Press SPACE to select this row." at bounding box center [408, 197] width 6 height 6
click at [410, 194] on input "Press SPACE to select this row." at bounding box center [410, 194] width 0 height 0
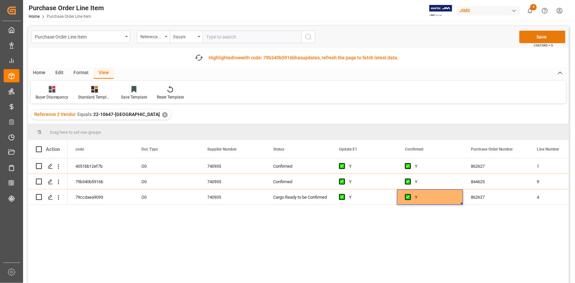
click at [535, 37] on button "Save" at bounding box center [542, 37] width 46 height 13
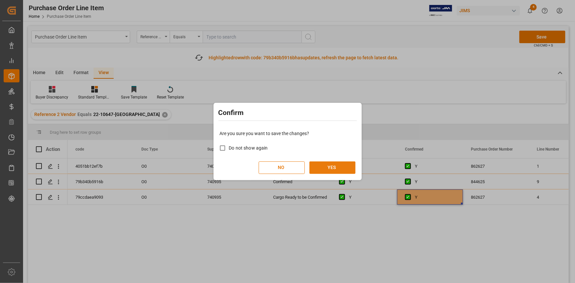
click at [338, 164] on button "YES" at bounding box center [332, 167] width 46 height 13
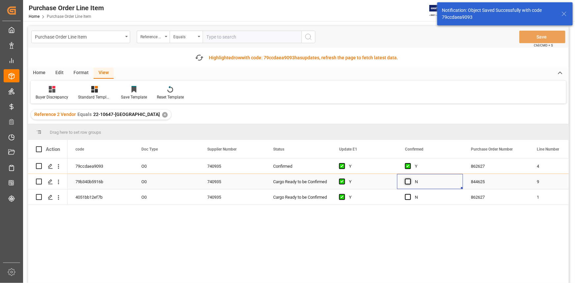
click at [408, 180] on span "Press SPACE to select this row." at bounding box center [408, 182] width 6 height 6
click at [410, 179] on input "Press SPACE to select this row." at bounding box center [410, 179] width 0 height 0
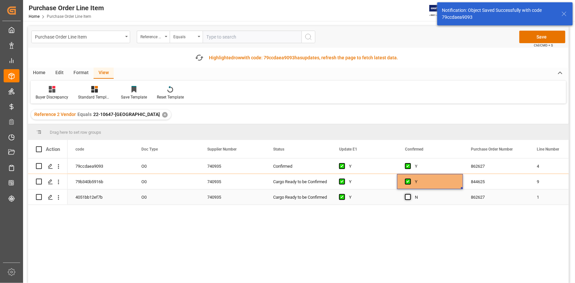
click at [409, 196] on span "Press SPACE to select this row." at bounding box center [408, 197] width 6 height 6
click at [410, 194] on input "Press SPACE to select this row." at bounding box center [410, 194] width 0 height 0
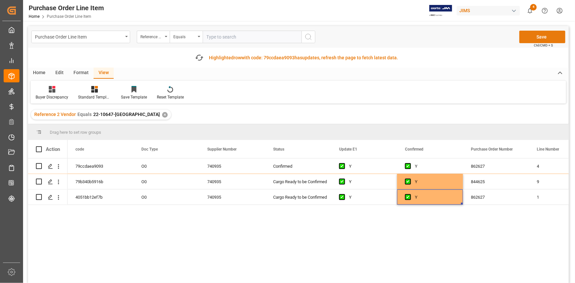
click at [542, 33] on button "Save" at bounding box center [542, 37] width 46 height 13
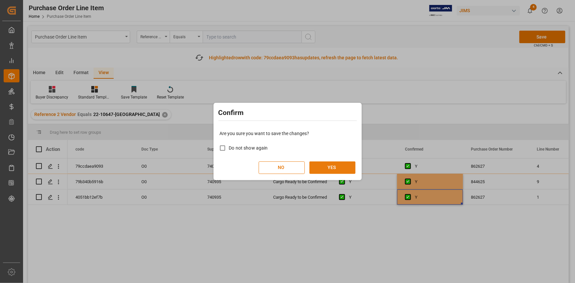
drag, startPoint x: 339, startPoint y: 163, endPoint x: 346, endPoint y: 164, distance: 7.0
click at [340, 164] on button "YES" at bounding box center [332, 167] width 46 height 13
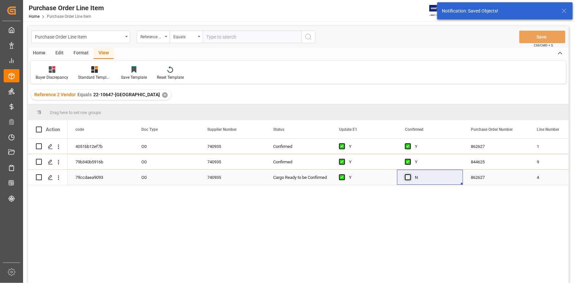
click at [407, 198] on div "4051bb12ef7b O0 740935 Confirmed Y Y 862627 1 AAV-A4.2OAK 79b340b5916b O0 74093…" at bounding box center [318, 213] width 501 height 149
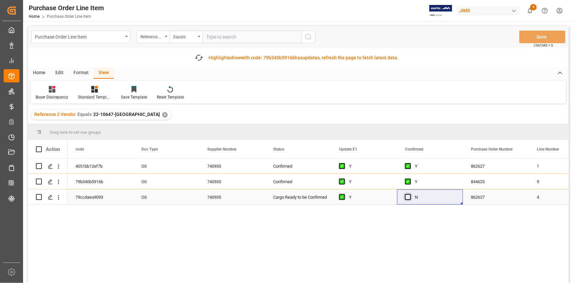
click at [408, 196] on span "Press SPACE to select this row." at bounding box center [408, 197] width 6 height 6
click at [410, 194] on input "Press SPACE to select this row." at bounding box center [410, 194] width 0 height 0
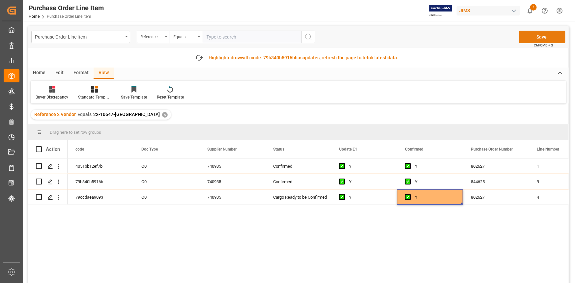
click at [540, 38] on button "Save" at bounding box center [542, 37] width 46 height 13
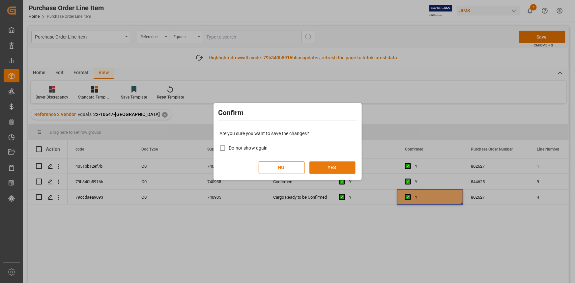
click at [334, 165] on button "YES" at bounding box center [332, 167] width 46 height 13
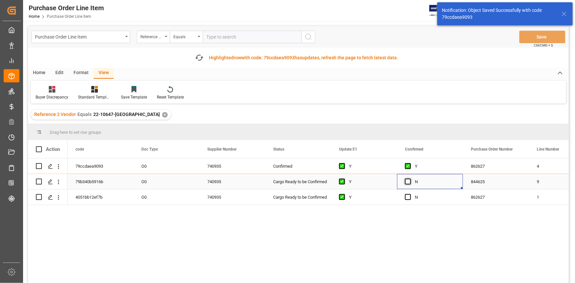
click at [408, 182] on span "Press SPACE to select this row." at bounding box center [408, 182] width 6 height 6
click at [410, 179] on input "Press SPACE to select this row." at bounding box center [410, 179] width 0 height 0
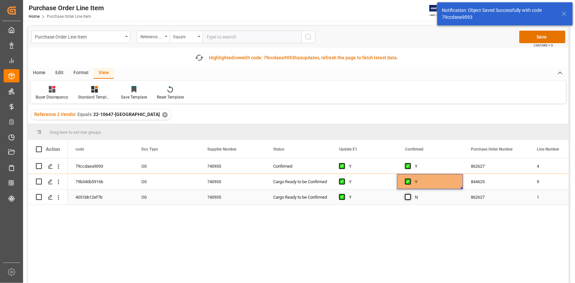
click at [408, 198] on span "Press SPACE to select this row." at bounding box center [408, 197] width 6 height 6
click at [410, 194] on input "Press SPACE to select this row." at bounding box center [410, 194] width 0 height 0
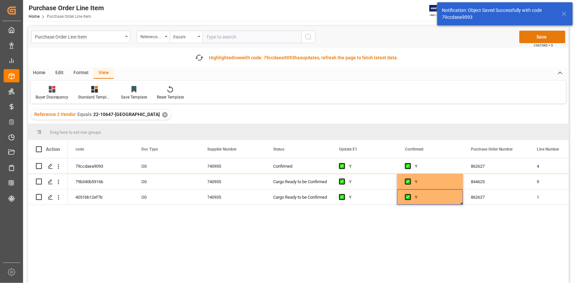
click at [543, 38] on button "Save" at bounding box center [542, 37] width 46 height 13
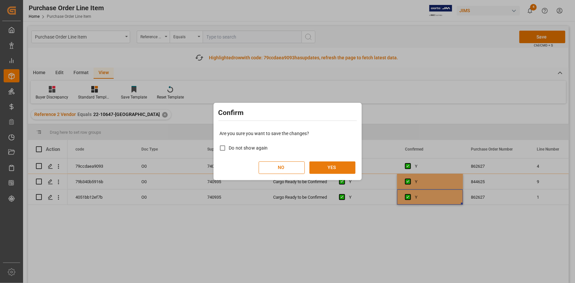
drag, startPoint x: 334, startPoint y: 168, endPoint x: 338, endPoint y: 168, distance: 4.6
click at [334, 168] on button "YES" at bounding box center [332, 167] width 46 height 13
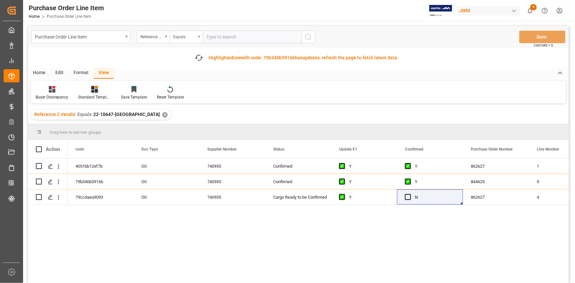
click at [96, 94] on div "Standard Templates" at bounding box center [94, 93] width 43 height 14
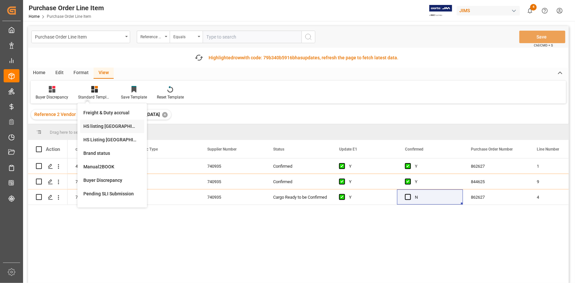
click at [102, 127] on div "HS listing [GEOGRAPHIC_DATA]" at bounding box center [112, 126] width 58 height 7
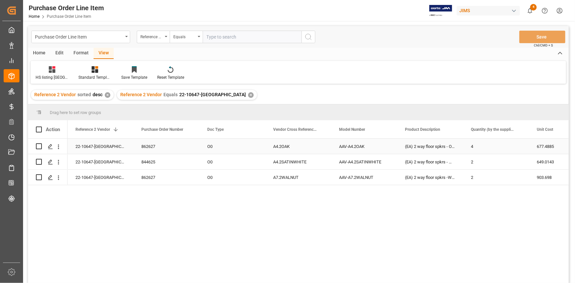
click at [85, 147] on div "22-10647-[GEOGRAPHIC_DATA]" at bounding box center [101, 146] width 66 height 15
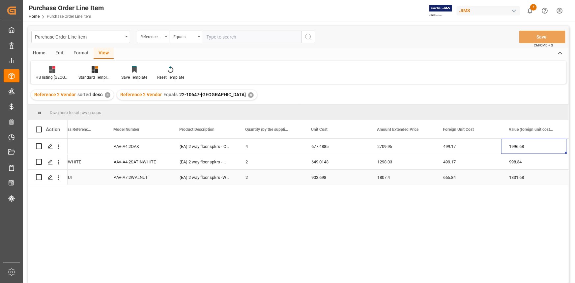
scroll to position [0, 324]
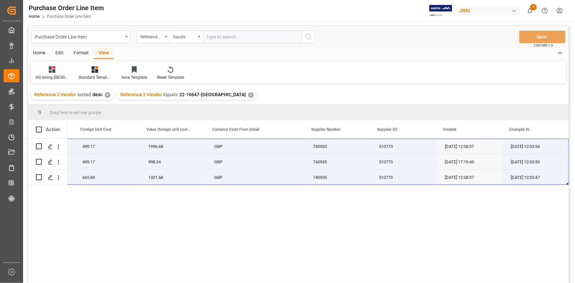
click at [420, 203] on div "677.4885 2709.95 22-10647-GB 499.17 1996.68 GBP 740935 510773 [DATE] 12:58:37 […" at bounding box center [318, 213] width 501 height 149
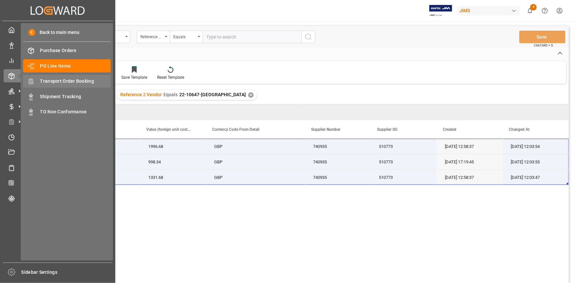
click at [67, 82] on span "Transport Order Booking" at bounding box center [75, 81] width 71 height 7
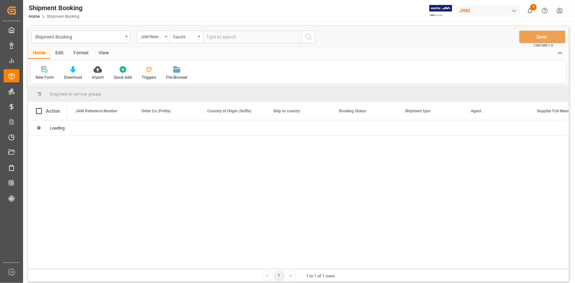
click at [213, 38] on input "text" at bounding box center [252, 37] width 99 height 13
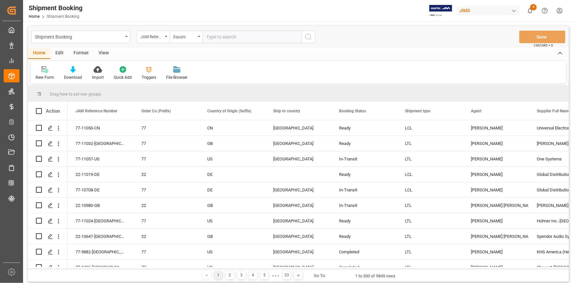
paste input "22-10647-[GEOGRAPHIC_DATA]"
type input "22-10647-[GEOGRAPHIC_DATA]"
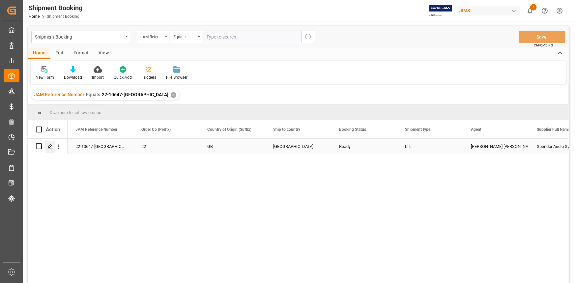
click at [48, 148] on icon "Press SPACE to select this row." at bounding box center [50, 146] width 5 height 5
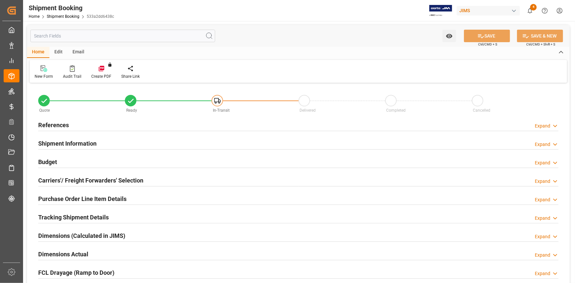
type input "0"
type input "25"
type input "[DATE]"
click at [87, 125] on div "References Expand" at bounding box center [298, 124] width 520 height 13
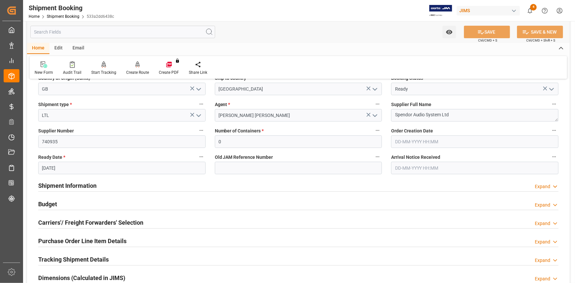
drag, startPoint x: 132, startPoint y: 181, endPoint x: 151, endPoint y: 189, distance: 20.8
click at [132, 181] on div "Shipment Information Expand" at bounding box center [298, 185] width 520 height 13
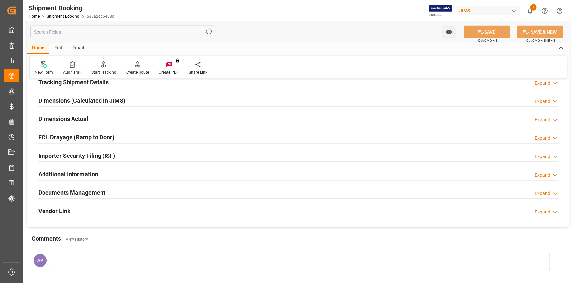
scroll to position [569, 0]
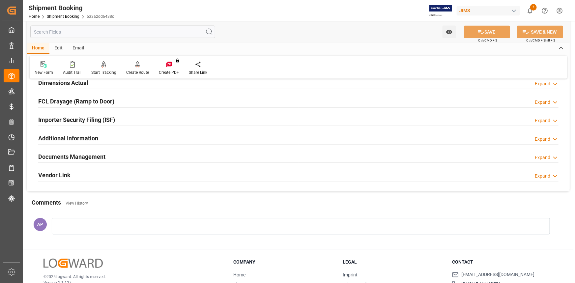
click at [152, 155] on div "Documents Management Expand" at bounding box center [298, 156] width 520 height 13
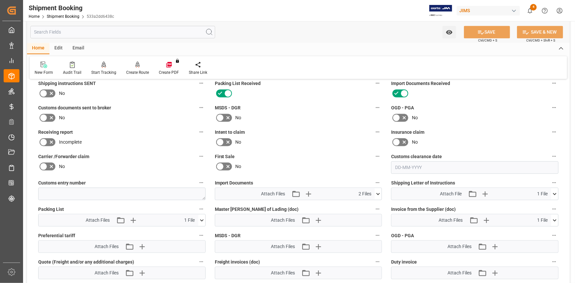
scroll to position [719, 0]
